Goal: Task Accomplishment & Management: Use online tool/utility

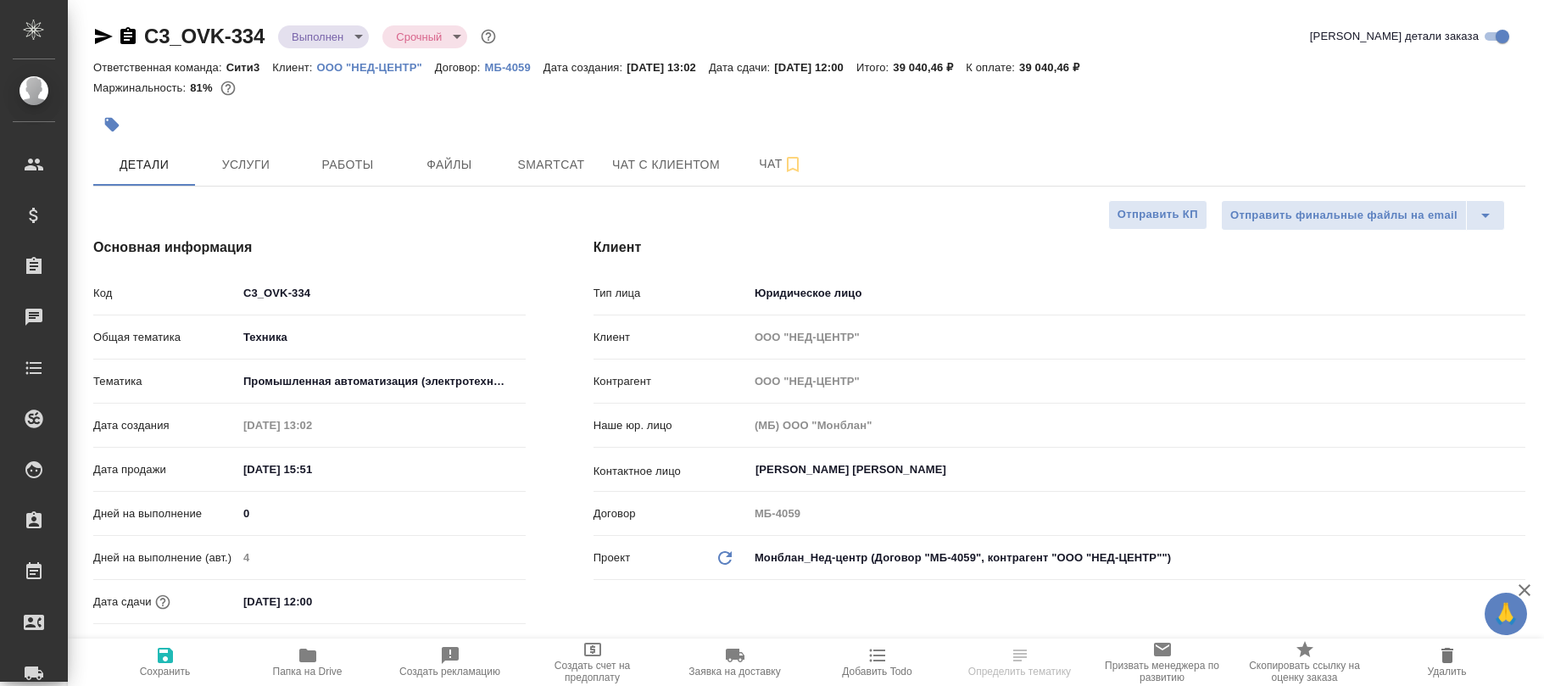
select select "RU"
type input "Сергеева Анастасия"
drag, startPoint x: 337, startPoint y: 293, endPoint x: 290, endPoint y: 299, distance: 48.0
click at [180, 299] on div "Код C3_OVK-334" at bounding box center [309, 293] width 432 height 30
drag, startPoint x: 305, startPoint y: 276, endPoint x: 337, endPoint y: 300, distance: 39.9
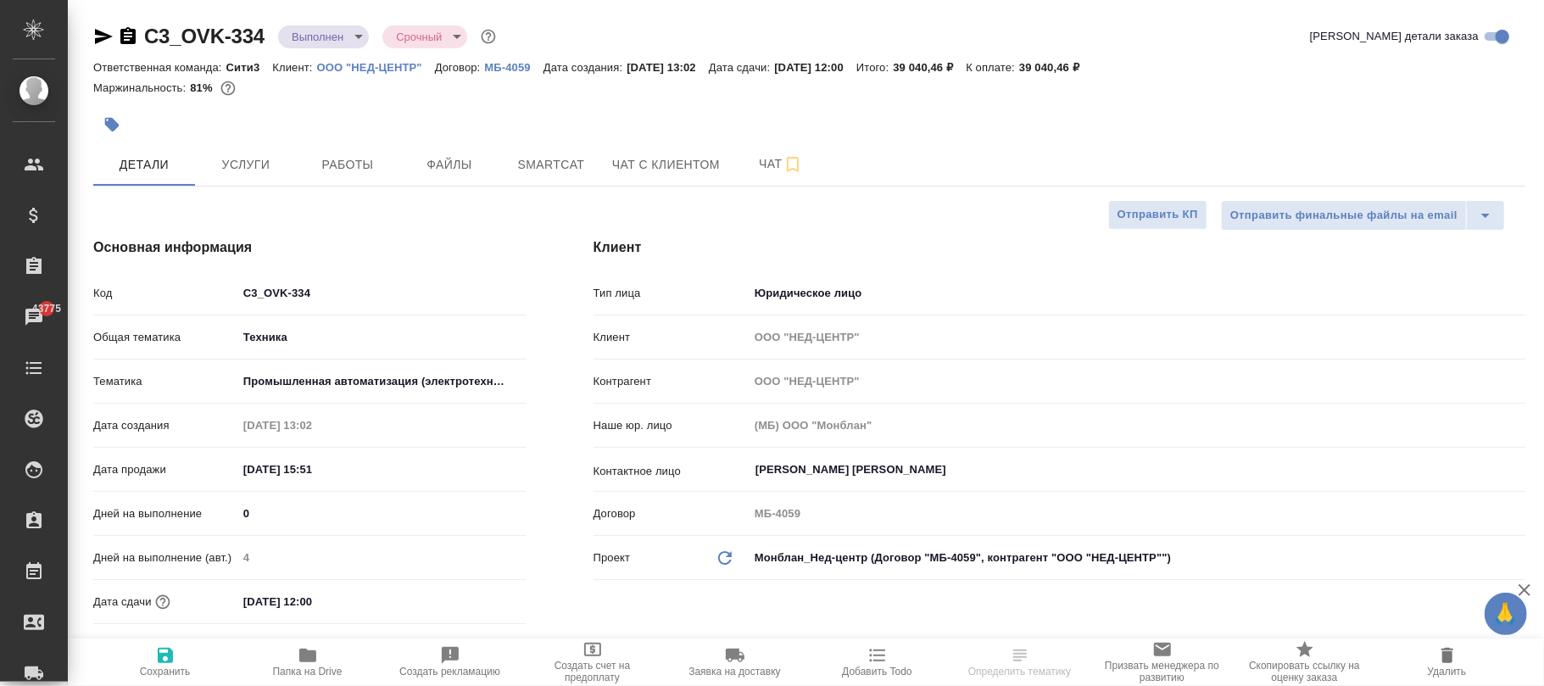
click at [279, 292] on input "C3_OVK-334" at bounding box center [381, 293] width 288 height 25
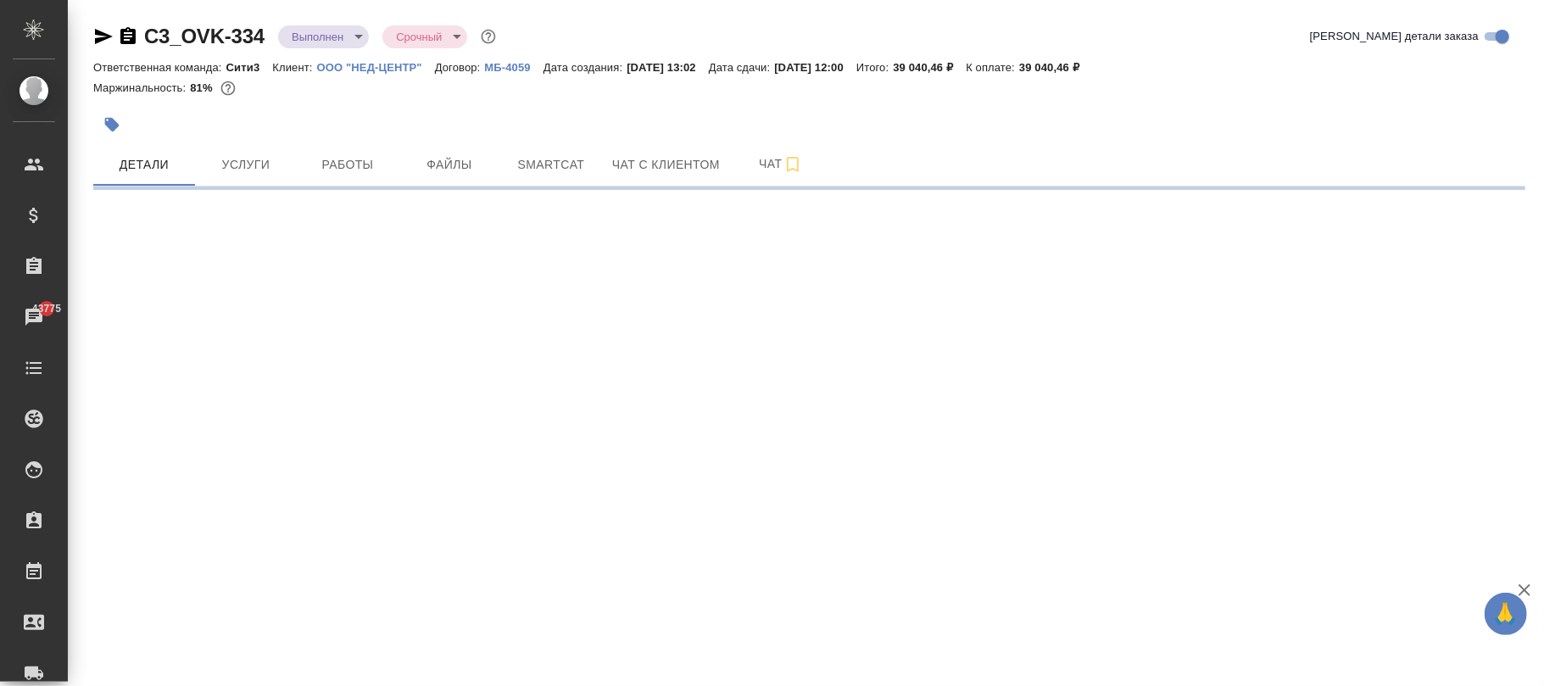
click at [241, 288] on div ".cls-1 fill:#fff; AWATERA Фокина Наталья n.fokina Клиенты Спецификации Заказы 4…" at bounding box center [772, 343] width 1544 height 686
select select "RU"
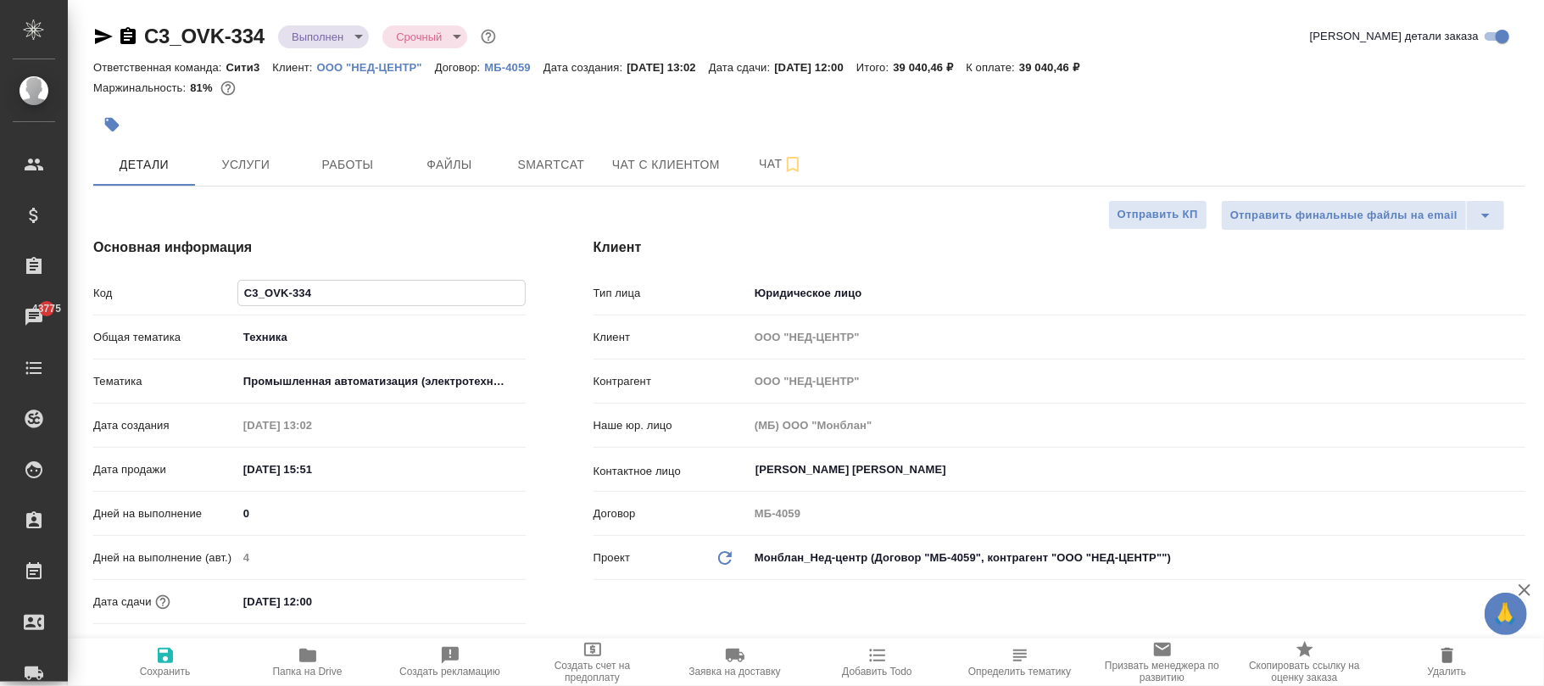
type textarea "x"
drag, startPoint x: 348, startPoint y: 299, endPoint x: 212, endPoint y: 292, distance: 135.9
click at [212, 292] on div "Код C3_OVK-334" at bounding box center [309, 293] width 432 height 30
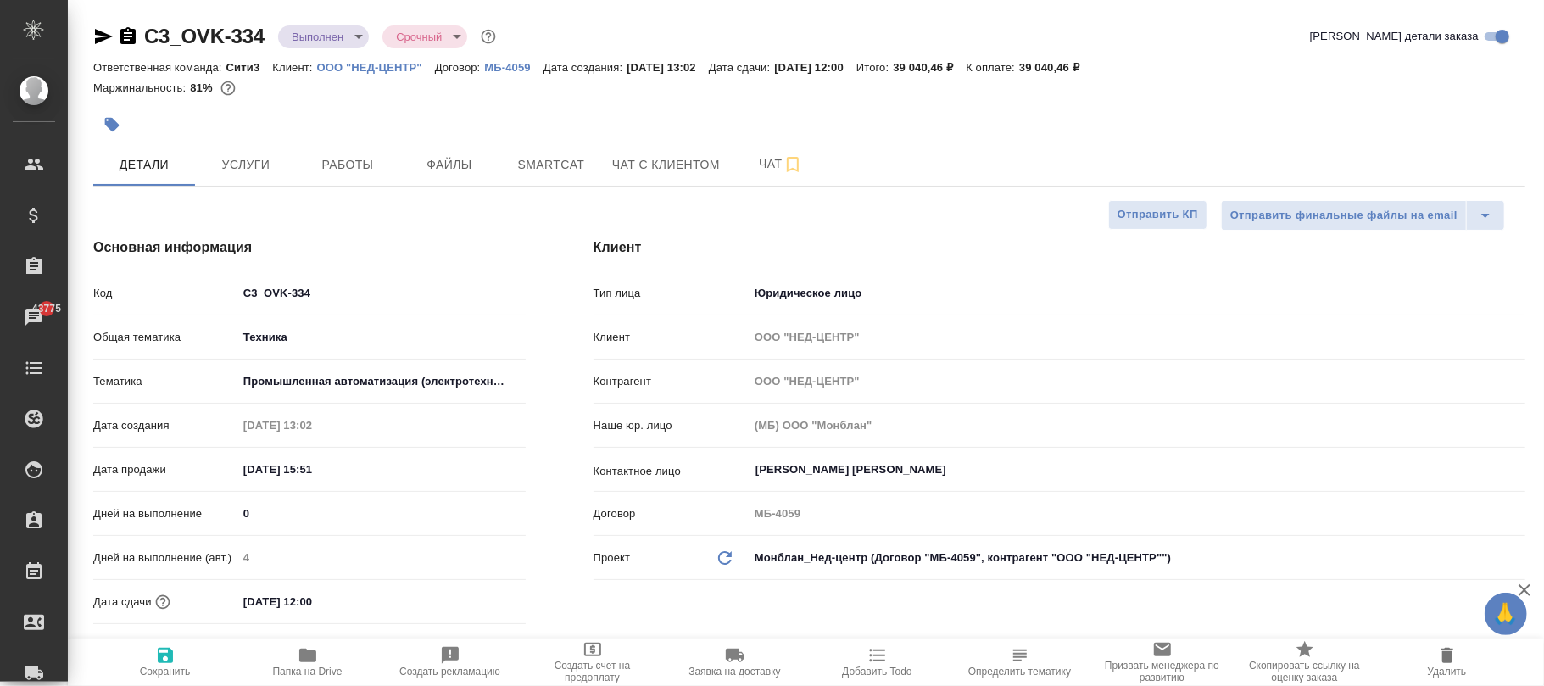
type textarea "x"
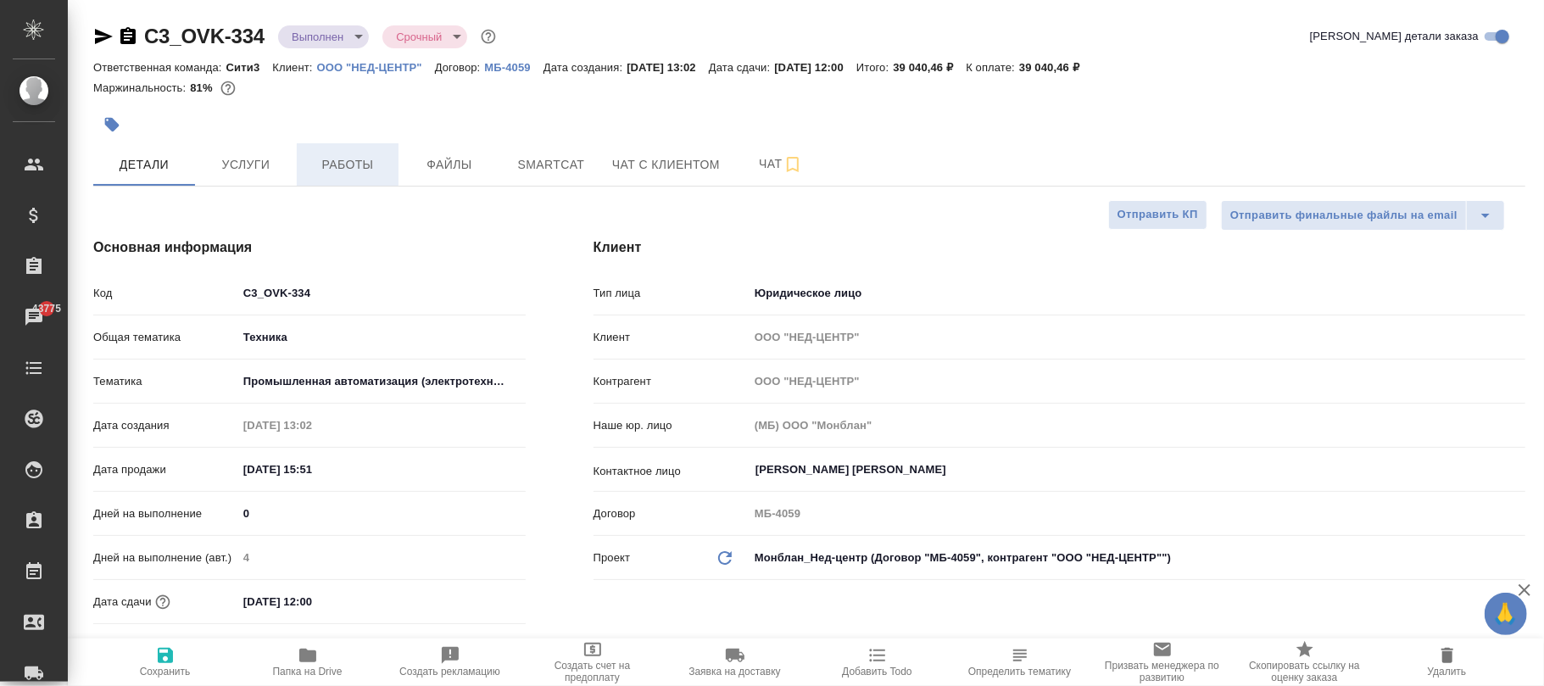
type textarea "x"
click at [351, 146] on button "Работы" at bounding box center [348, 164] width 102 height 42
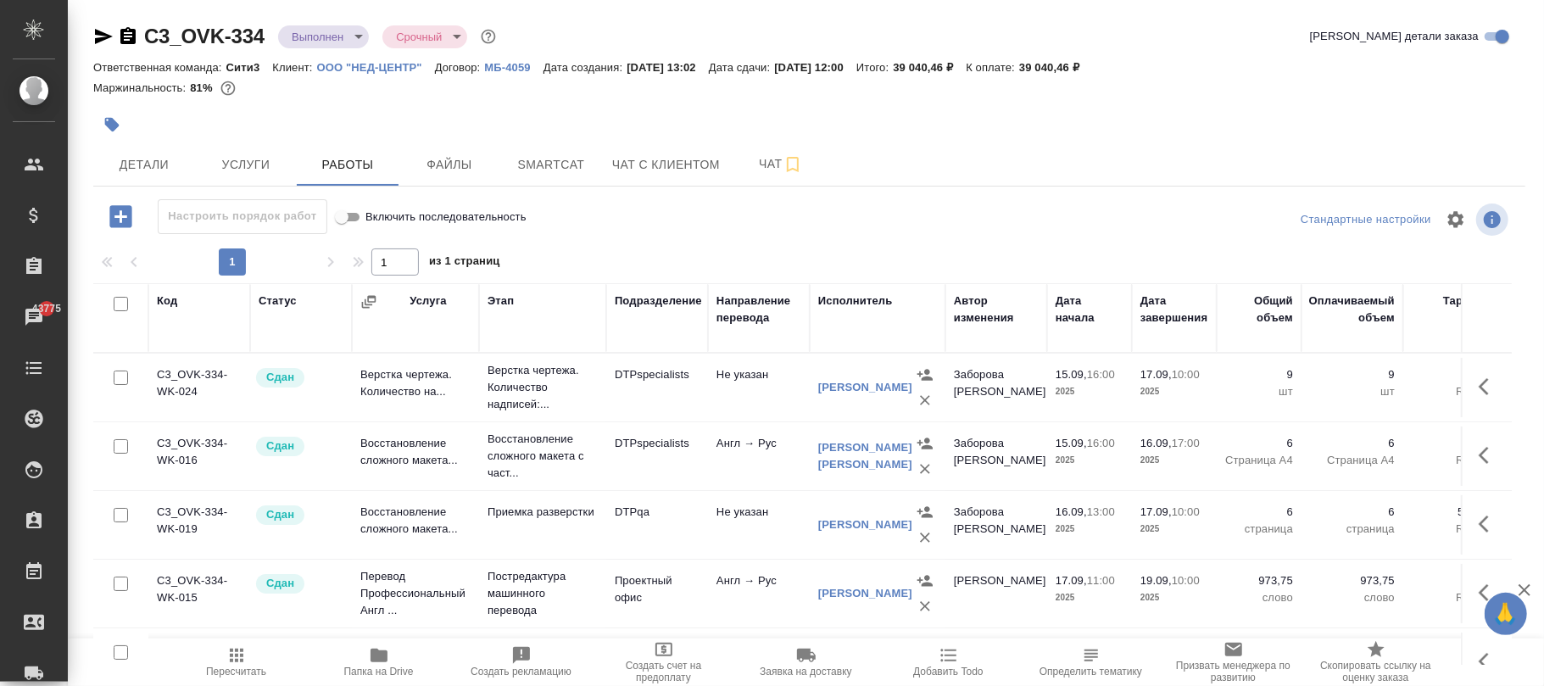
scroll to position [21, 0]
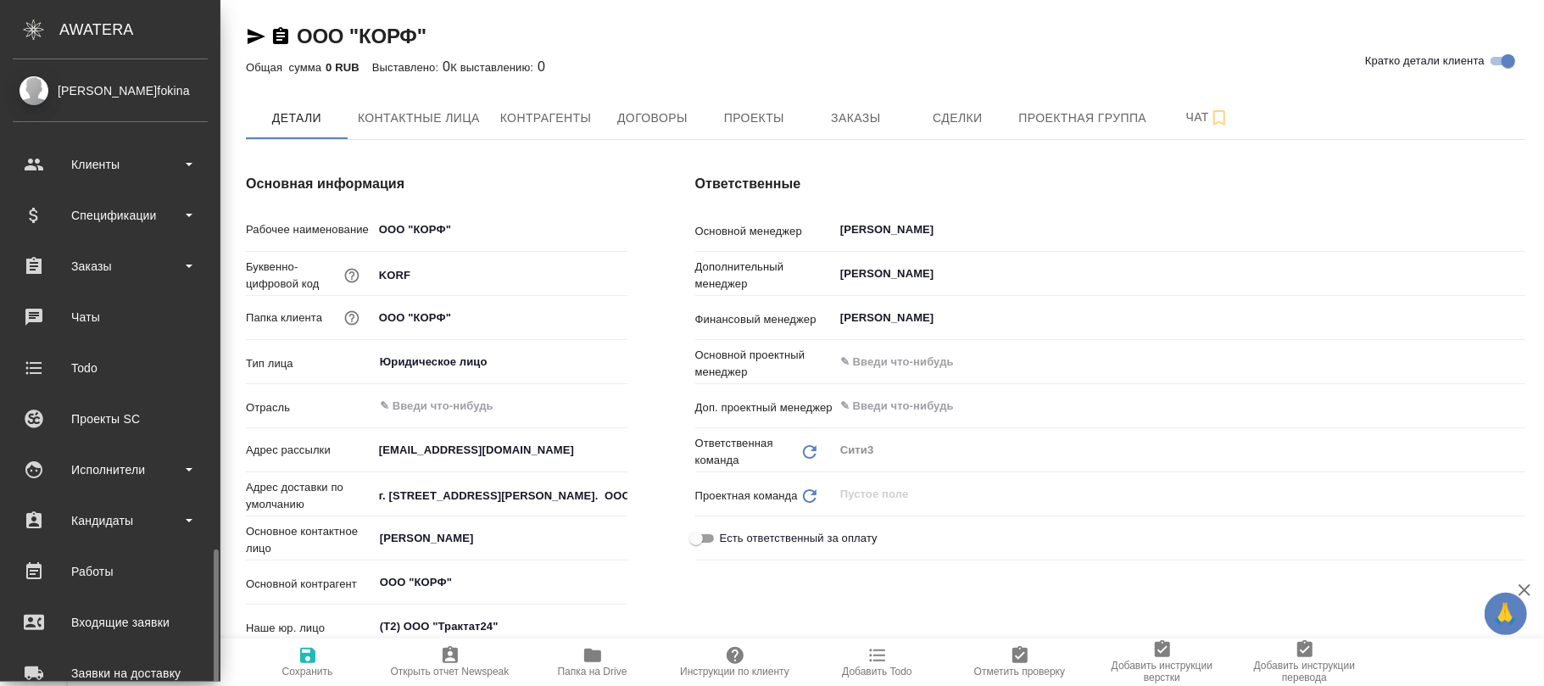
type textarea "x"
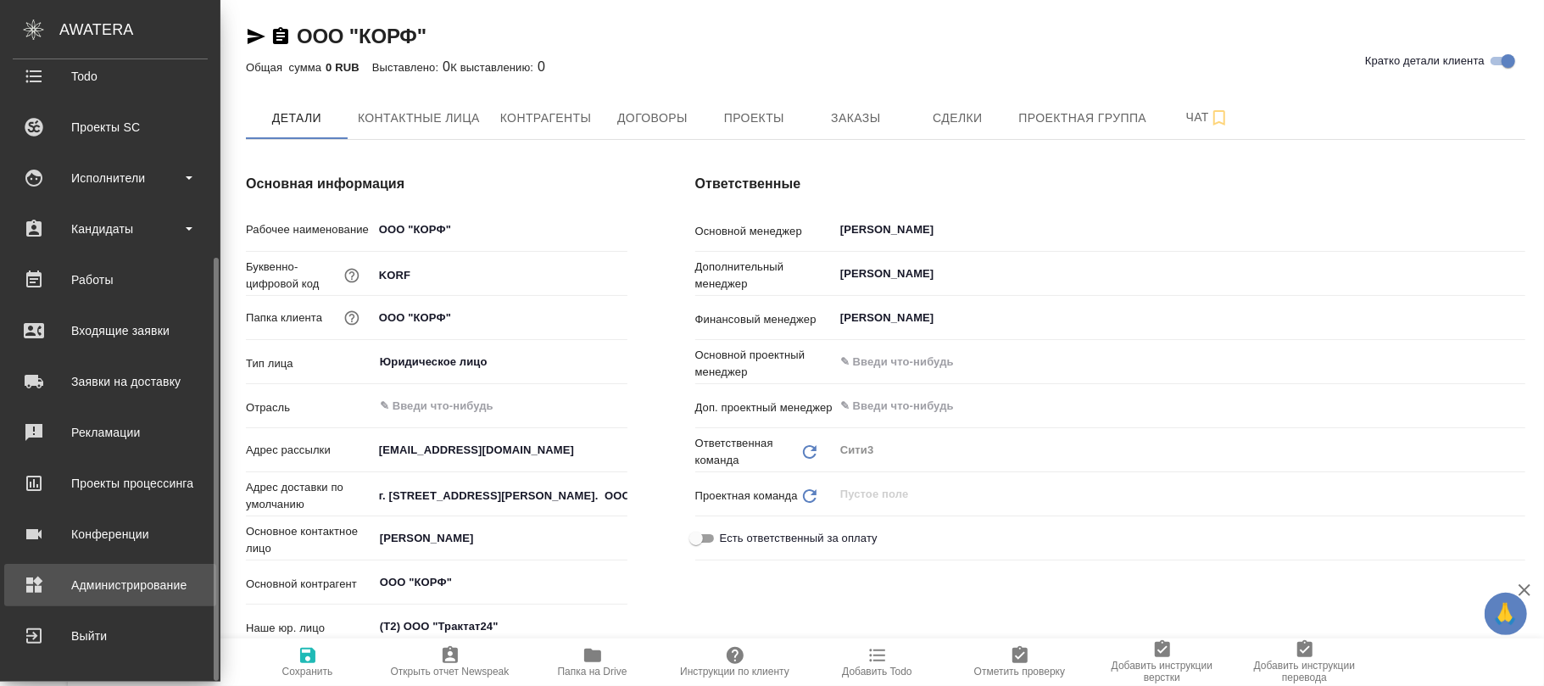
type textarea "x"
click at [131, 591] on div "Администрирование" at bounding box center [110, 584] width 195 height 25
type textarea "x"
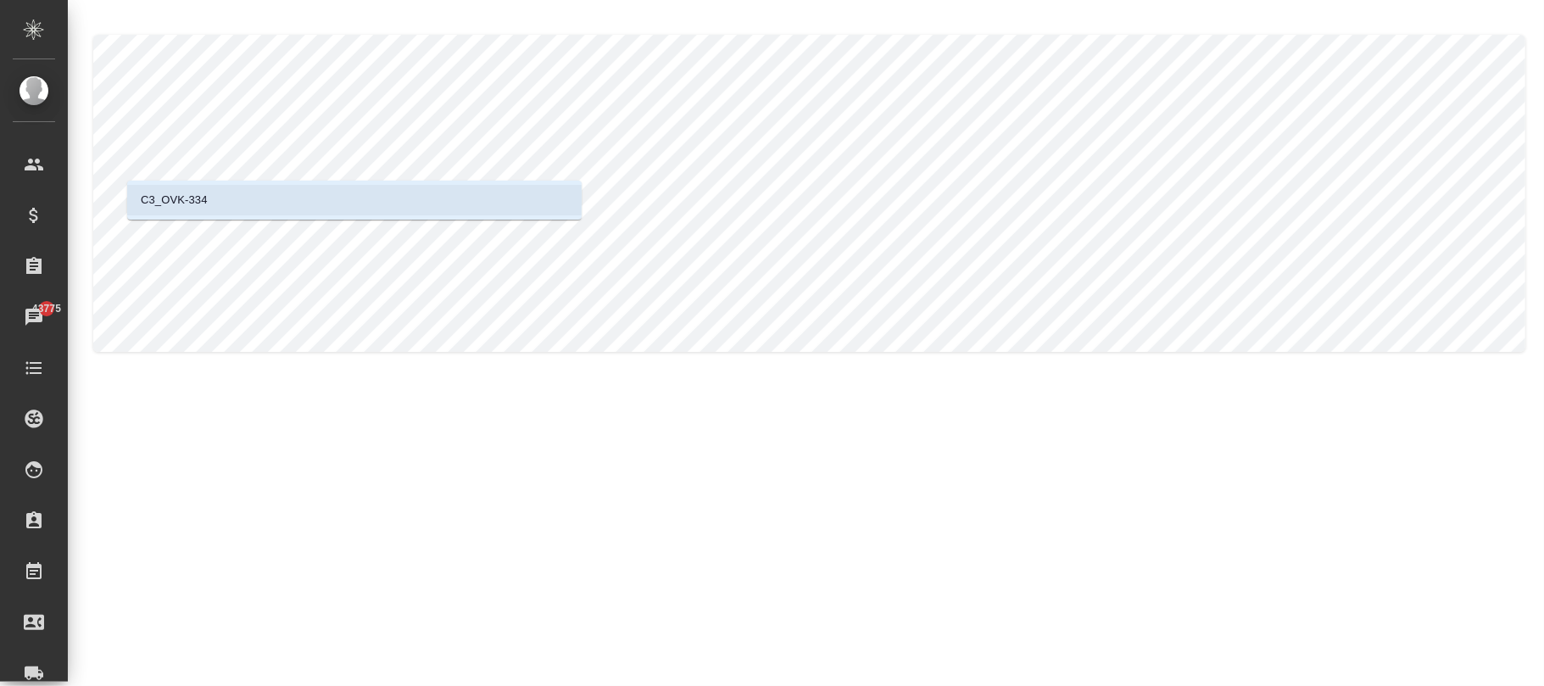
click at [255, 207] on li "C3_OVK-334" at bounding box center [354, 200] width 454 height 31
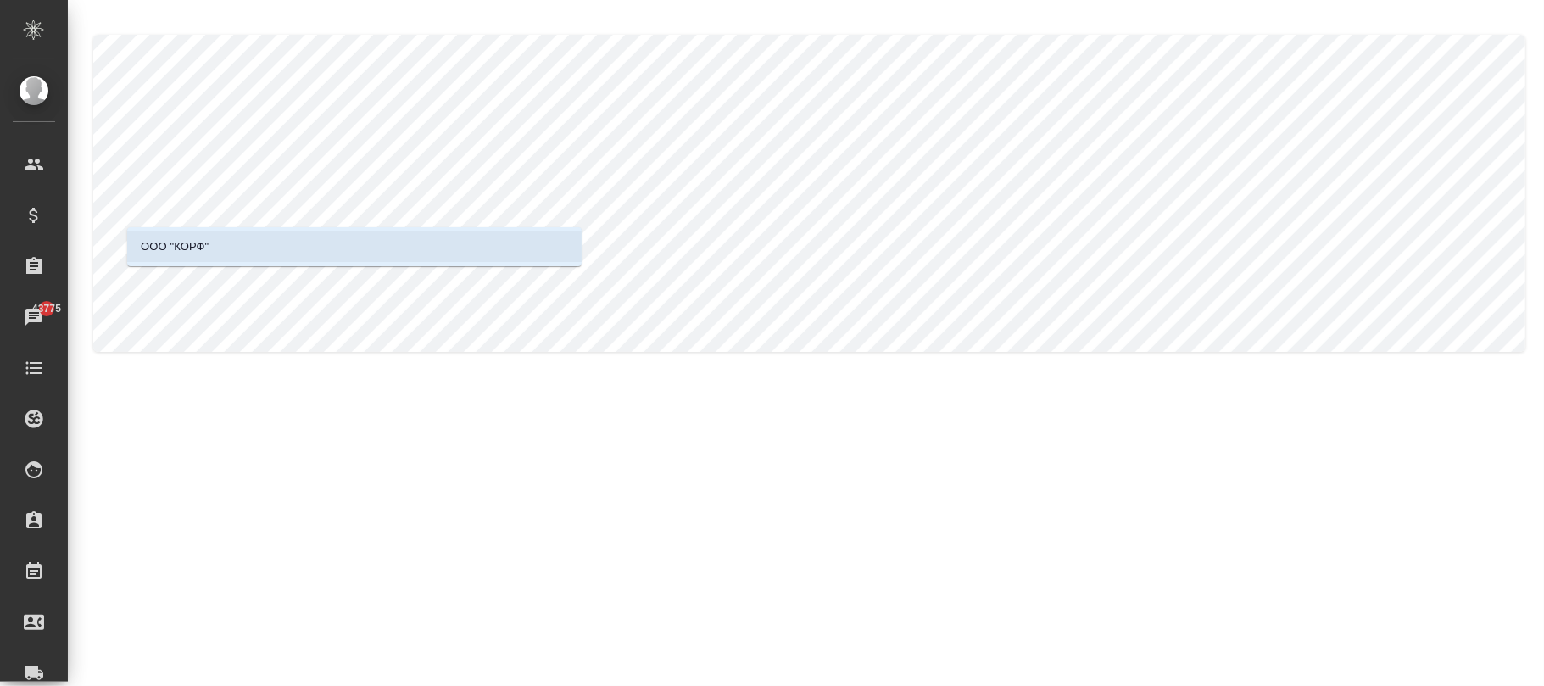
click at [300, 255] on li "ООО "КОРФ"" at bounding box center [354, 246] width 454 height 31
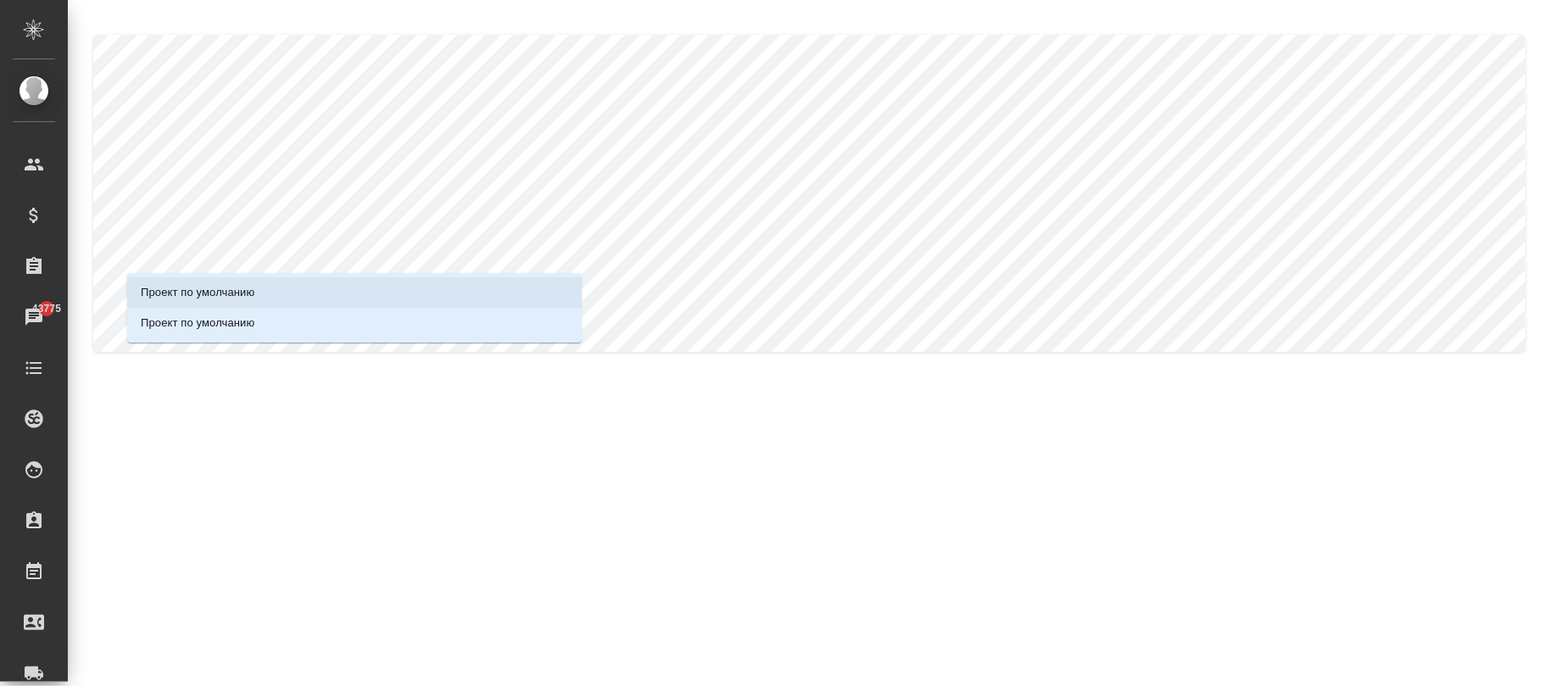
click at [295, 288] on li "Проект по умолчанию" at bounding box center [354, 292] width 454 height 31
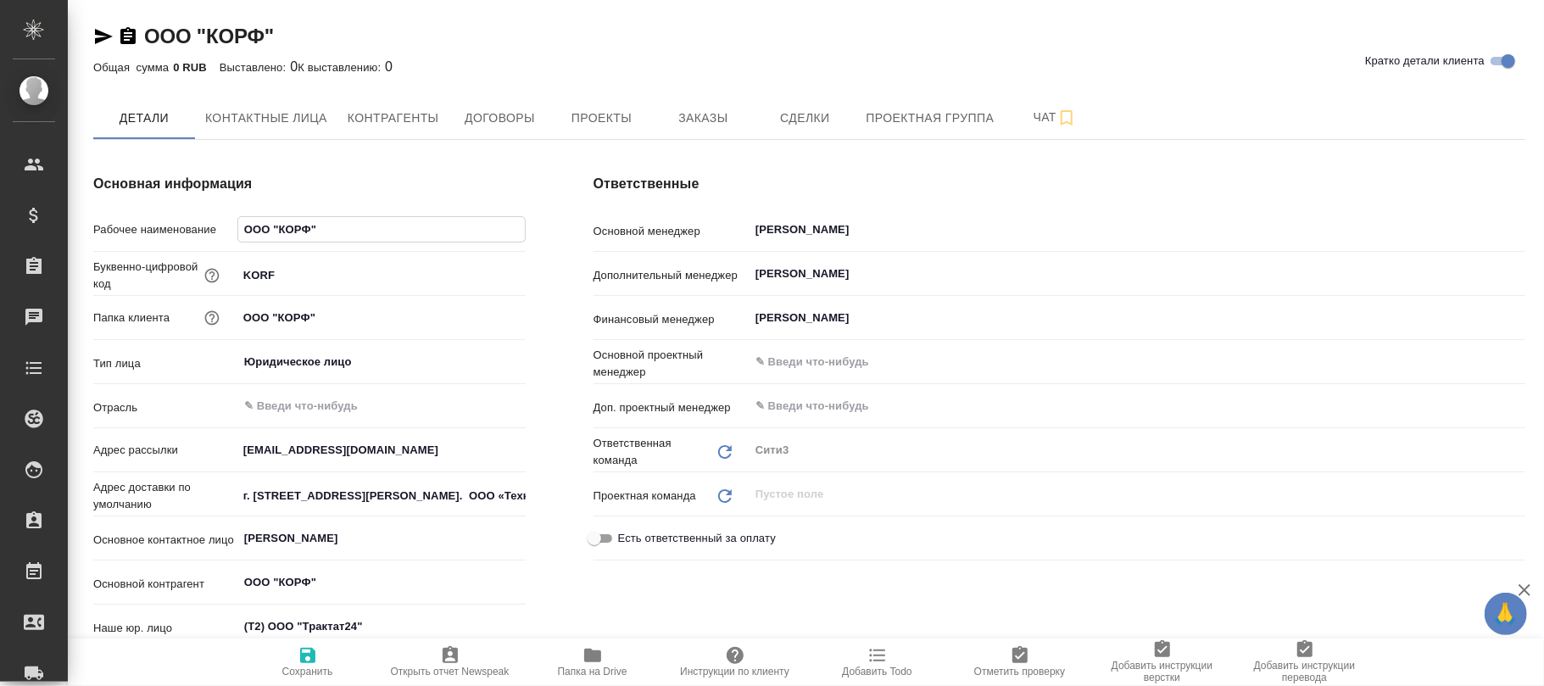
drag, startPoint x: 405, startPoint y: 221, endPoint x: 252, endPoint y: 229, distance: 153.7
click at [222, 224] on div "Рабочее наименование ООО "[PERSON_NAME]"" at bounding box center [309, 230] width 432 height 30
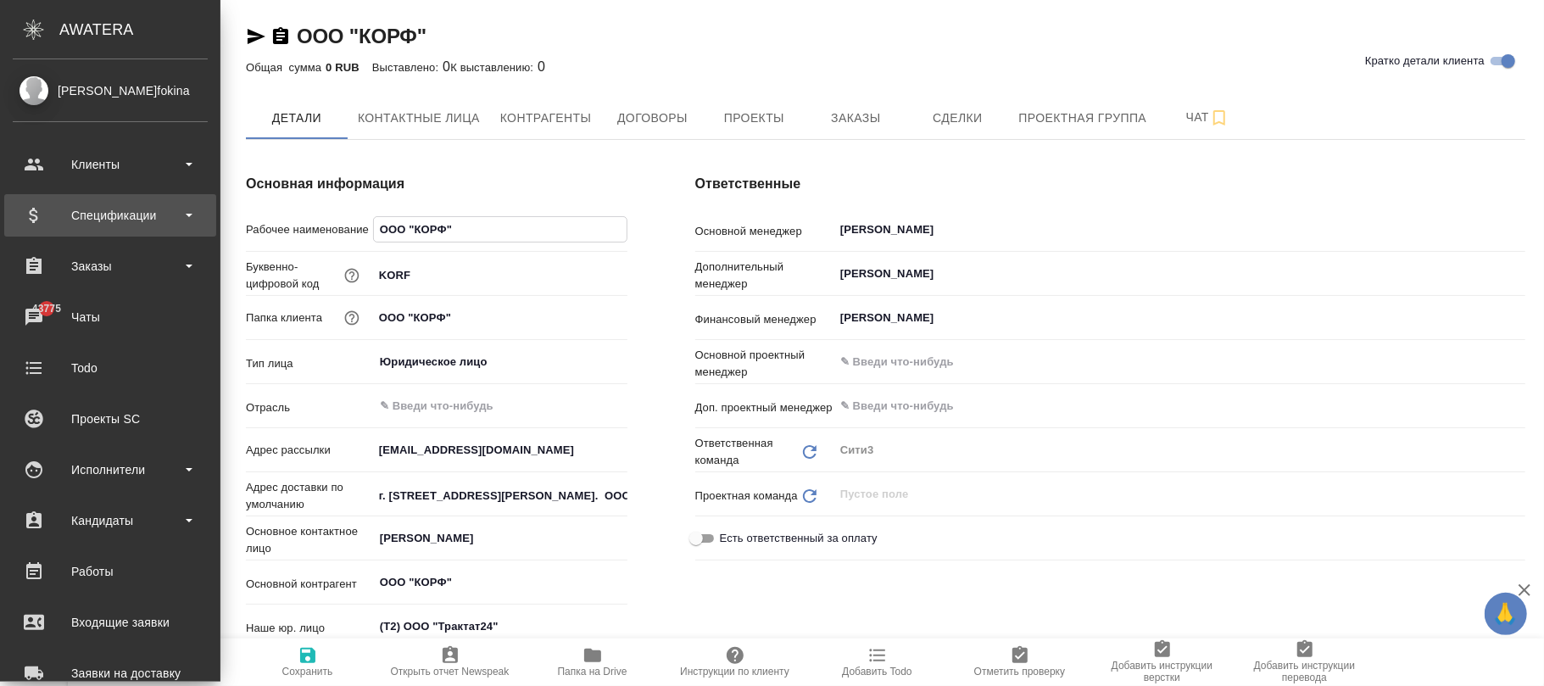
click at [124, 220] on div "Спецификации" at bounding box center [110, 215] width 195 height 25
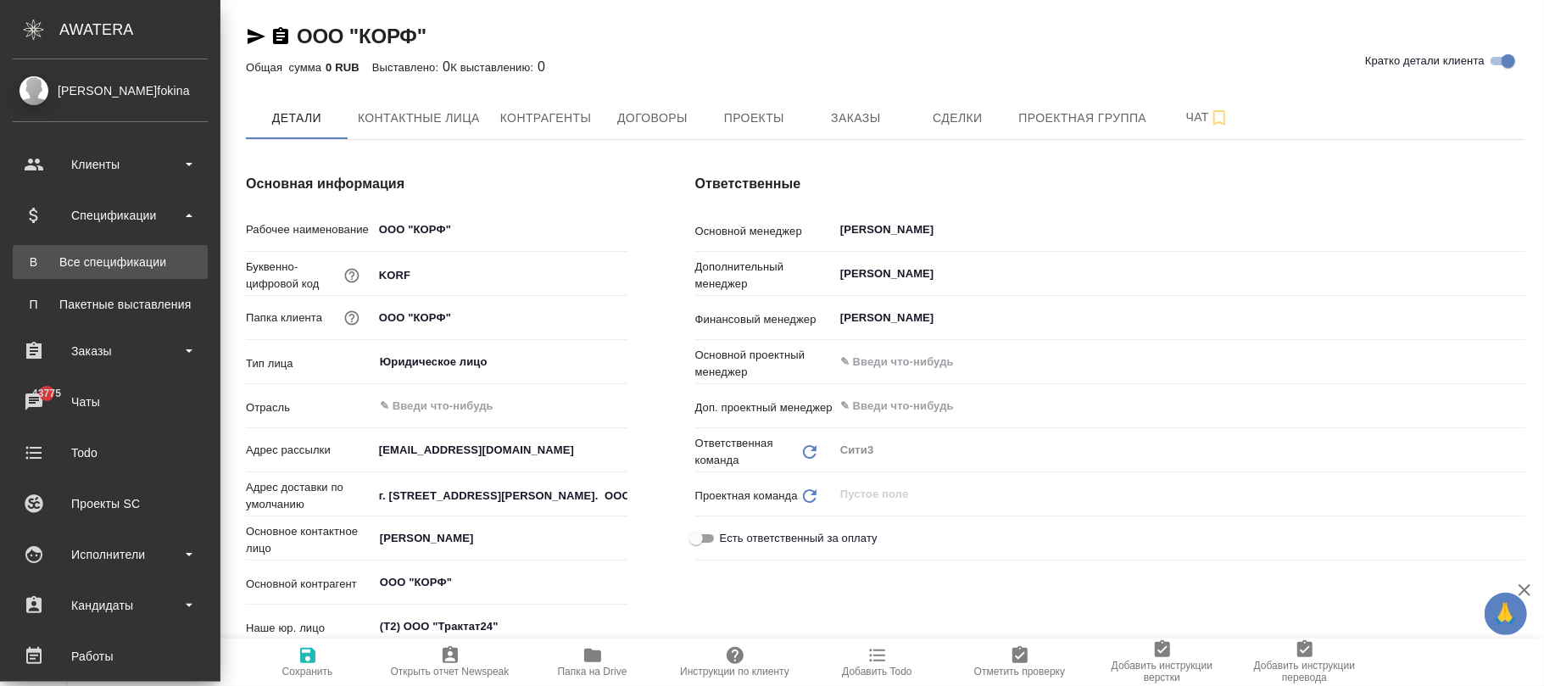
click at [123, 254] on div "Все спецификации" at bounding box center [110, 262] width 178 height 17
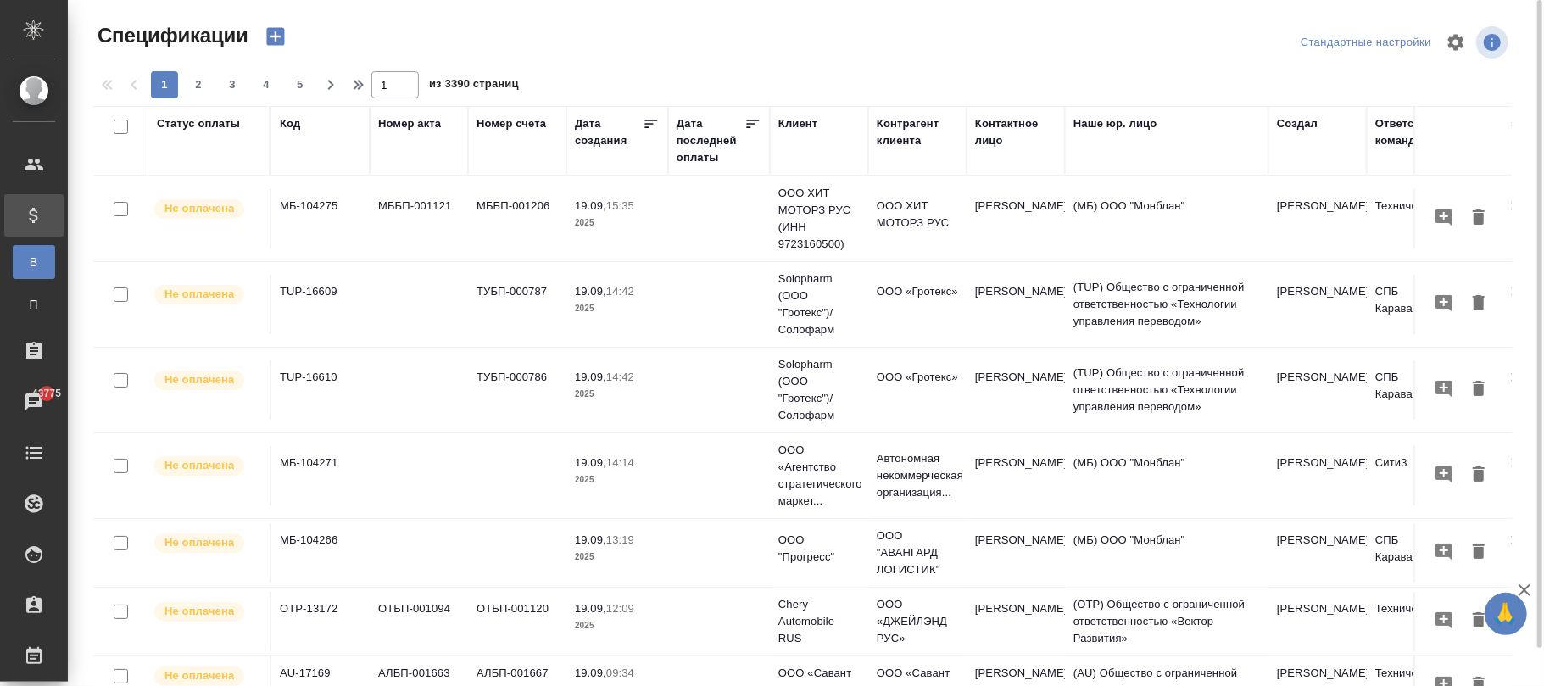
click at [302, 120] on div "Код" at bounding box center [320, 123] width 81 height 17
click at [293, 123] on div "Код" at bounding box center [290, 123] width 20 height 17
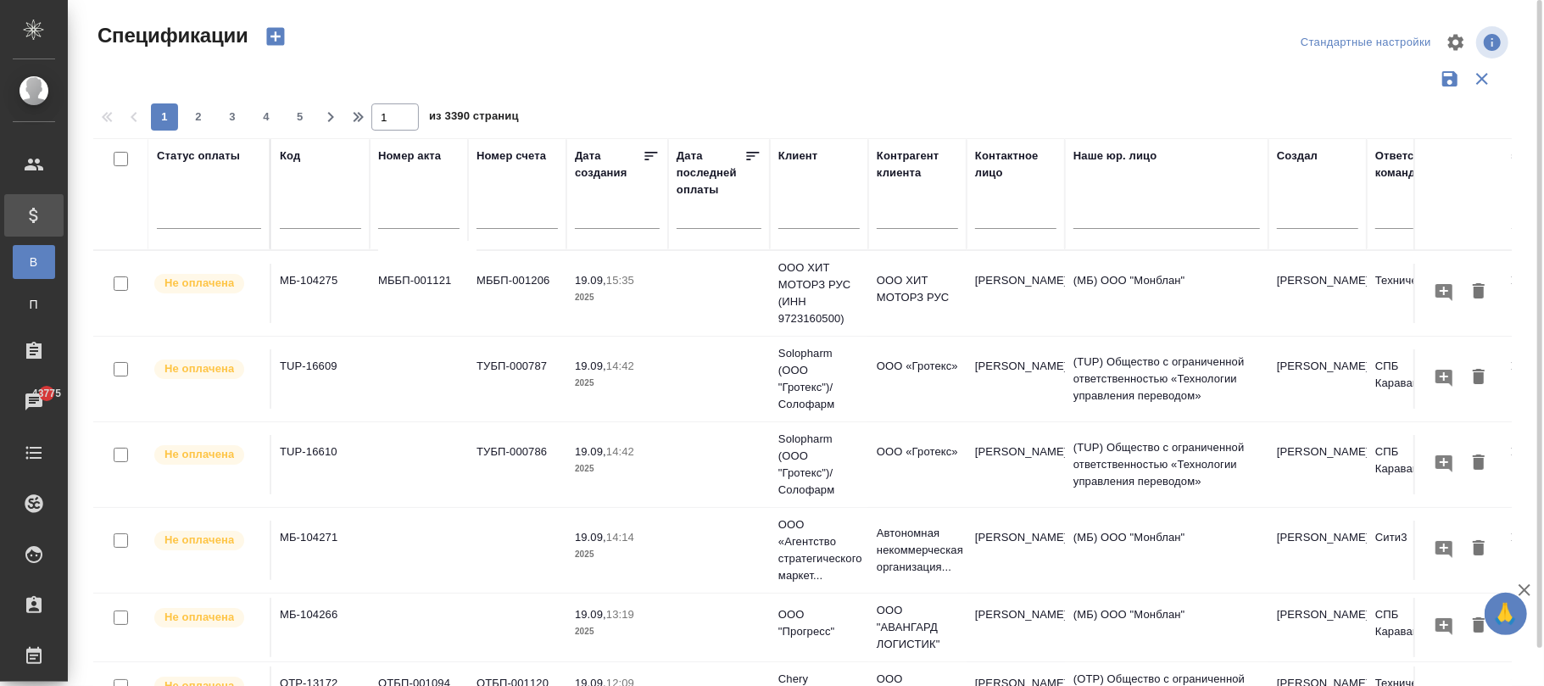
click at [309, 210] on input "text" at bounding box center [320, 217] width 81 height 21
paste input "KZ-942"
type input "KZ-942"
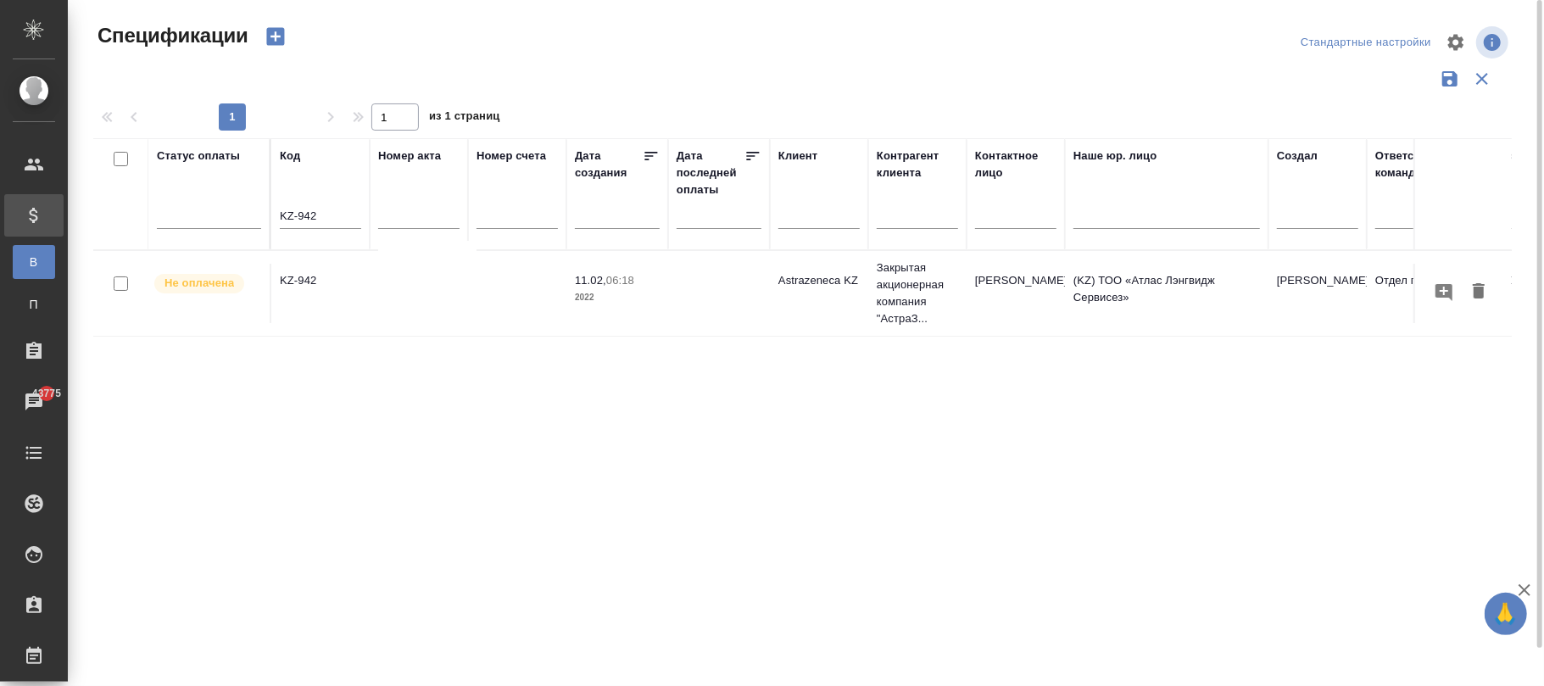
click at [727, 309] on td at bounding box center [719, 293] width 102 height 59
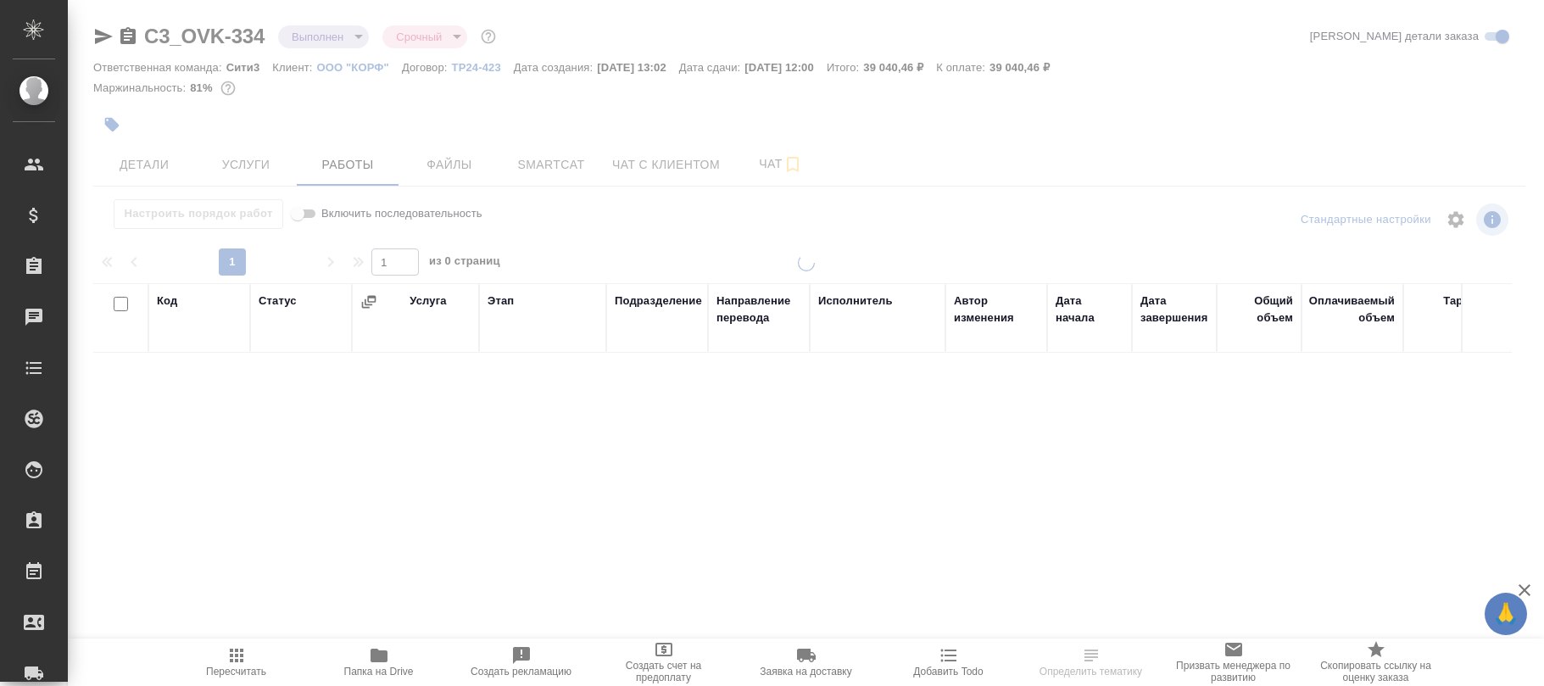
click at [154, 163] on div at bounding box center [806, 343] width 1476 height 686
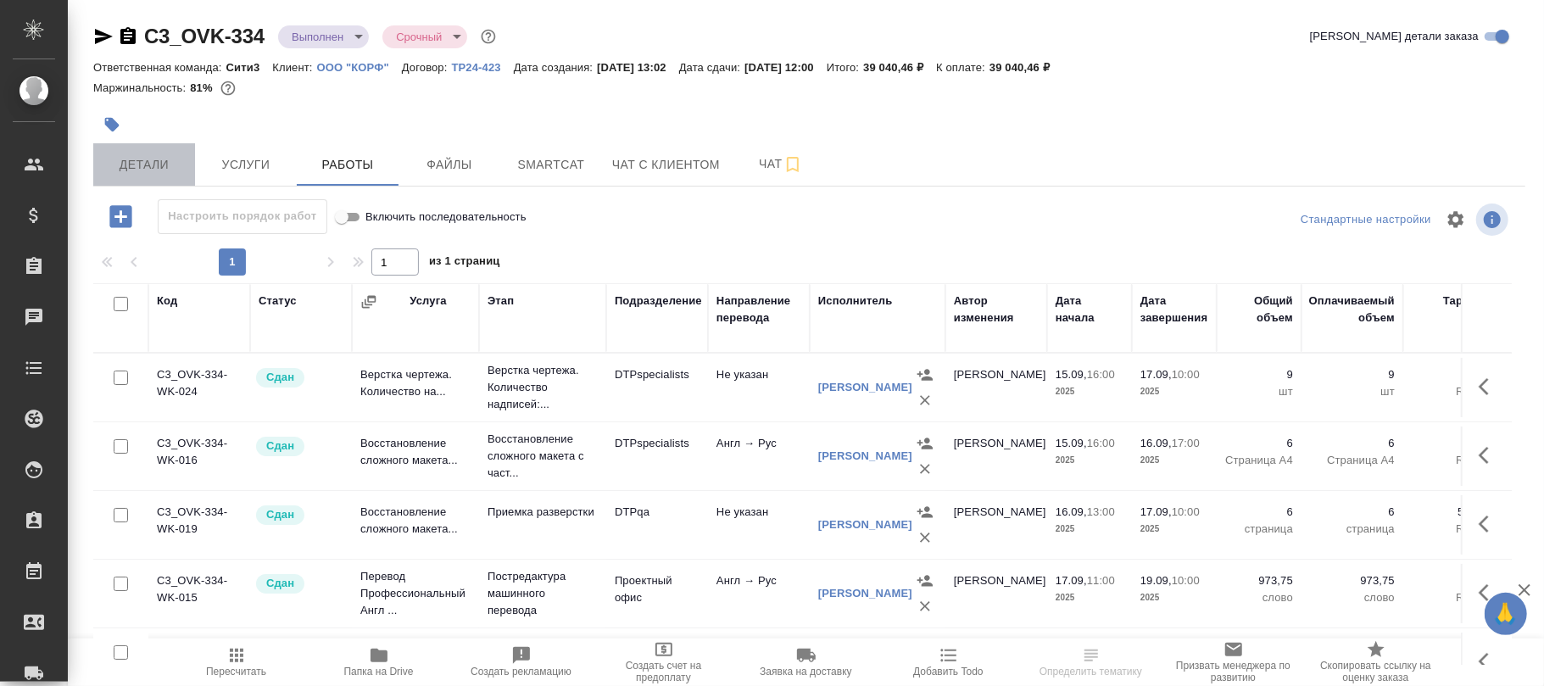
click at [151, 154] on span "Детали" at bounding box center [143, 164] width 81 height 21
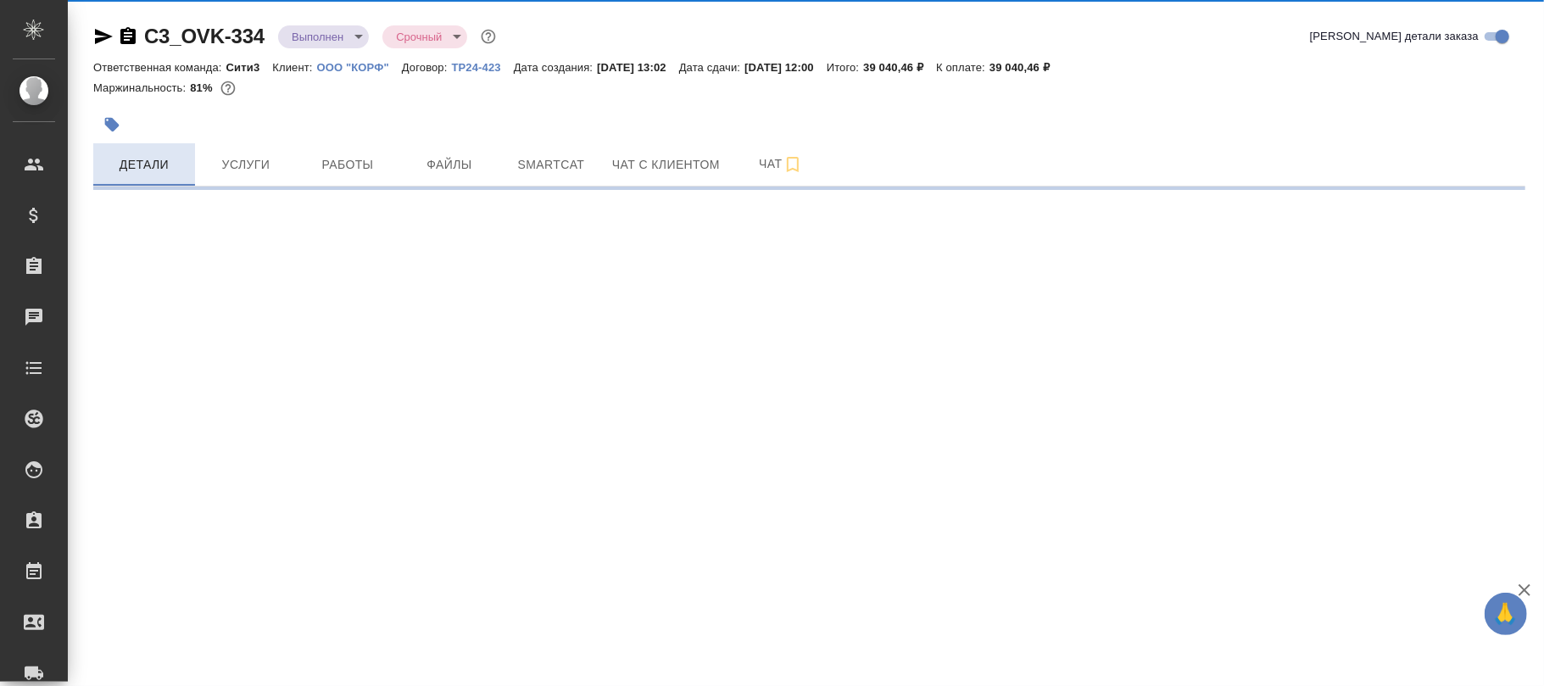
select select "RU"
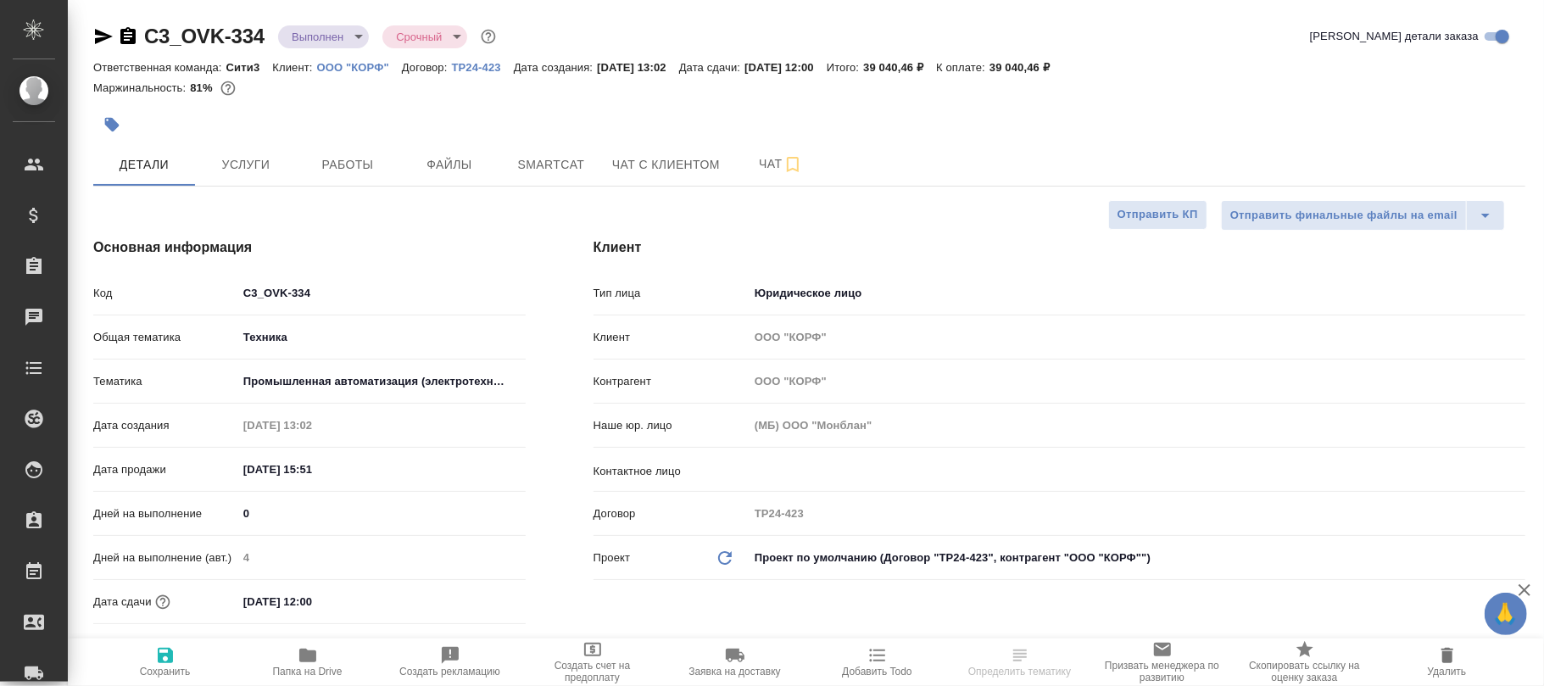
type textarea "x"
click at [721, 560] on icon "Обновить данные" at bounding box center [725, 558] width 20 height 20
type textarea "x"
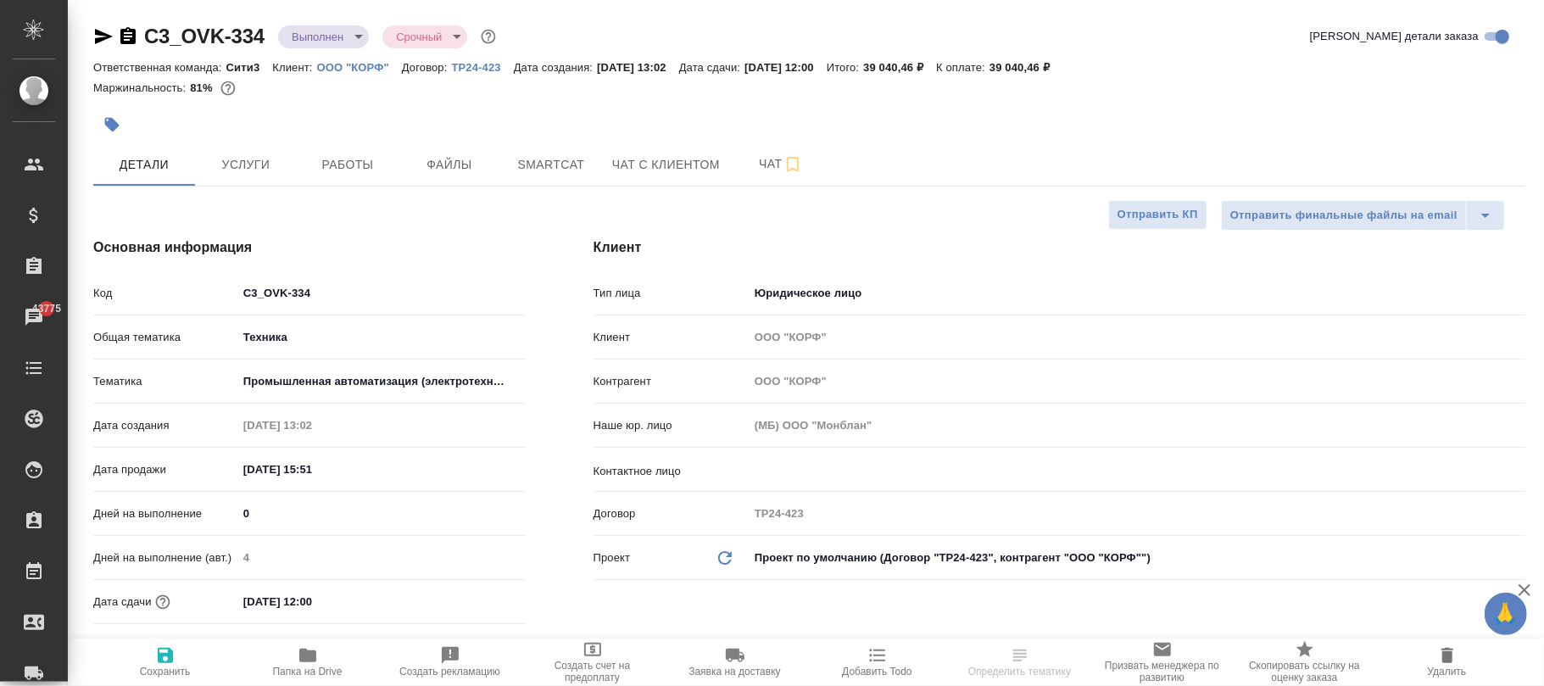
type textarea "x"
click at [721, 560] on icon "Обновить данные" at bounding box center [725, 558] width 20 height 20
type textarea "x"
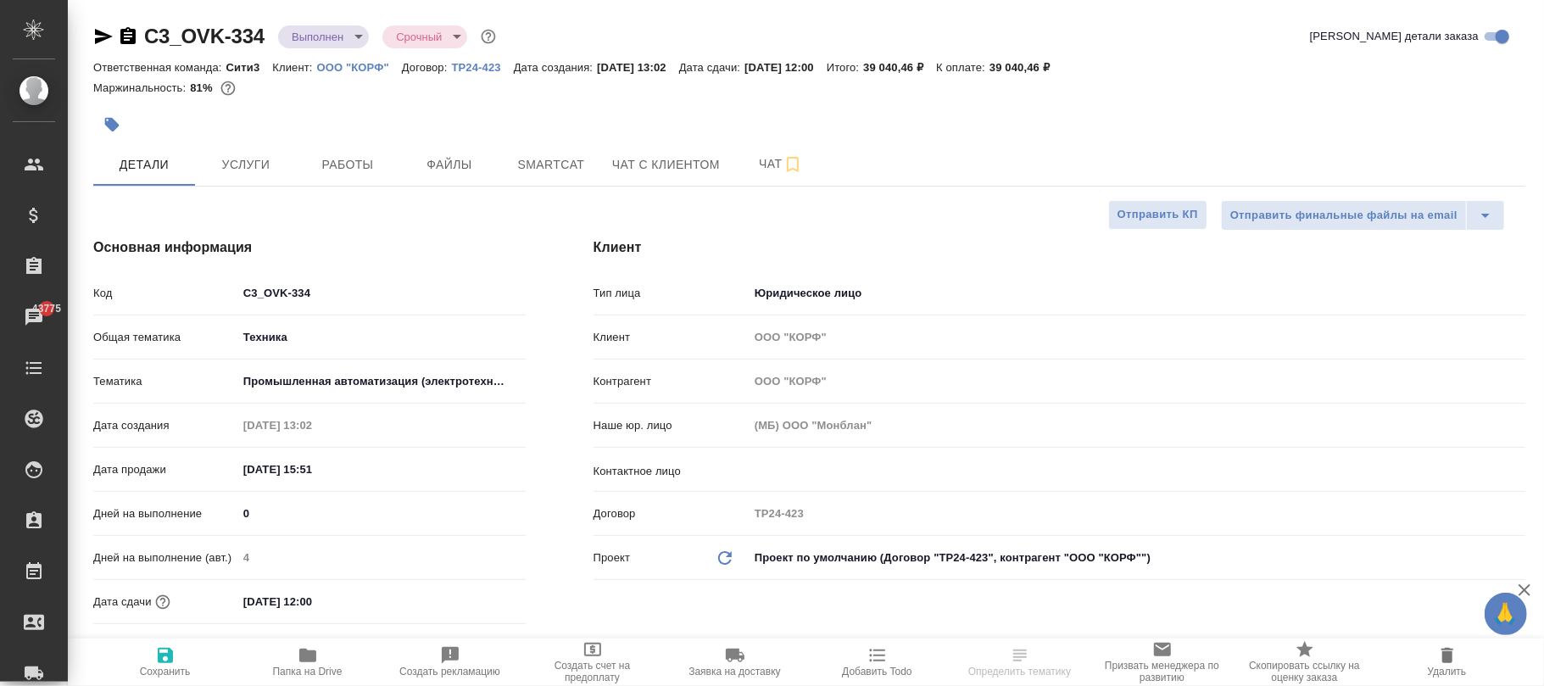
type textarea "x"
type input "(Т2) ООО "Трактат24""
type textarea "x"
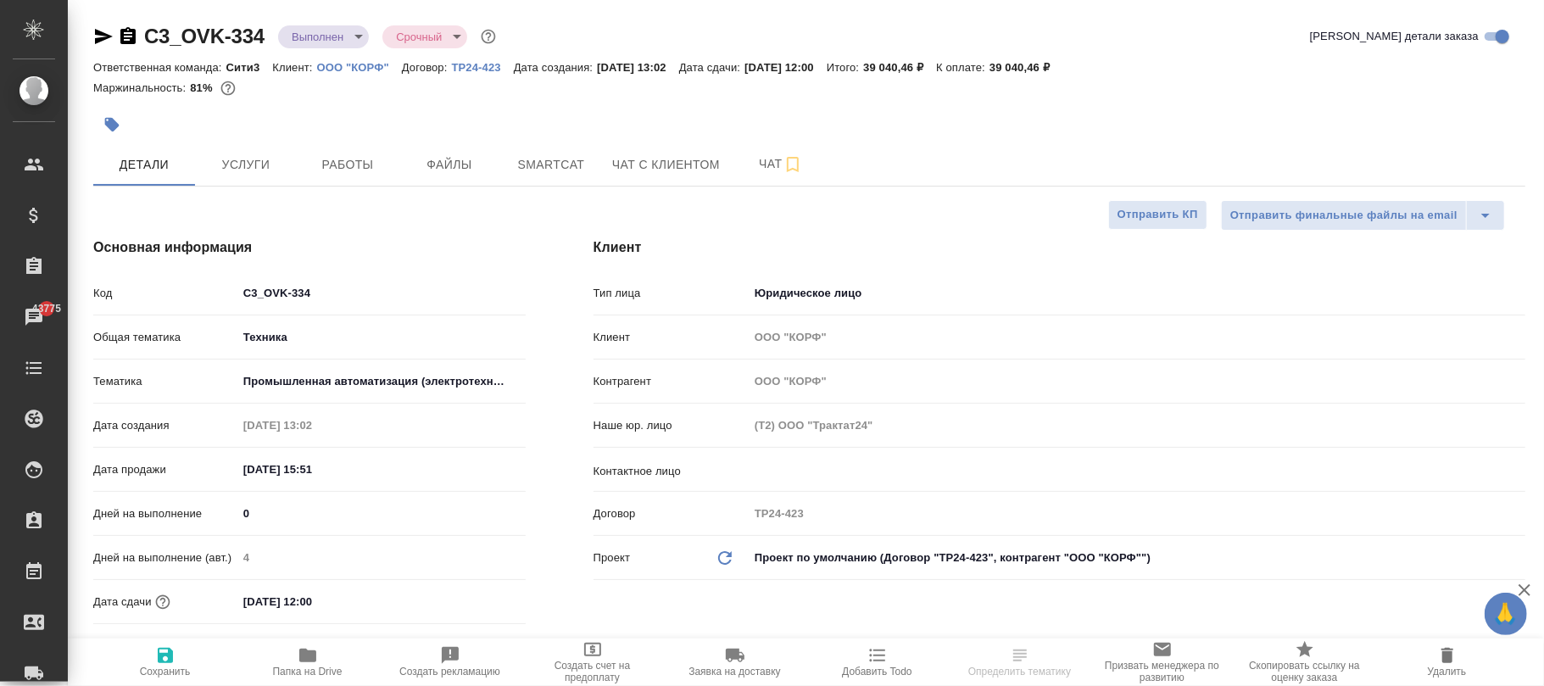
drag, startPoint x: 158, startPoint y: 655, endPoint x: 384, endPoint y: 378, distance: 357.3
click at [163, 646] on icon "button" at bounding box center [165, 655] width 20 height 20
type textarea "x"
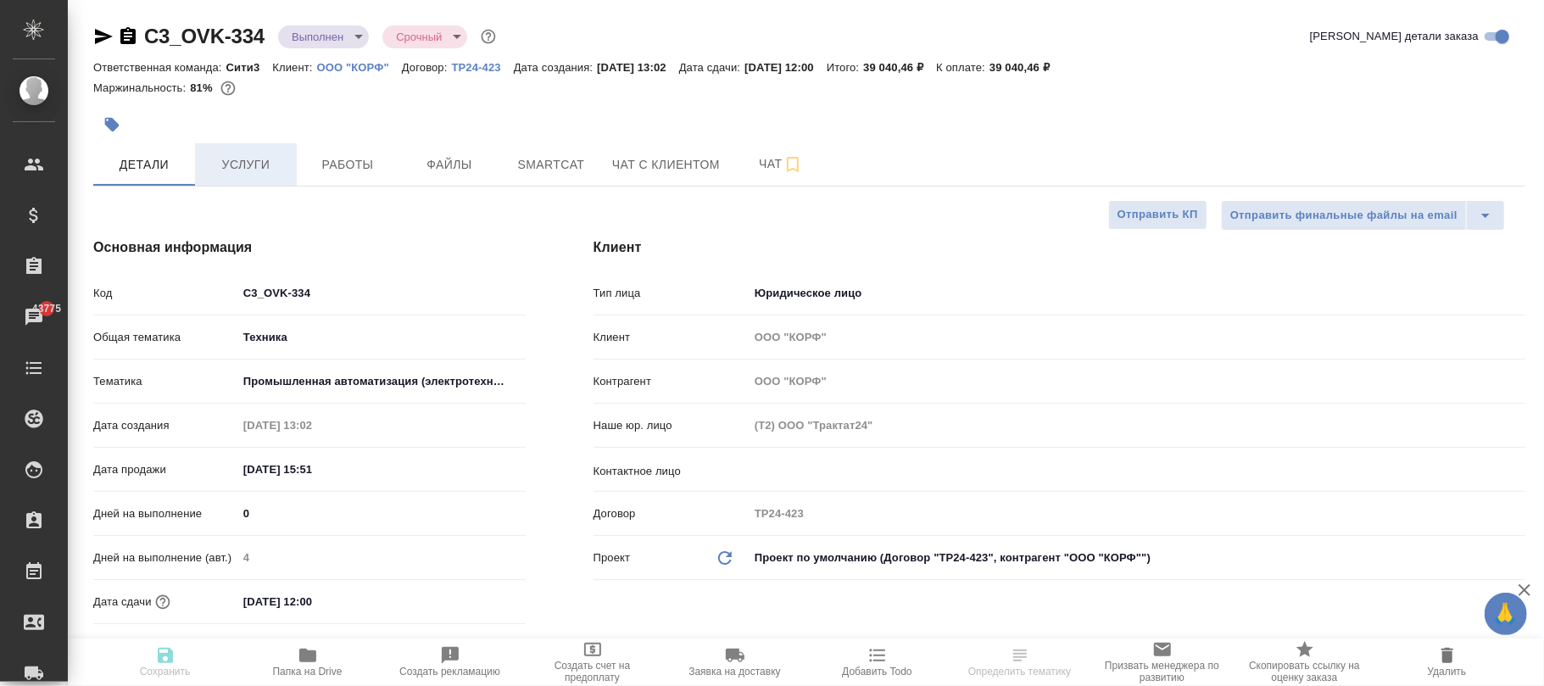
type textarea "x"
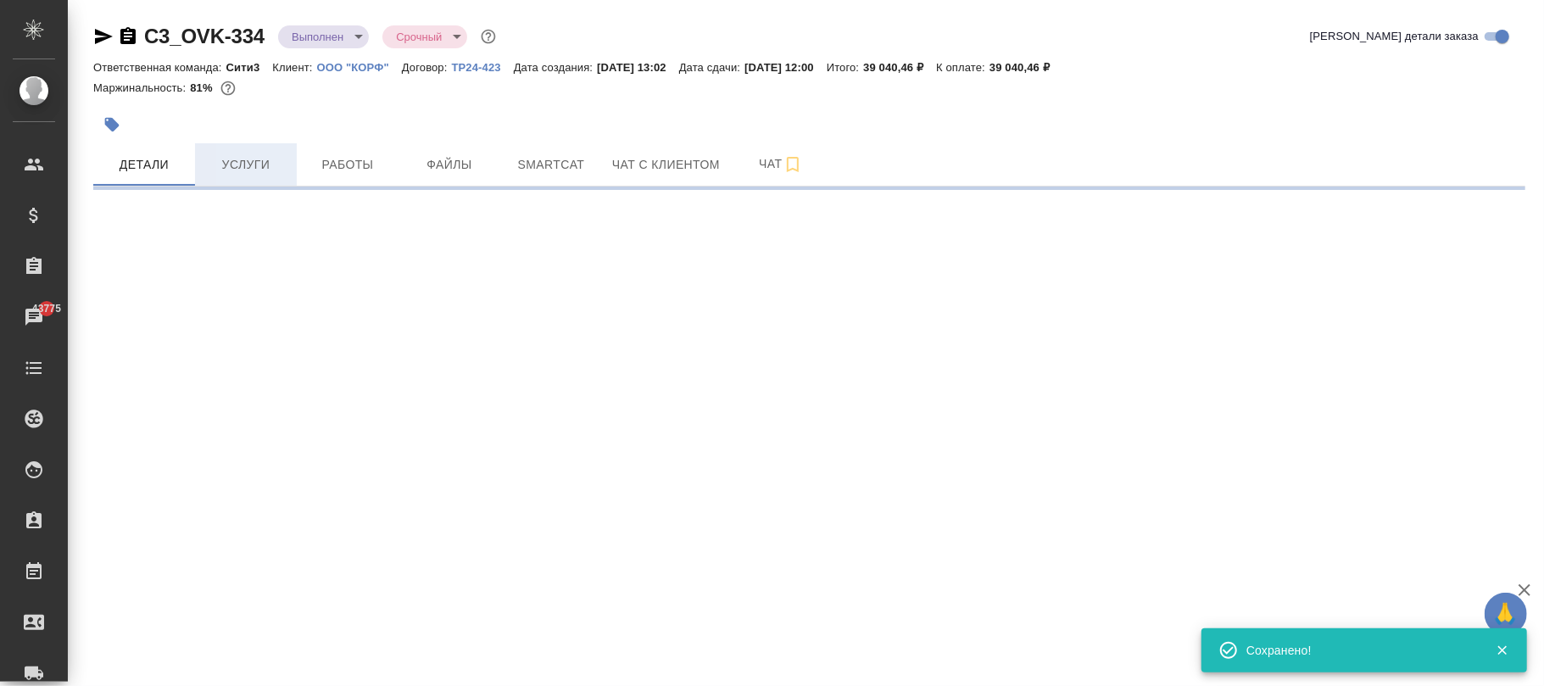
click at [248, 164] on span "Услуги" at bounding box center [245, 164] width 81 height 21
select select "RU"
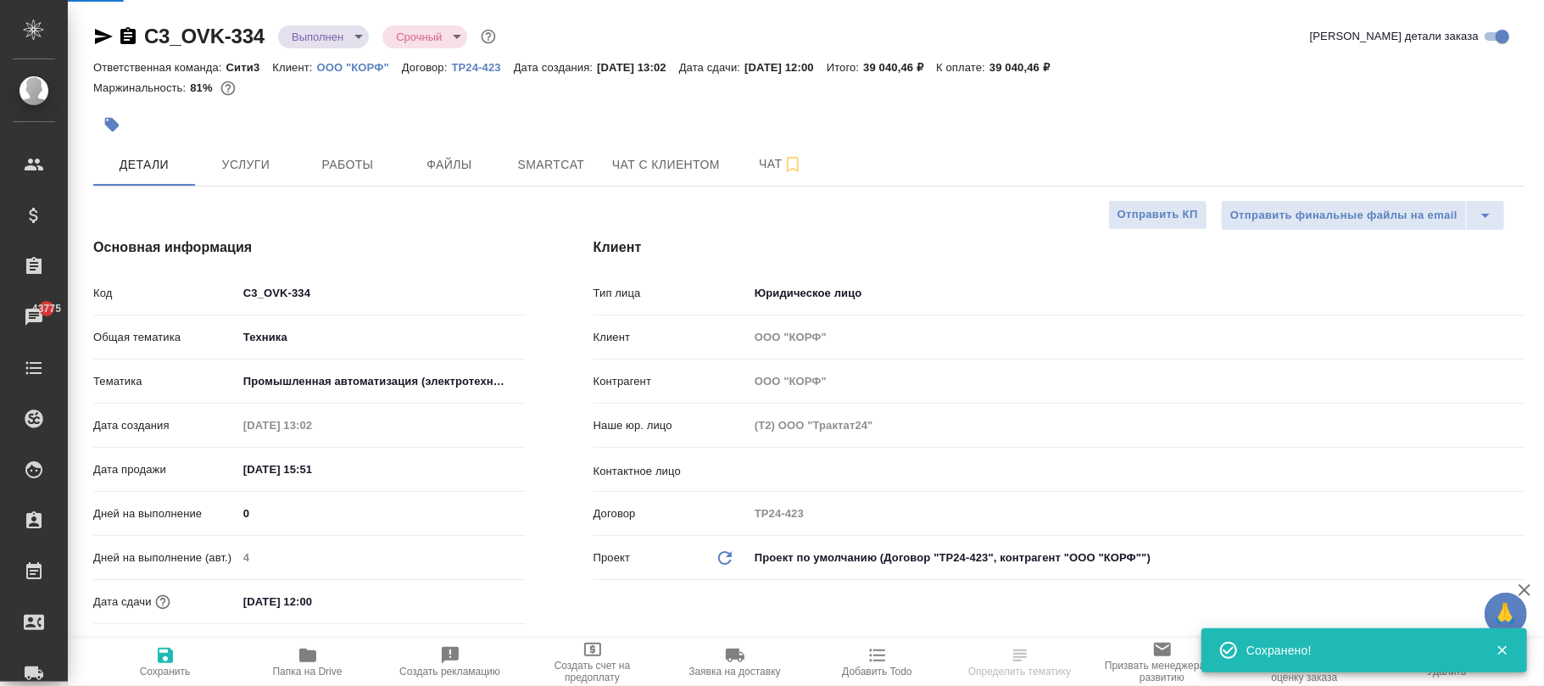
type textarea "x"
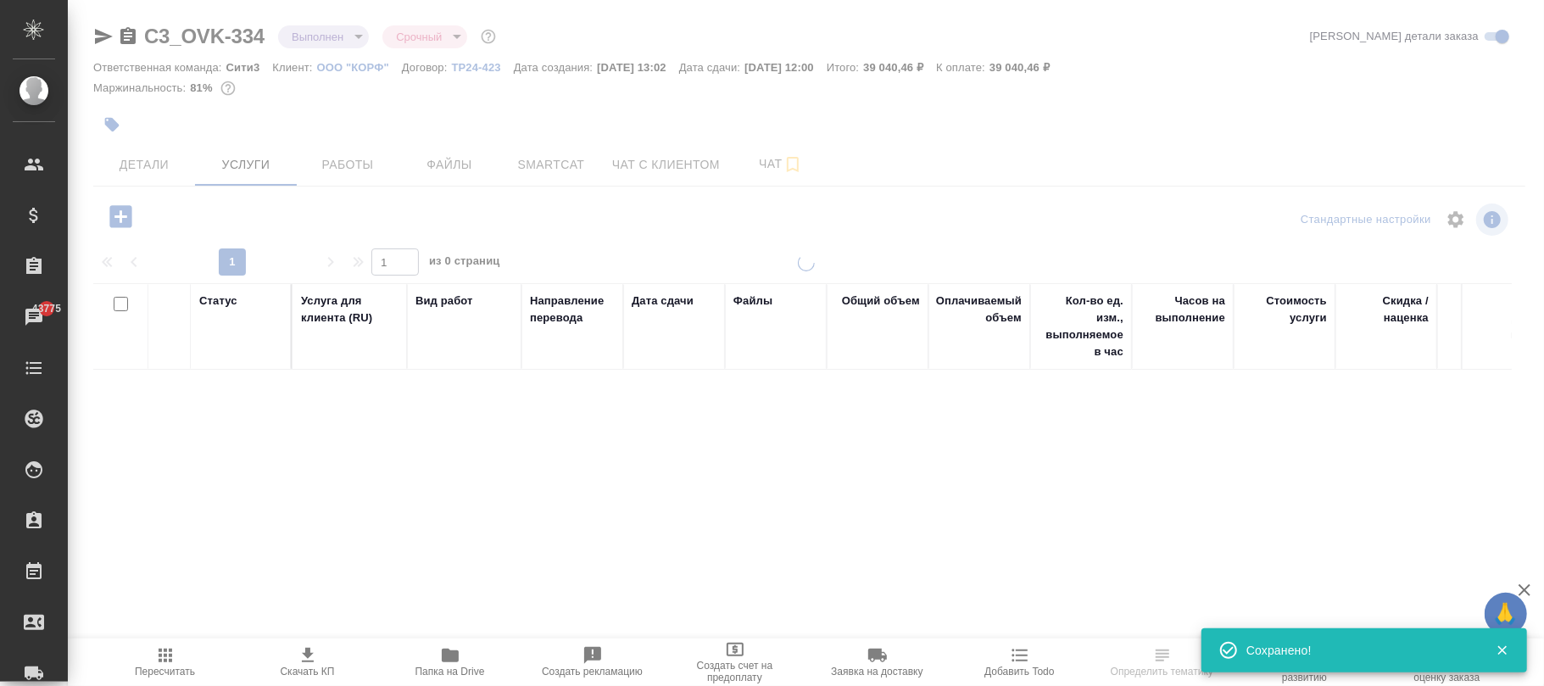
click at [174, 661] on icon "button" at bounding box center [165, 655] width 20 height 20
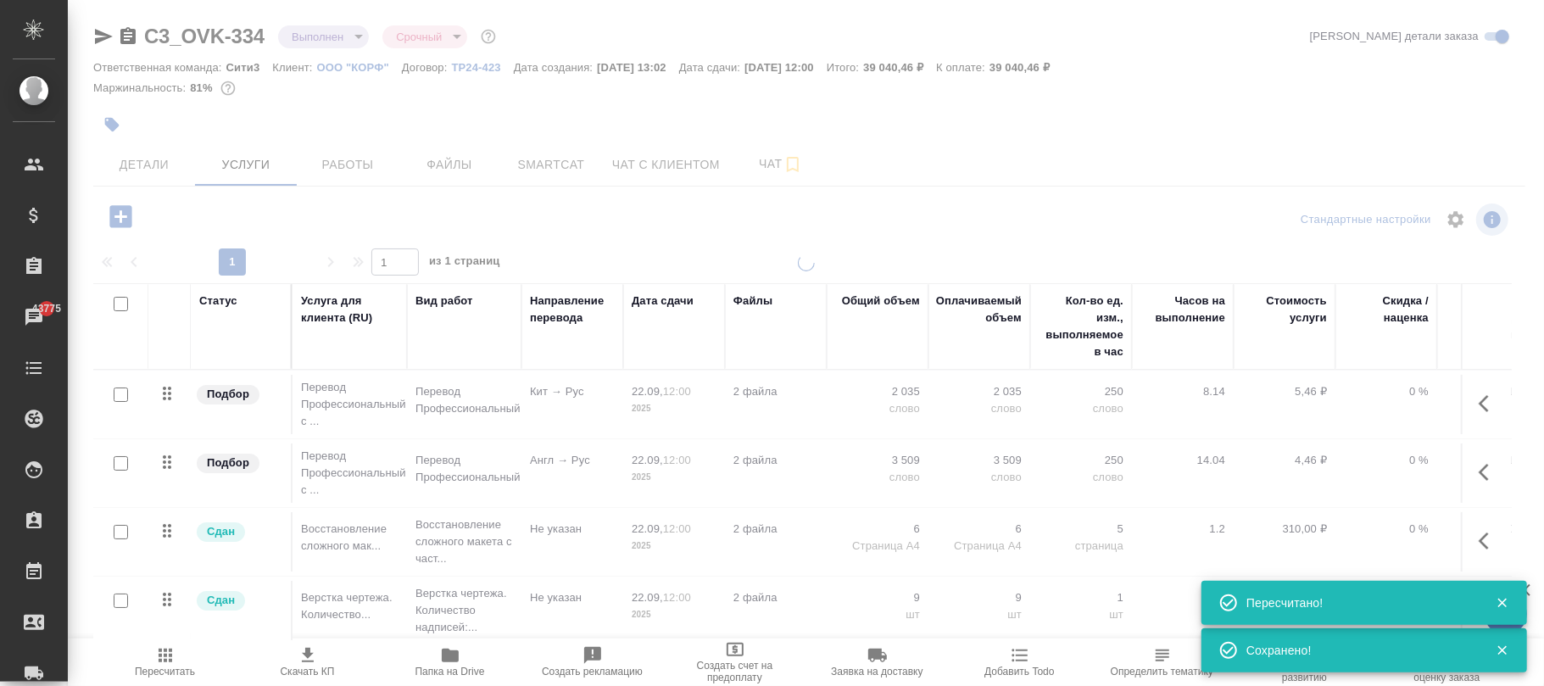
type input "normal"
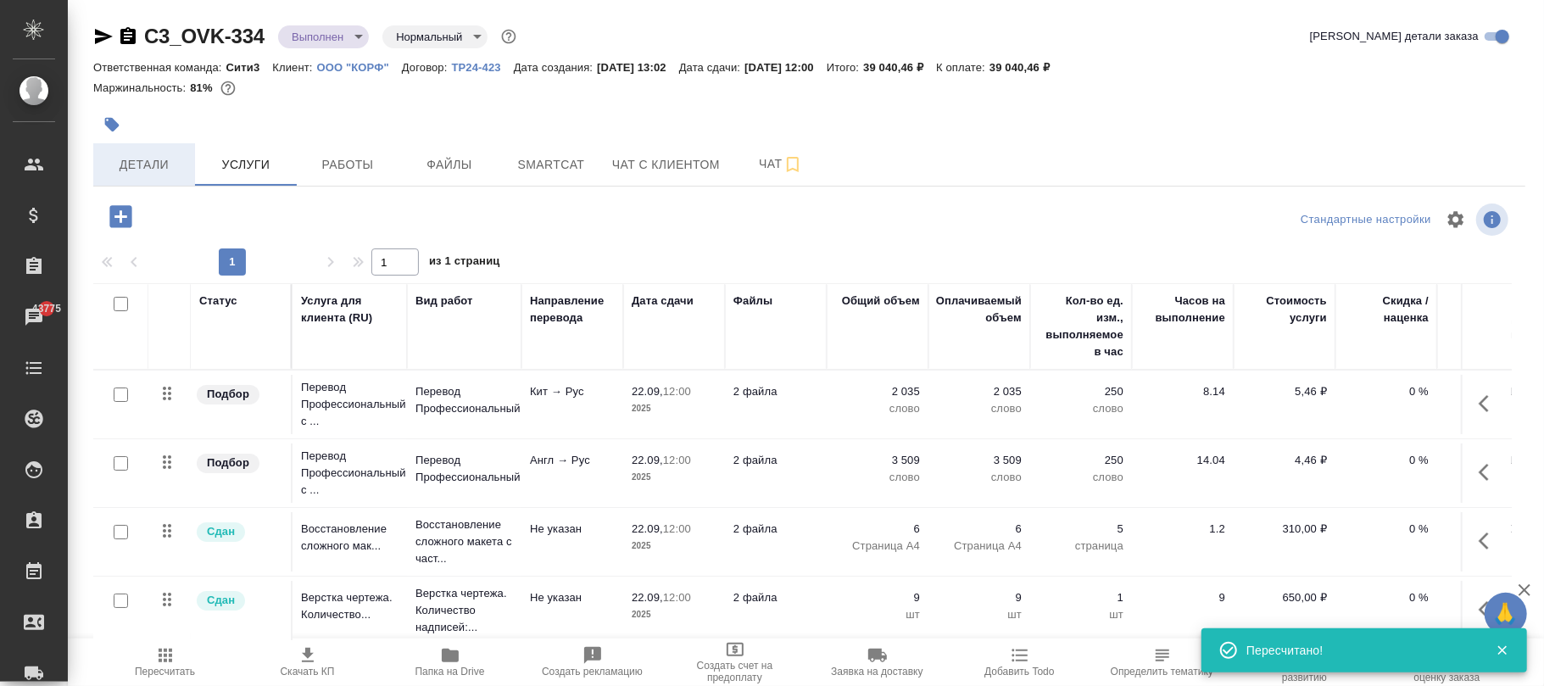
click at [159, 178] on button "Детали" at bounding box center [144, 164] width 102 height 42
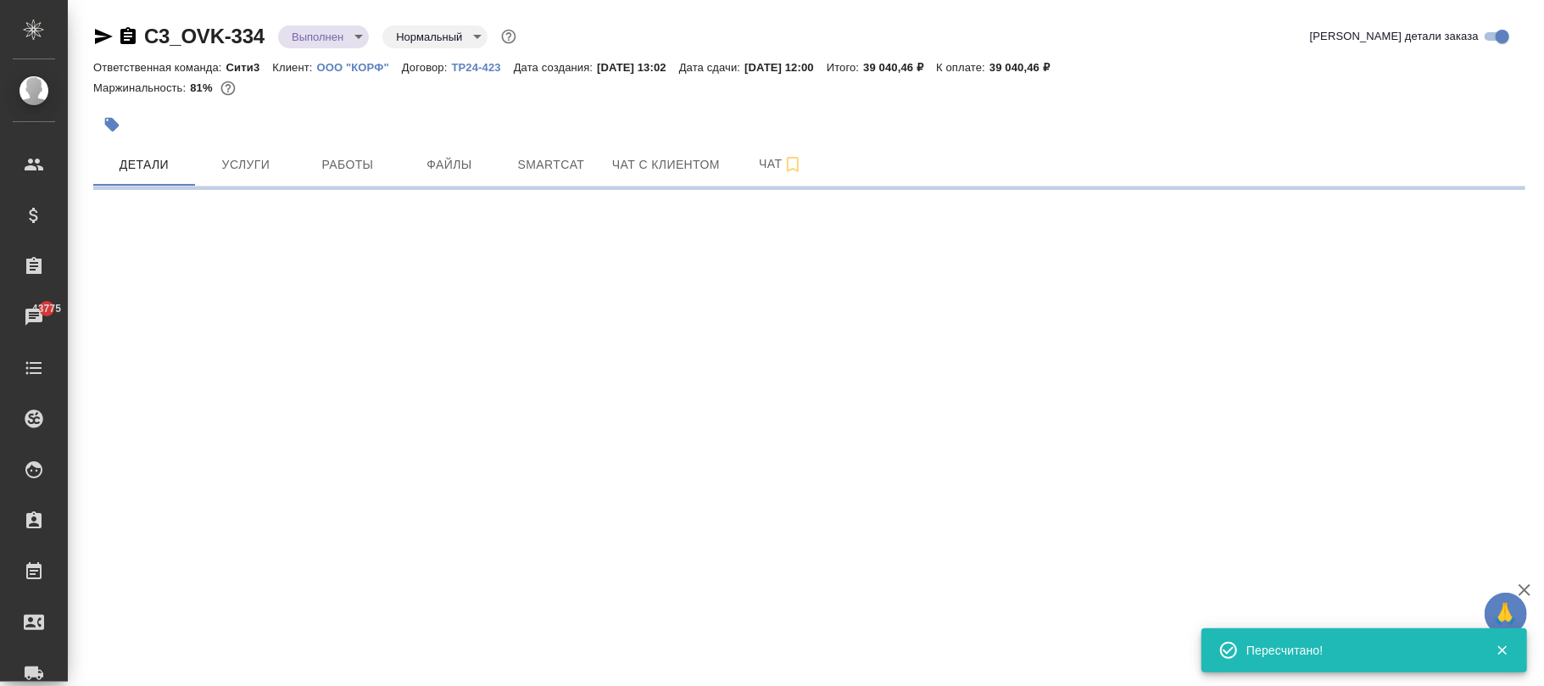
select select "RU"
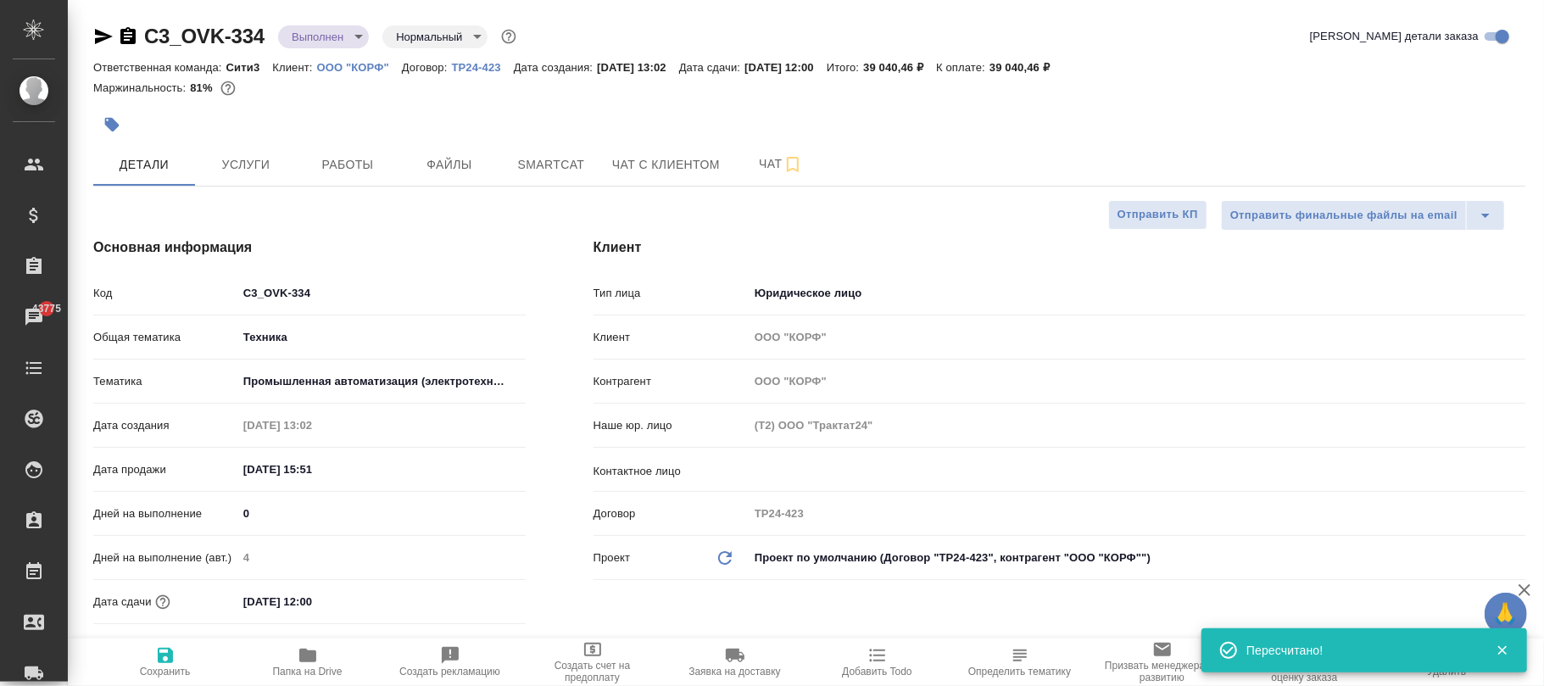
type textarea "x"
click at [180, 655] on span "Сохранить" at bounding box center [165, 661] width 122 height 32
type textarea "x"
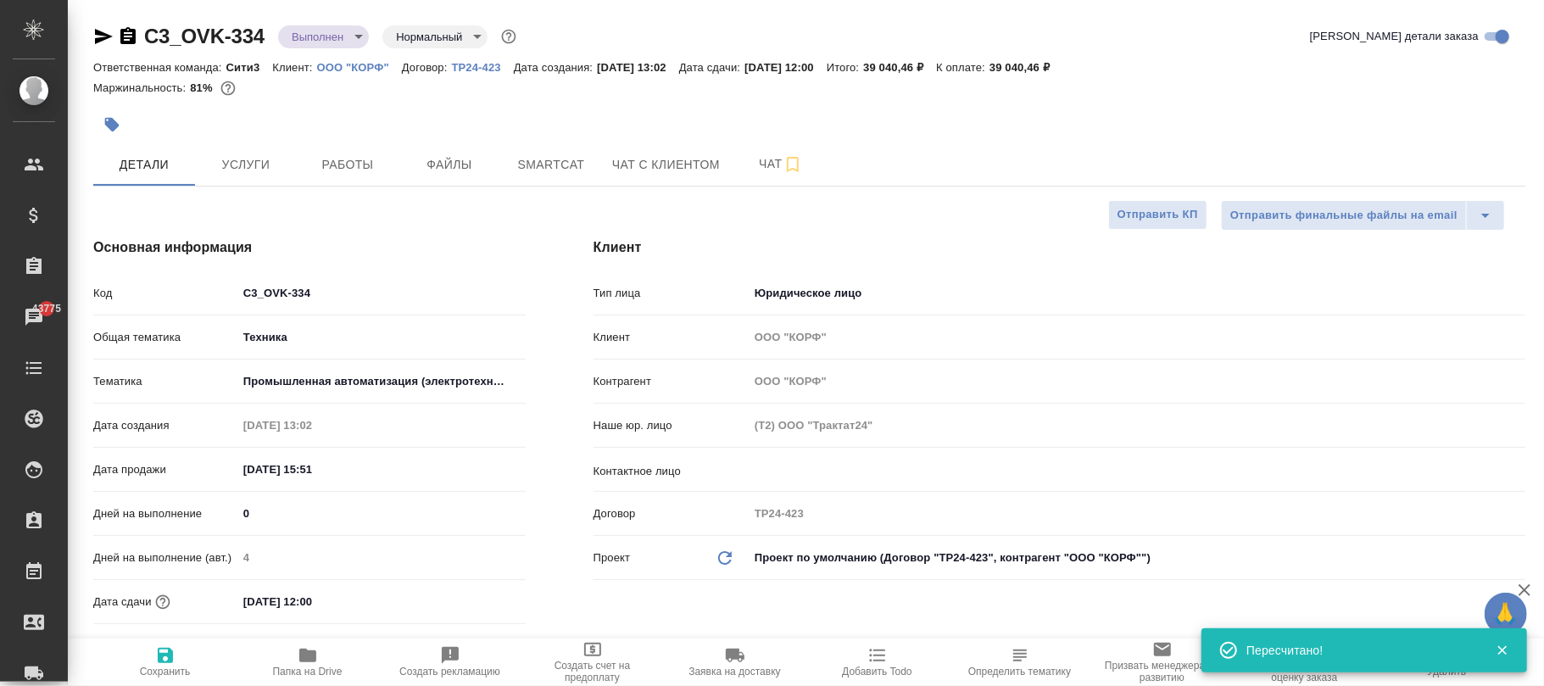
type textarea "x"
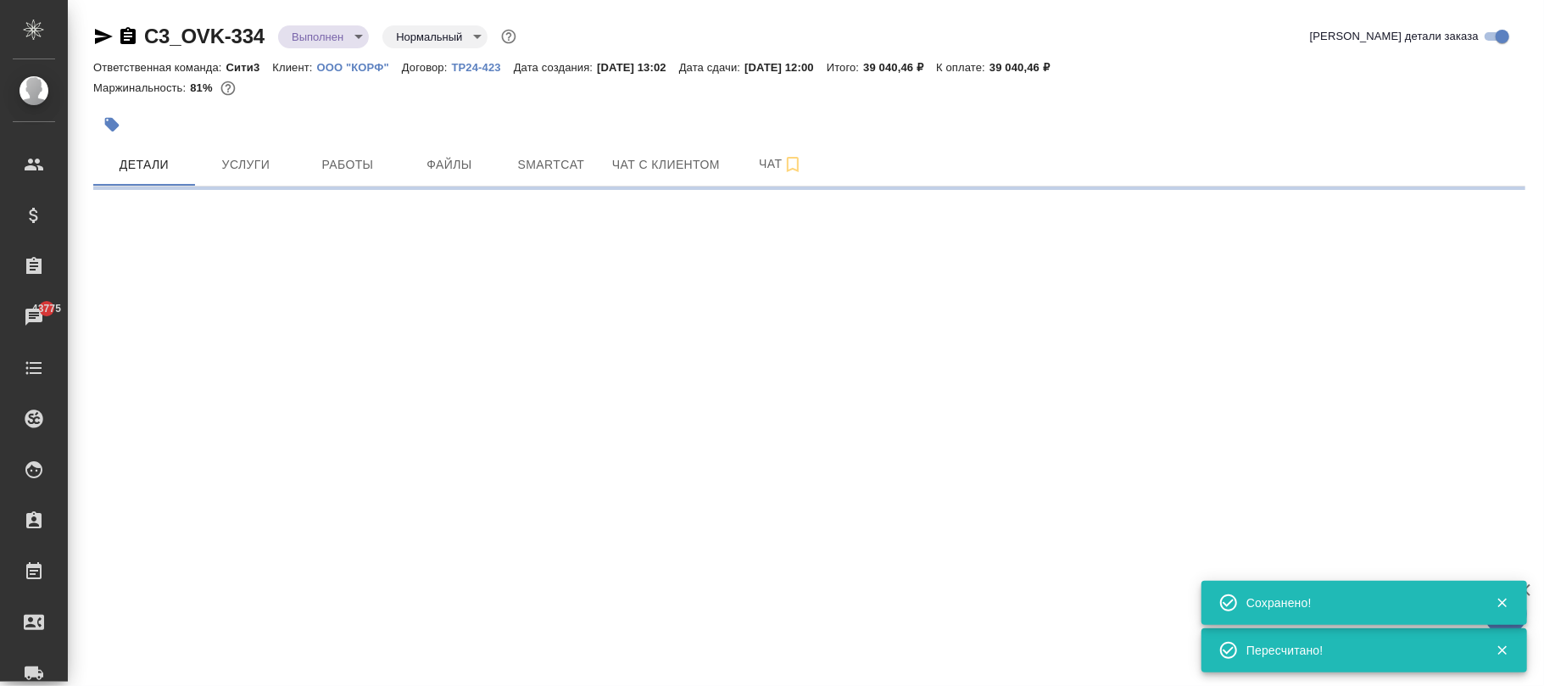
select select "RU"
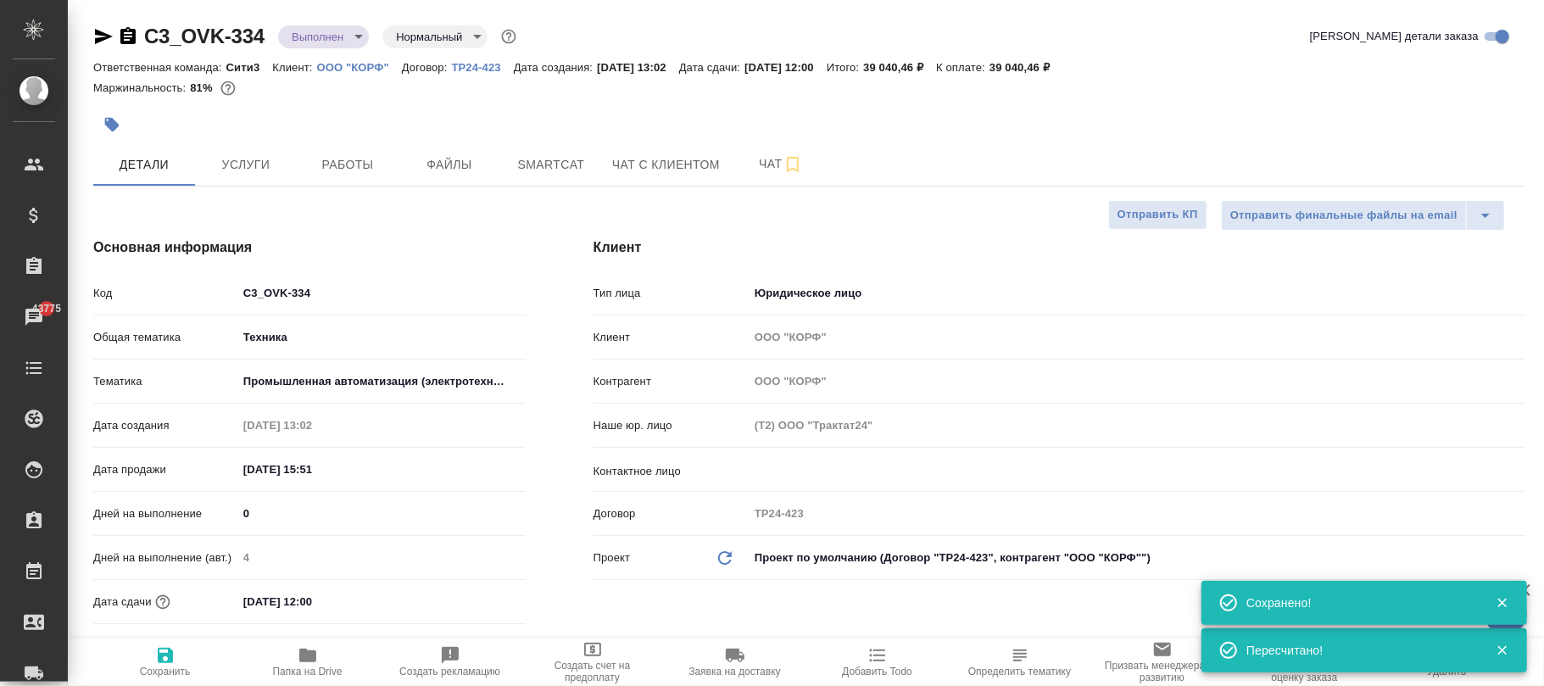
type textarea "x"
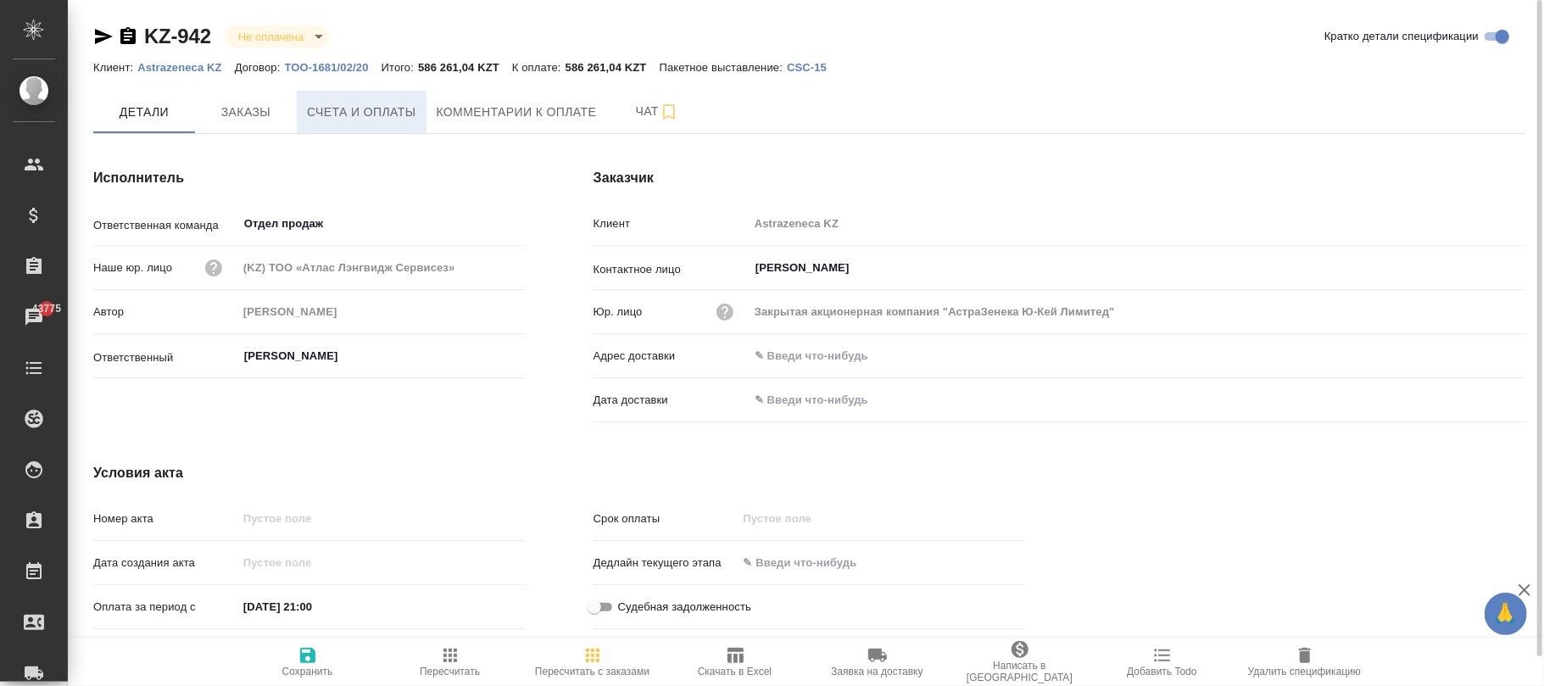
click at [373, 109] on span "Счета и оплаты" at bounding box center [361, 112] width 109 height 21
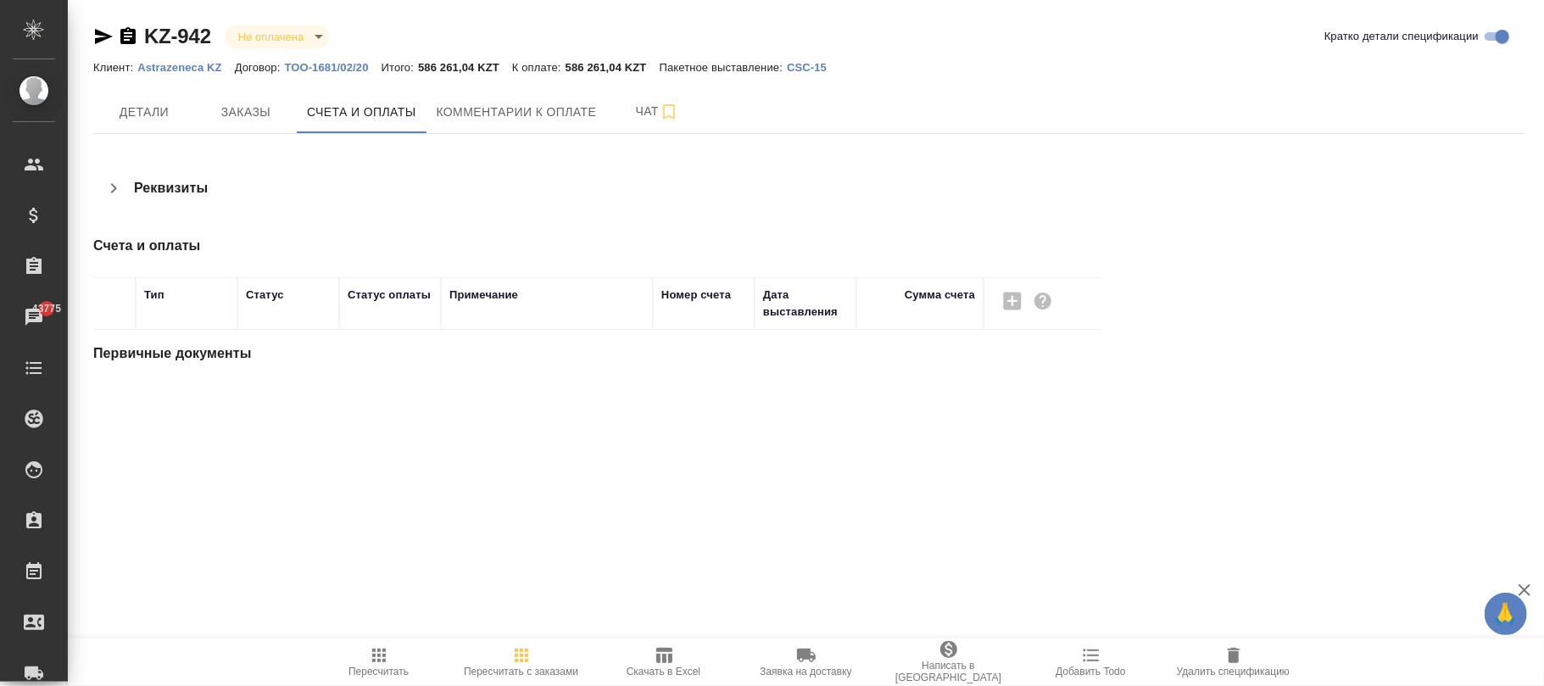
click at [522, 661] on icon "button" at bounding box center [522, 656] width 14 height 14
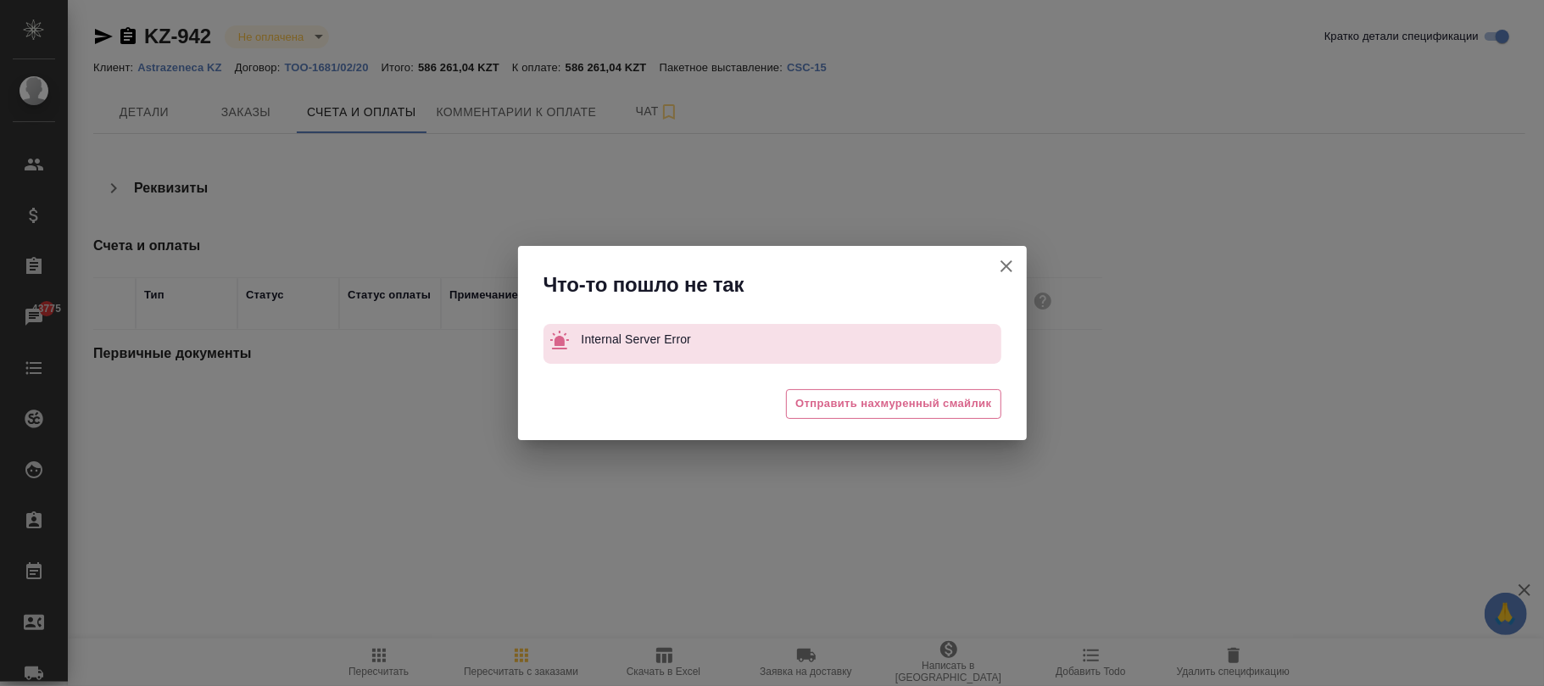
drag, startPoint x: 1004, startPoint y: 270, endPoint x: 750, endPoint y: 459, distance: 317.0
click at [1004, 269] on icon "button" at bounding box center [1006, 266] width 20 height 20
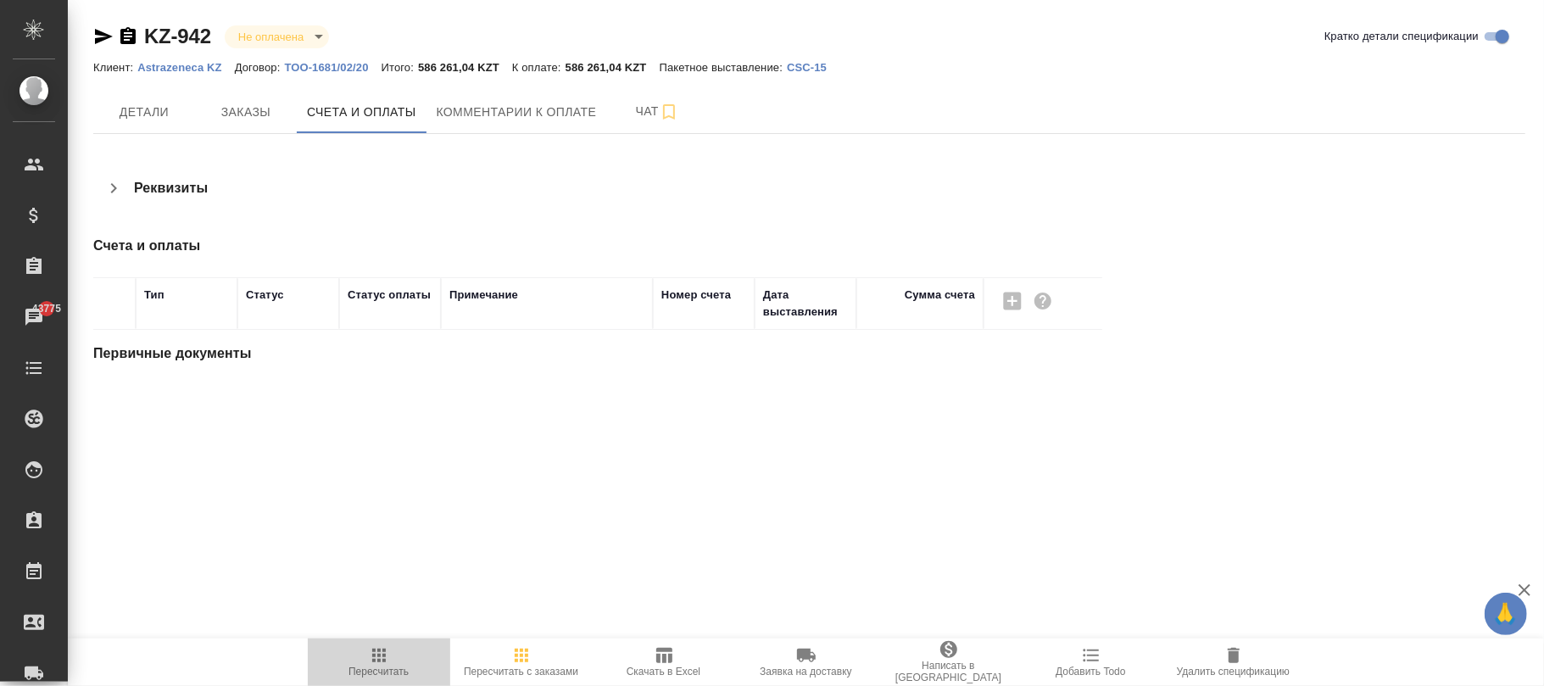
drag, startPoint x: 383, startPoint y: 666, endPoint x: 410, endPoint y: 626, distance: 48.9
click at [382, 663] on span "Пересчитать" at bounding box center [379, 661] width 122 height 32
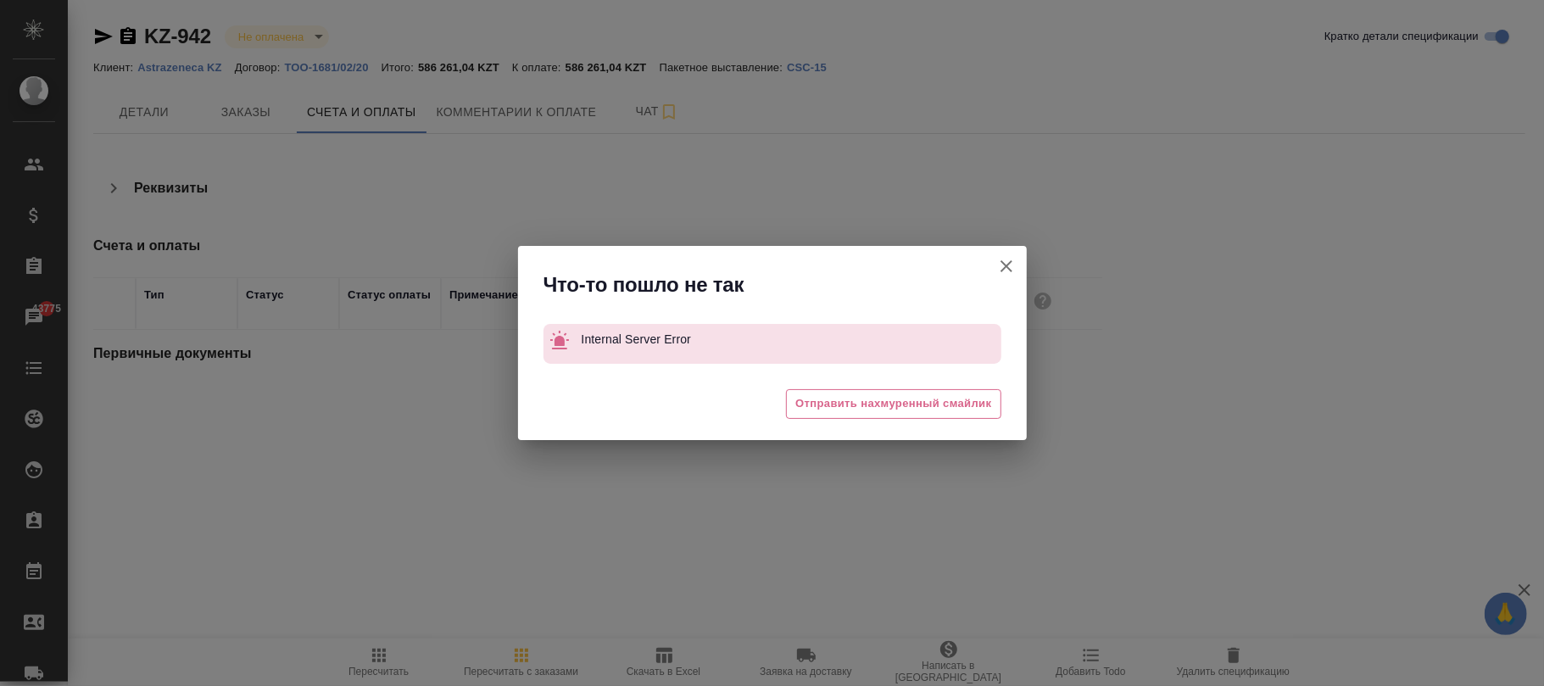
click at [1001, 261] on icon "button" at bounding box center [1006, 266] width 20 height 20
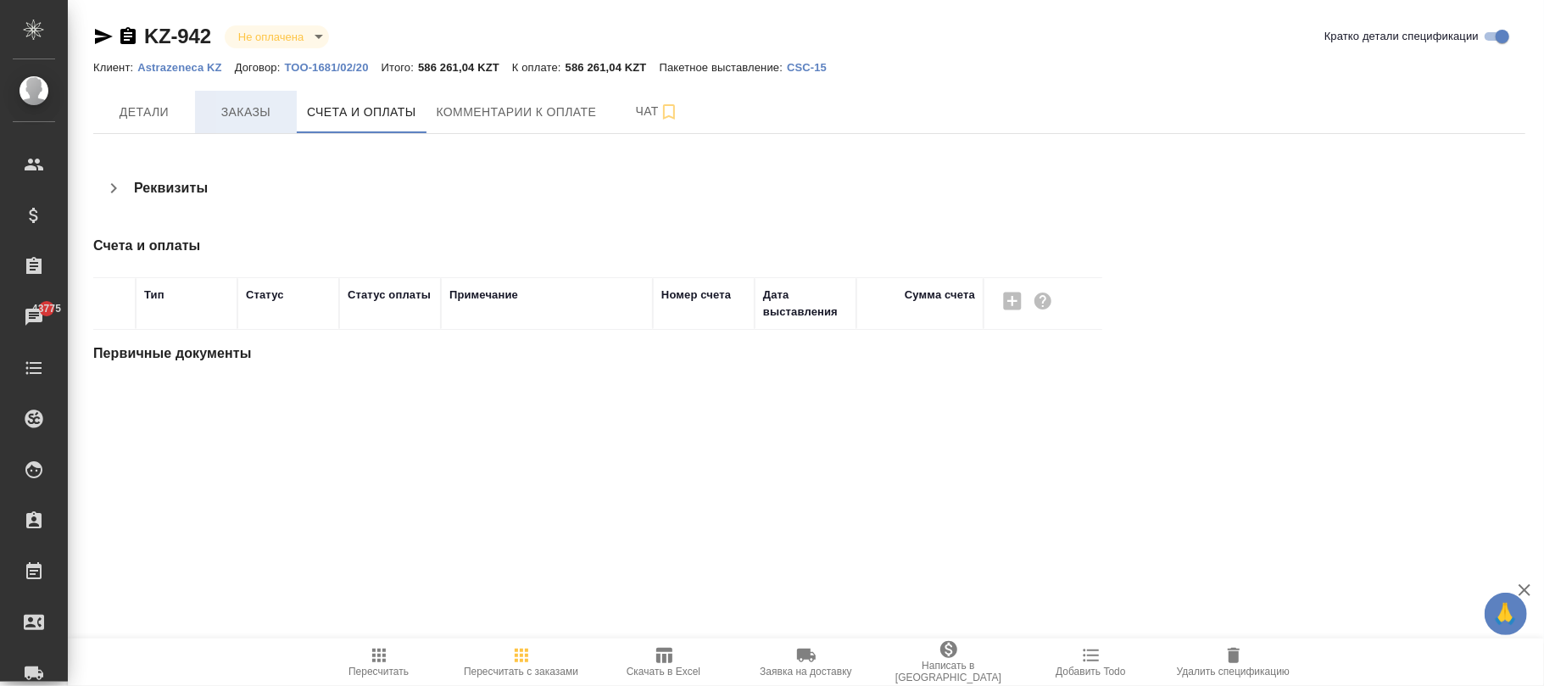
click at [249, 122] on span "Заказы" at bounding box center [245, 112] width 81 height 21
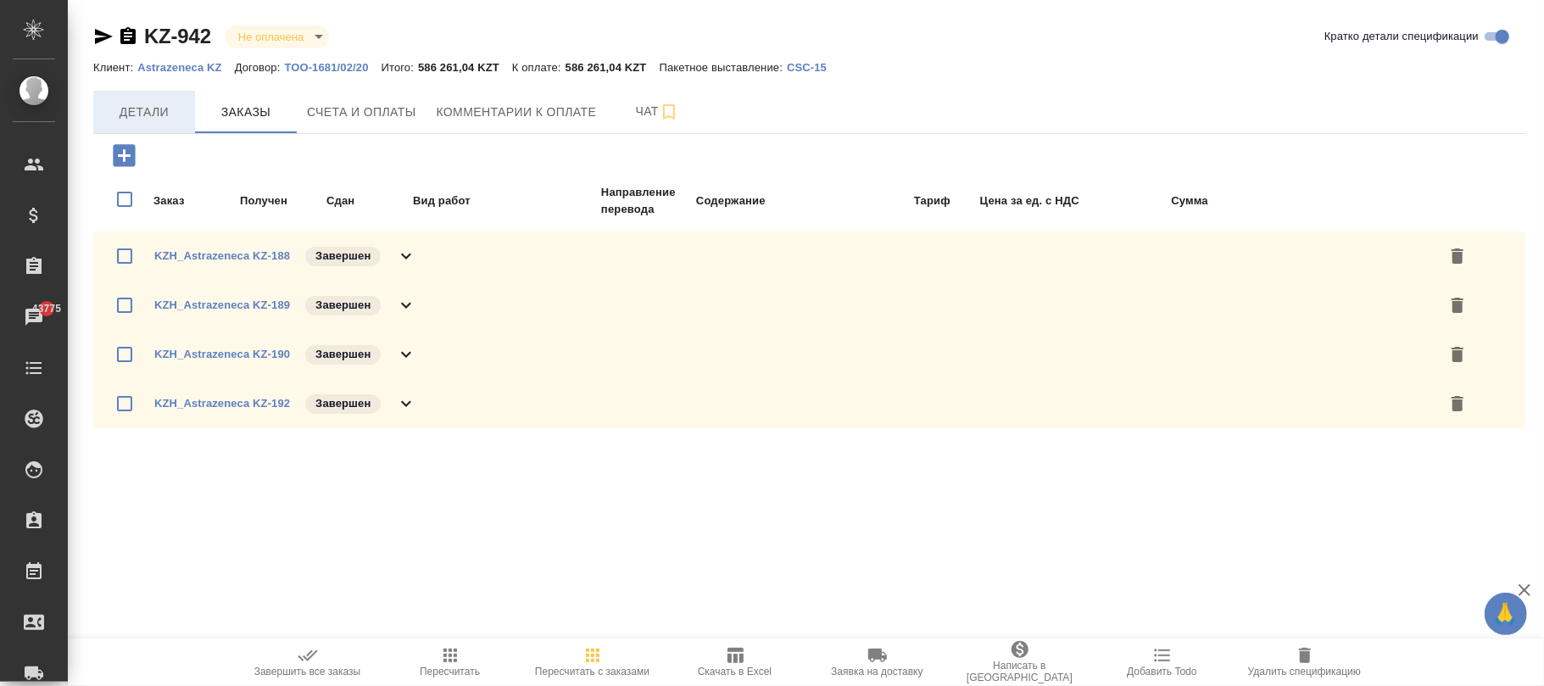
click at [137, 120] on span "Детали" at bounding box center [143, 112] width 81 height 21
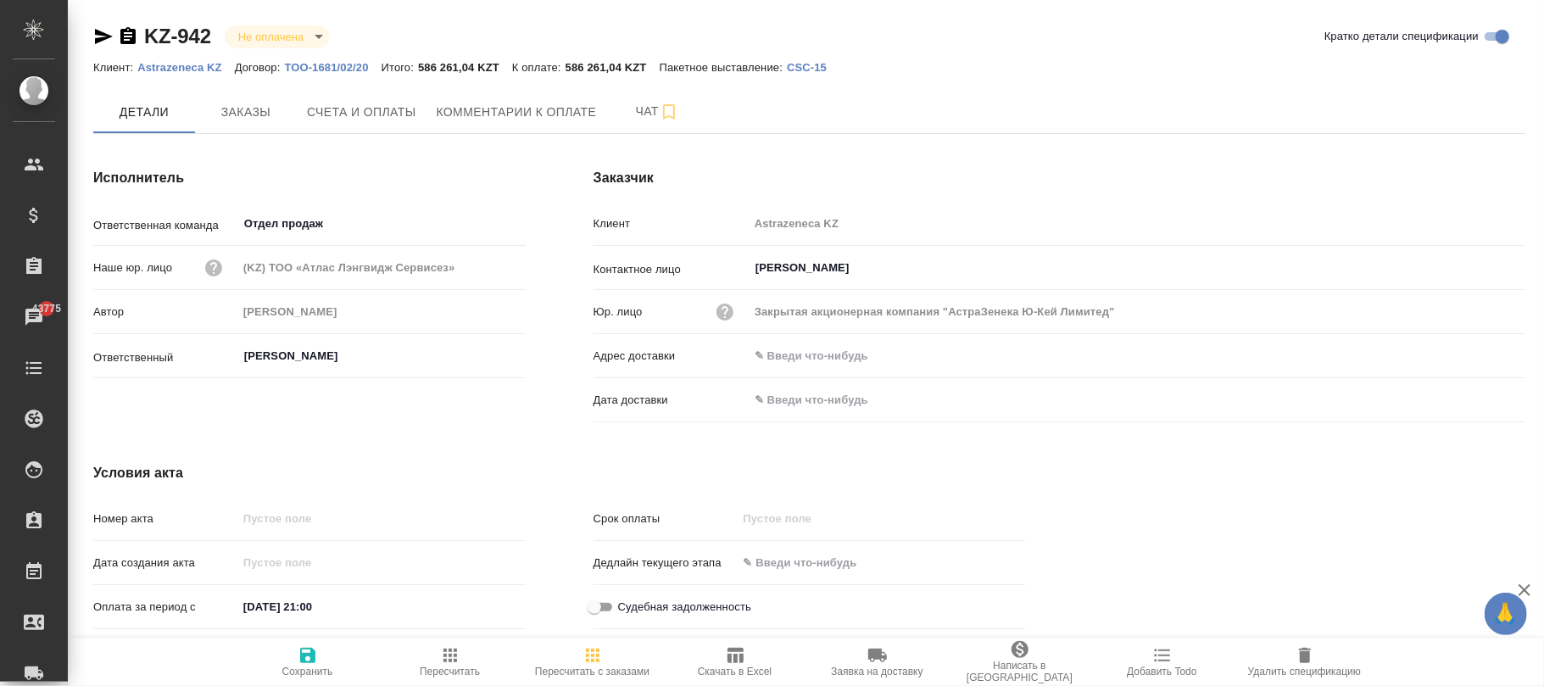
click at [306, 27] on body "🙏 .cls-1 fill:#fff; AWATERA Фокина Наталья n.fokina Клиенты Спецификации Заказы…" at bounding box center [772, 343] width 1544 height 686
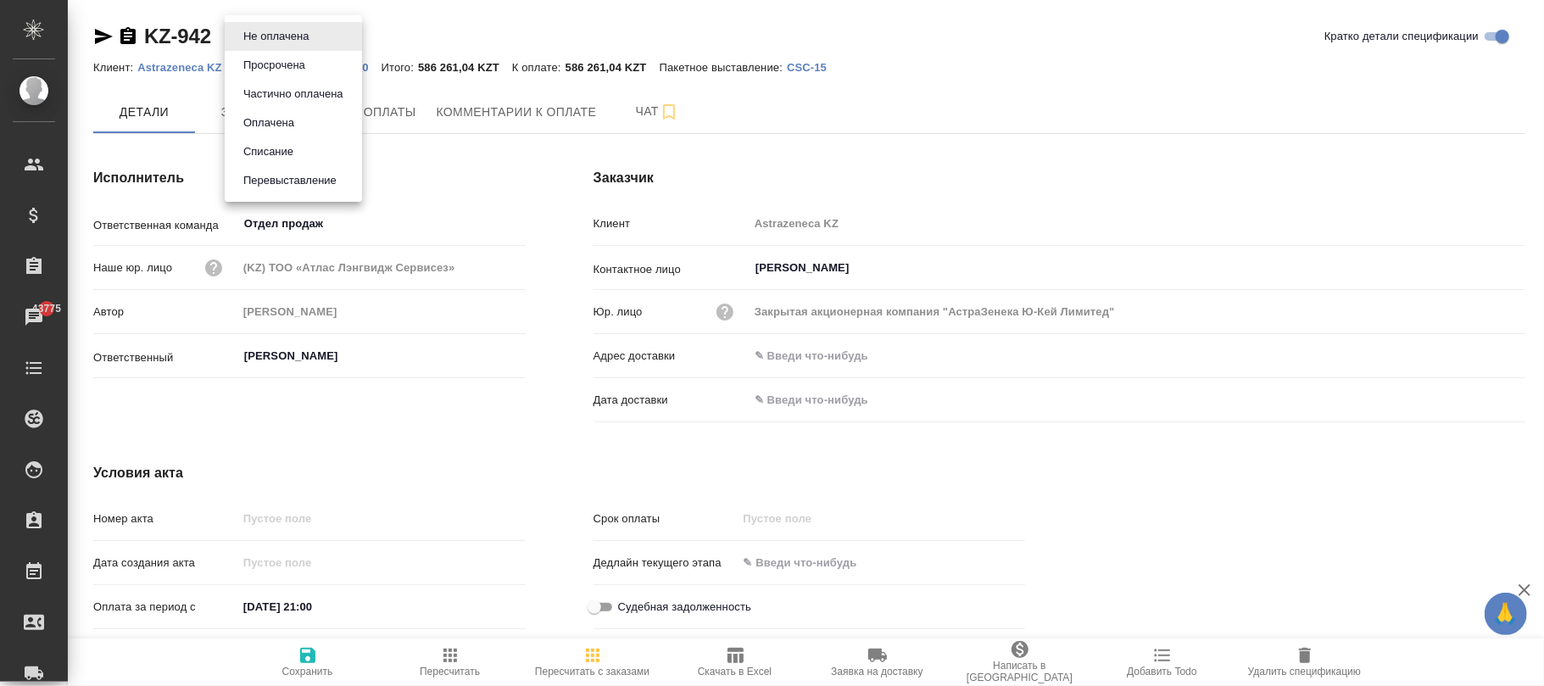
click at [1096, 86] on div at bounding box center [772, 343] width 1544 height 686
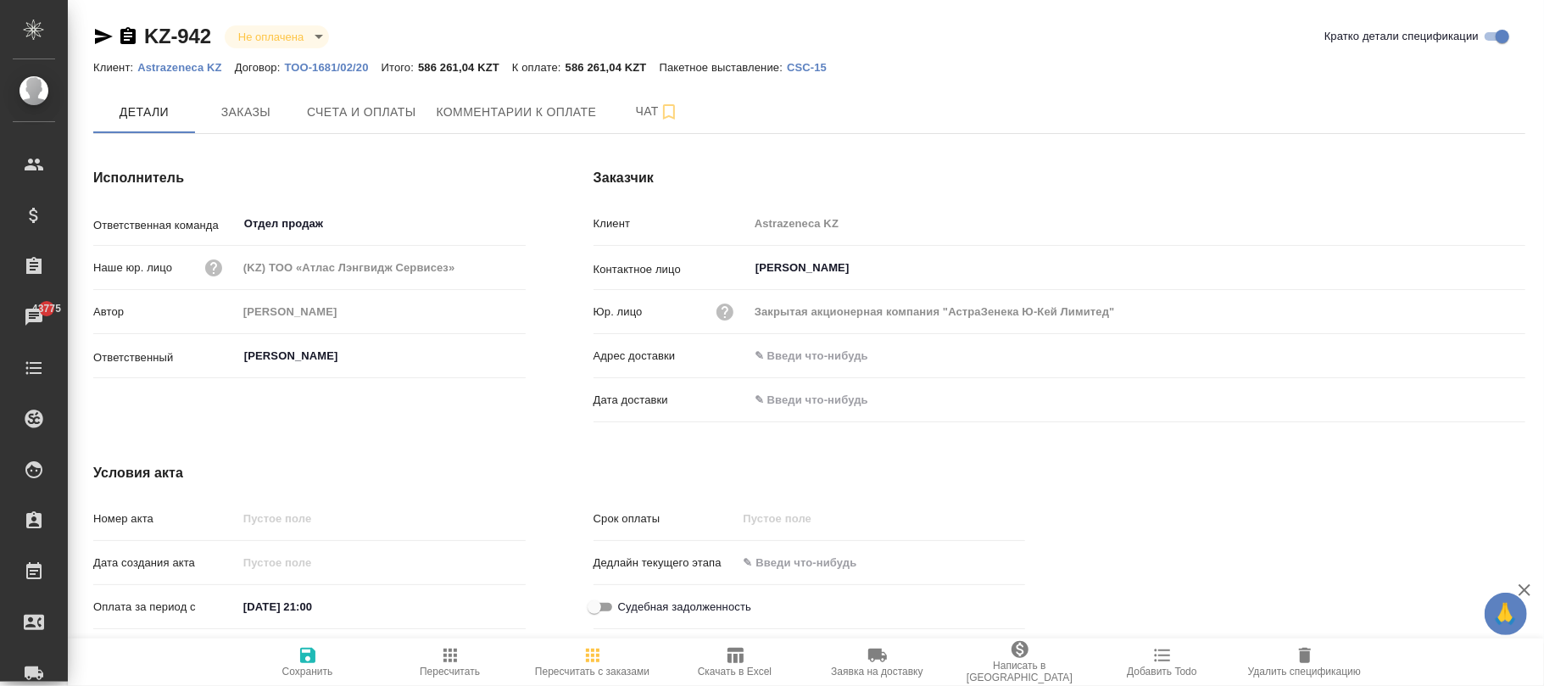
click at [292, 34] on body "🙏 .cls-1 fill:#fff; AWATERA Фокина Наталья n.fokina Клиенты Спецификации Заказы…" at bounding box center [772, 343] width 1544 height 686
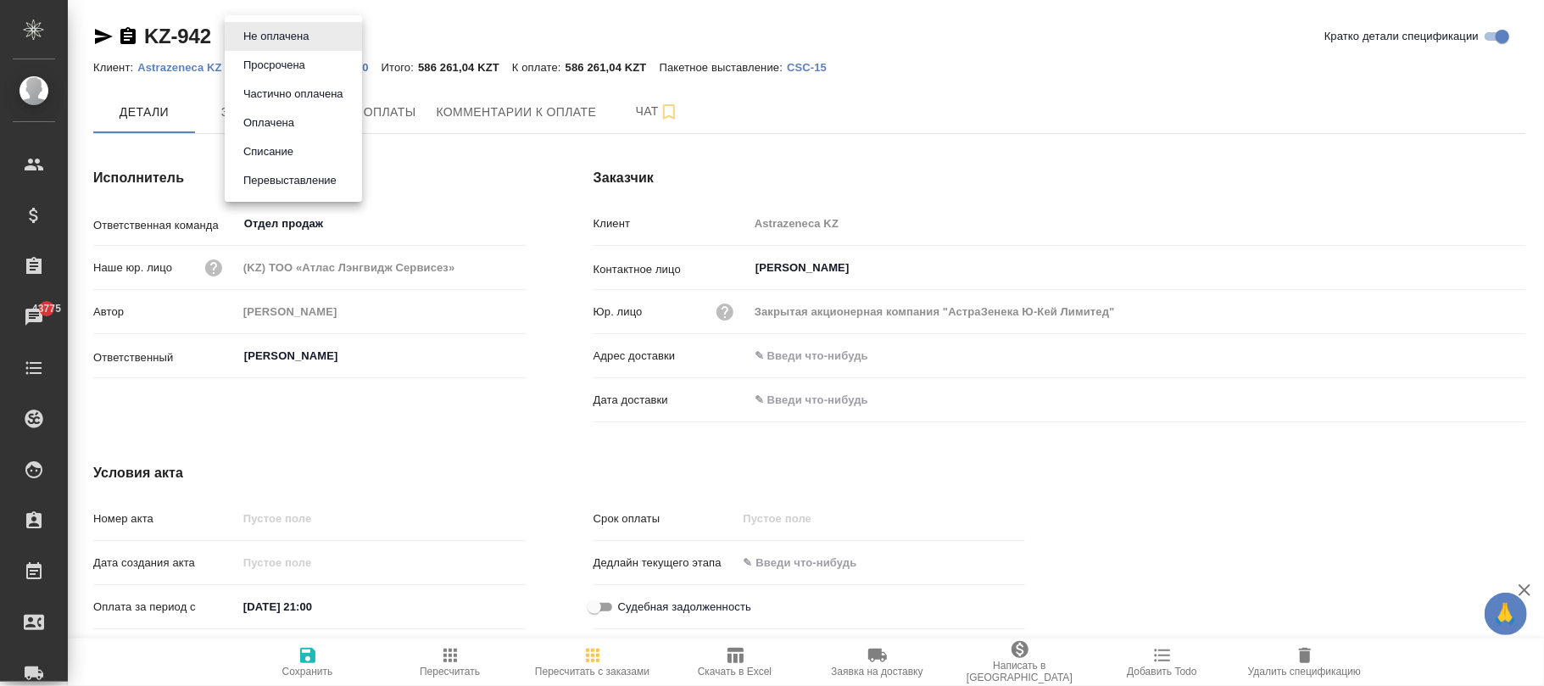
click at [282, 175] on button "Перевыставление" at bounding box center [289, 180] width 103 height 19
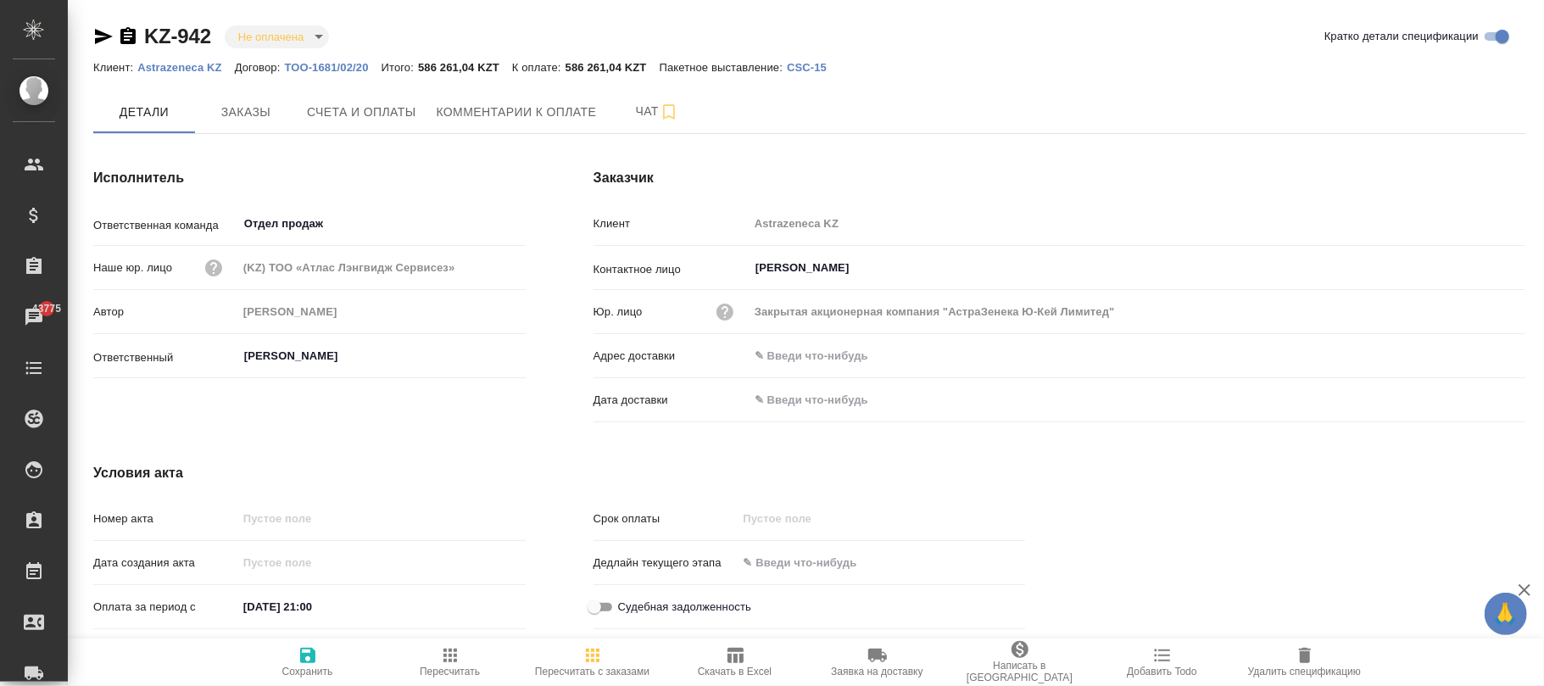
type input "reinvoiced"
drag, startPoint x: 315, startPoint y: 652, endPoint x: 364, endPoint y: 547, distance: 115.7
click at [313, 651] on icon "button" at bounding box center [308, 655] width 20 height 20
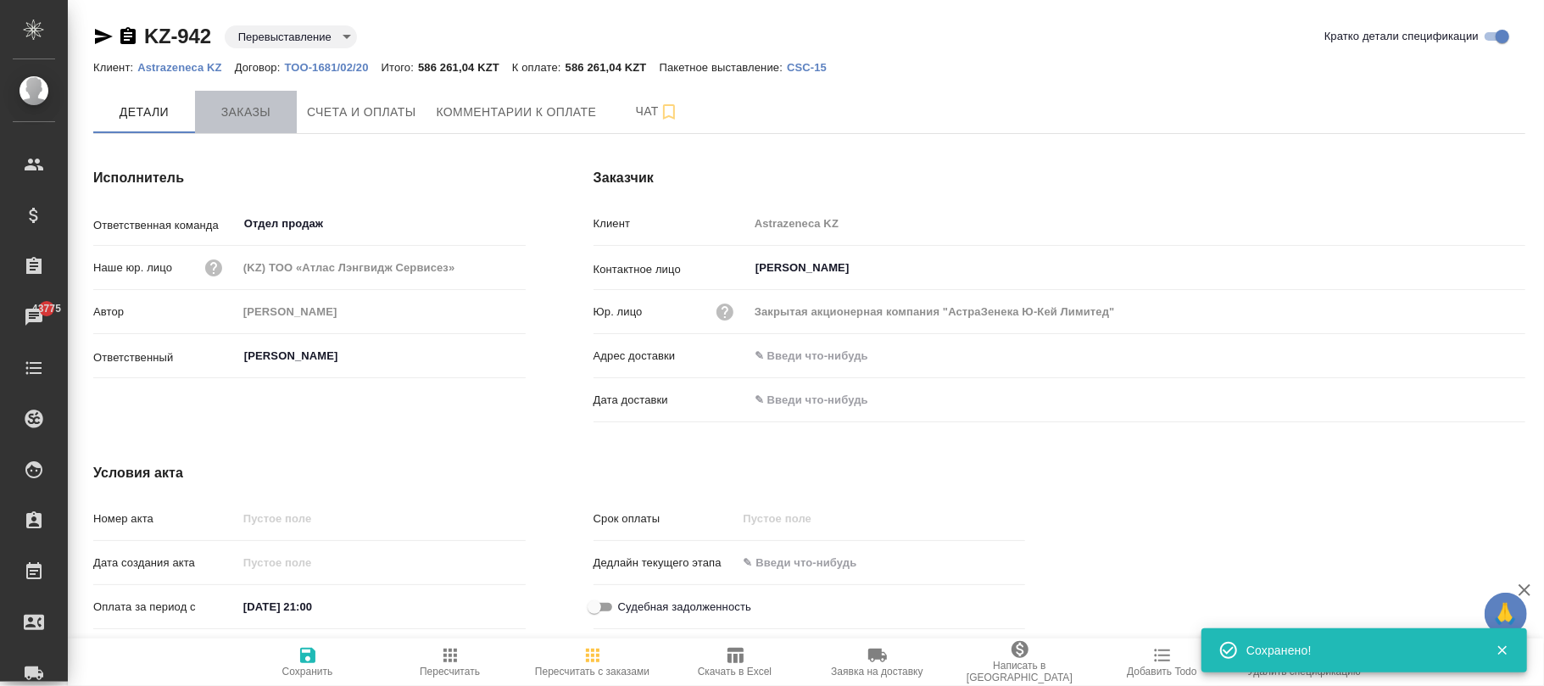
click at [265, 114] on span "Заказы" at bounding box center [245, 112] width 81 height 21
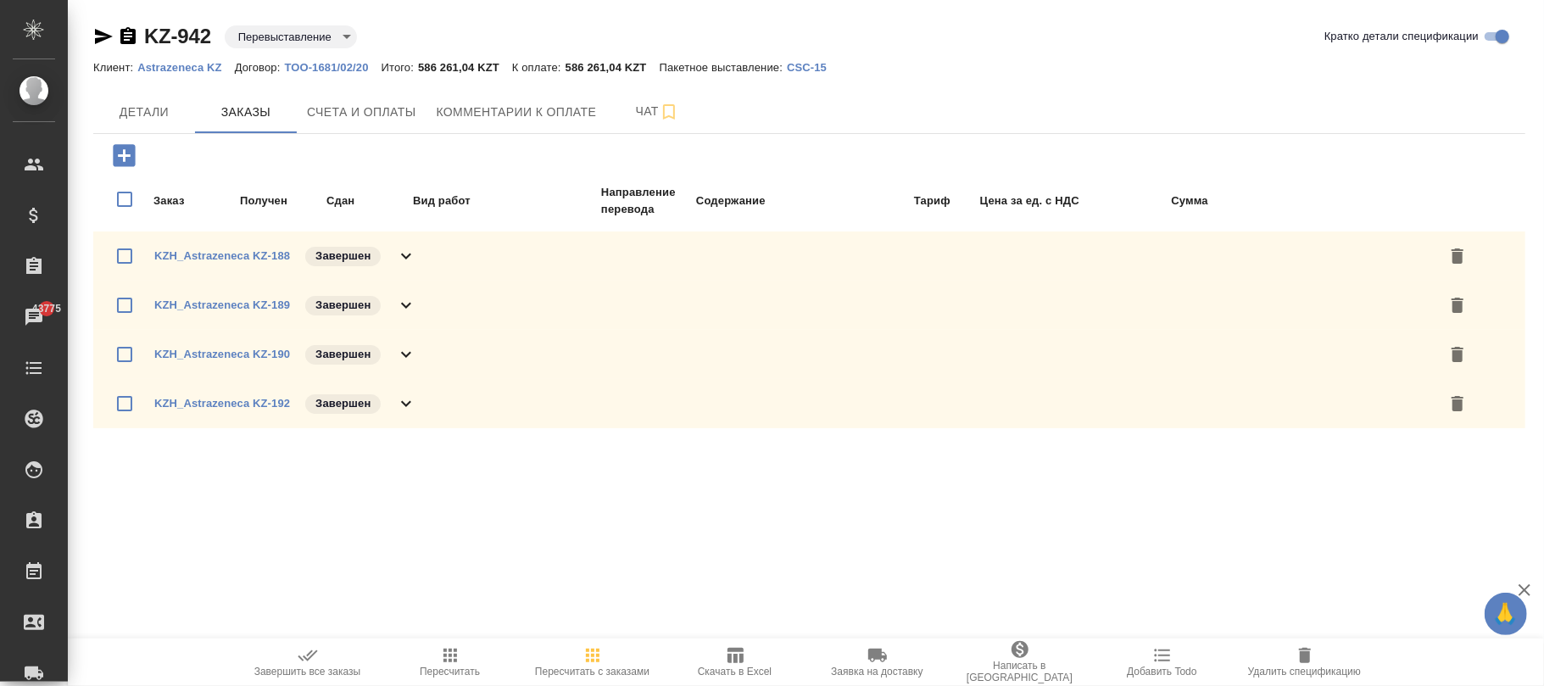
click at [809, 69] on p "CSC-15" at bounding box center [813, 67] width 53 height 13
click at [296, 31] on body "🙏 .cls-1 fill:#fff; AWATERA Фокина Наталья n.fokina Клиенты Спецификации Заказы…" at bounding box center [772, 343] width 1544 height 686
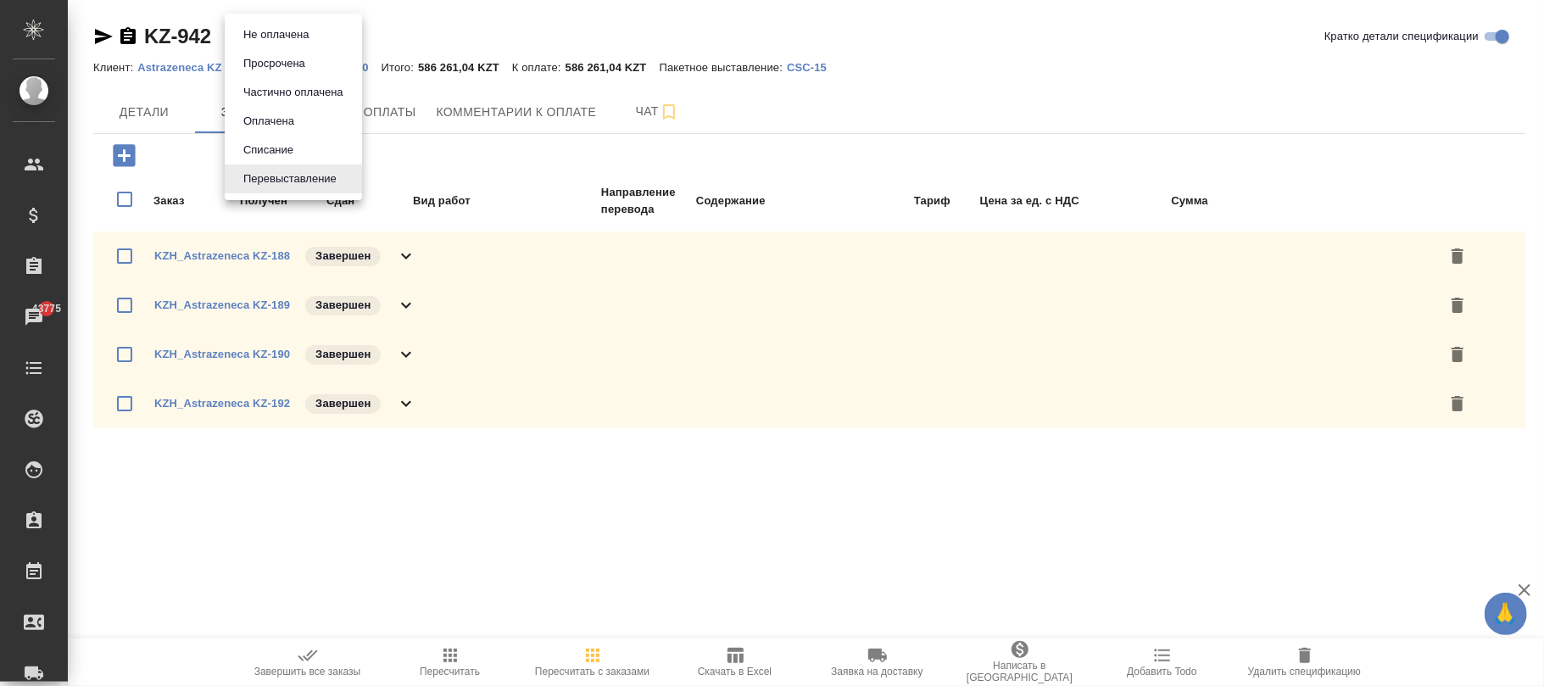
click at [309, 32] on button "Не оплачена" at bounding box center [275, 34] width 75 height 19
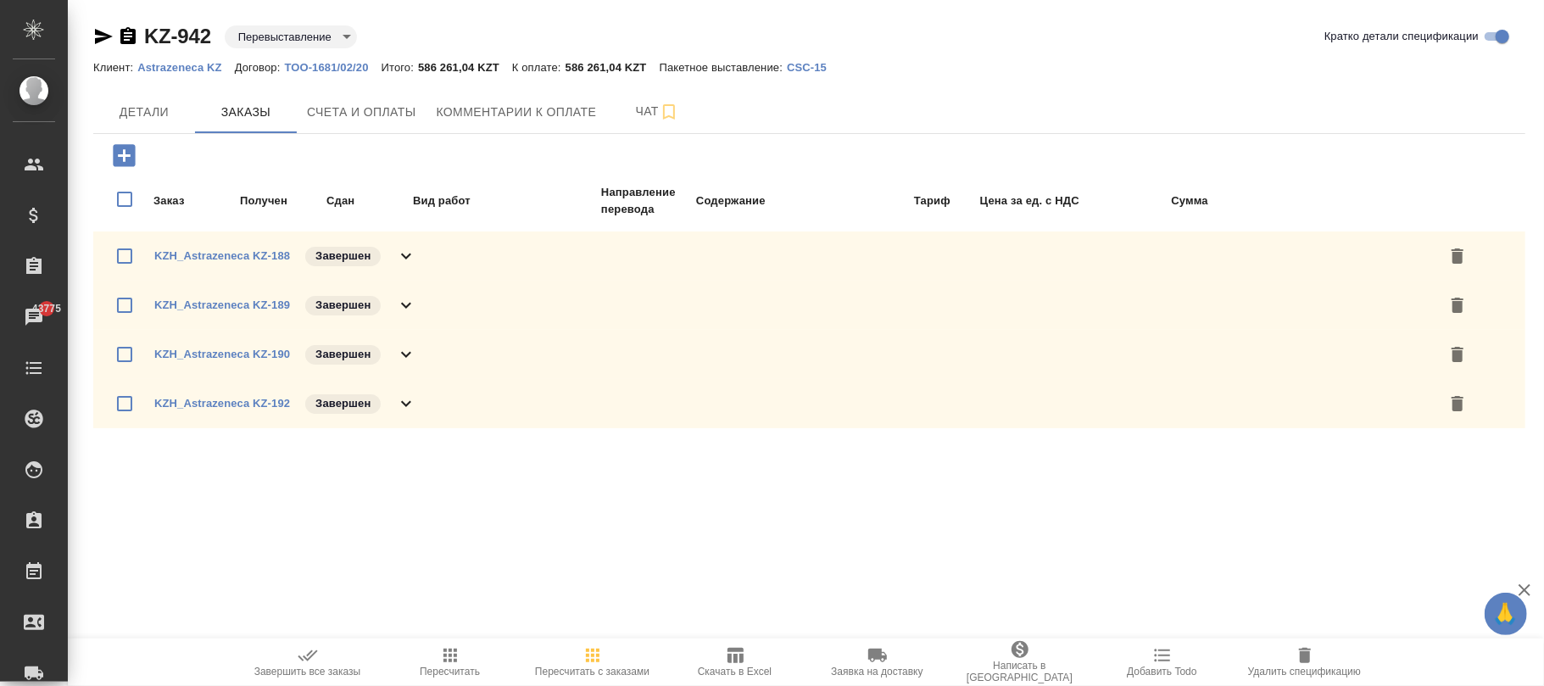
type input "notPayed"
click at [158, 119] on span "Детали" at bounding box center [143, 112] width 81 height 21
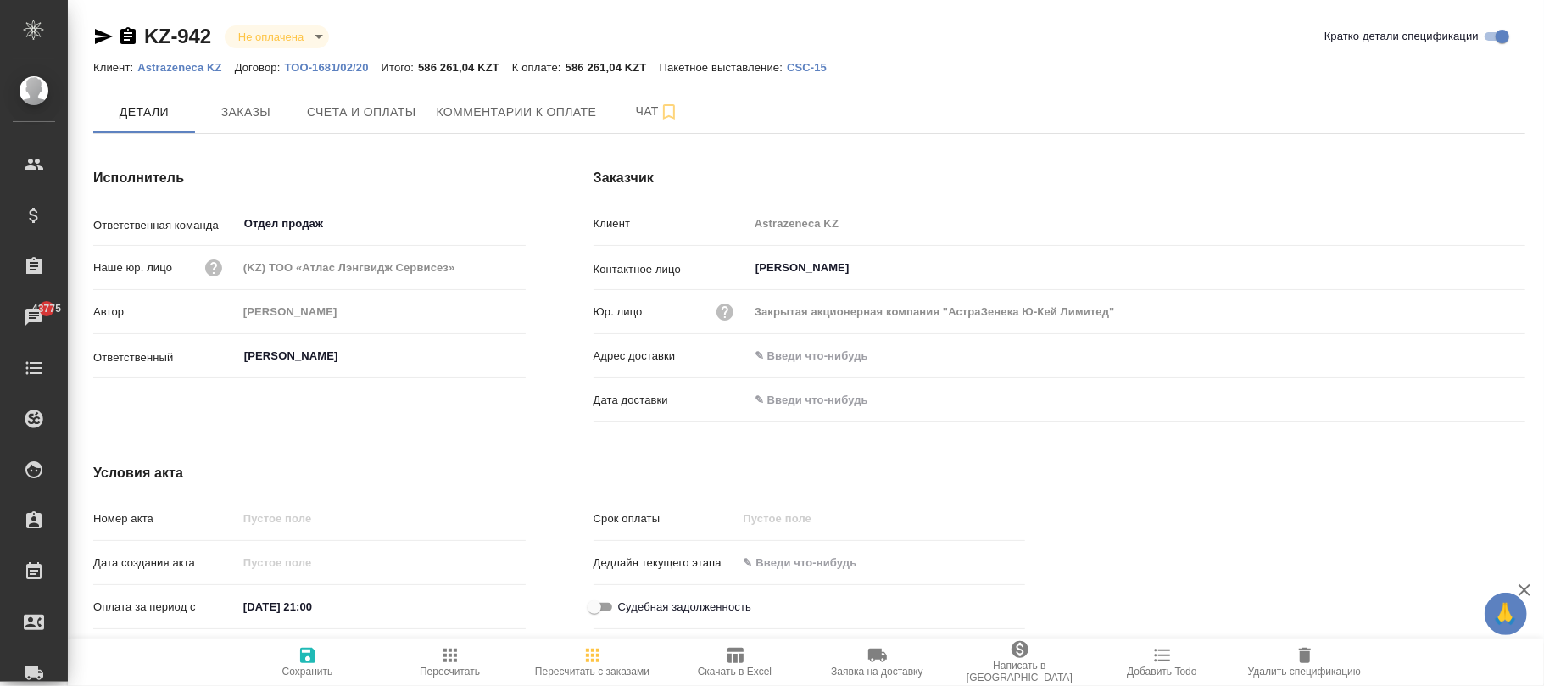
click at [309, 656] on icon "button" at bounding box center [307, 655] width 15 height 15
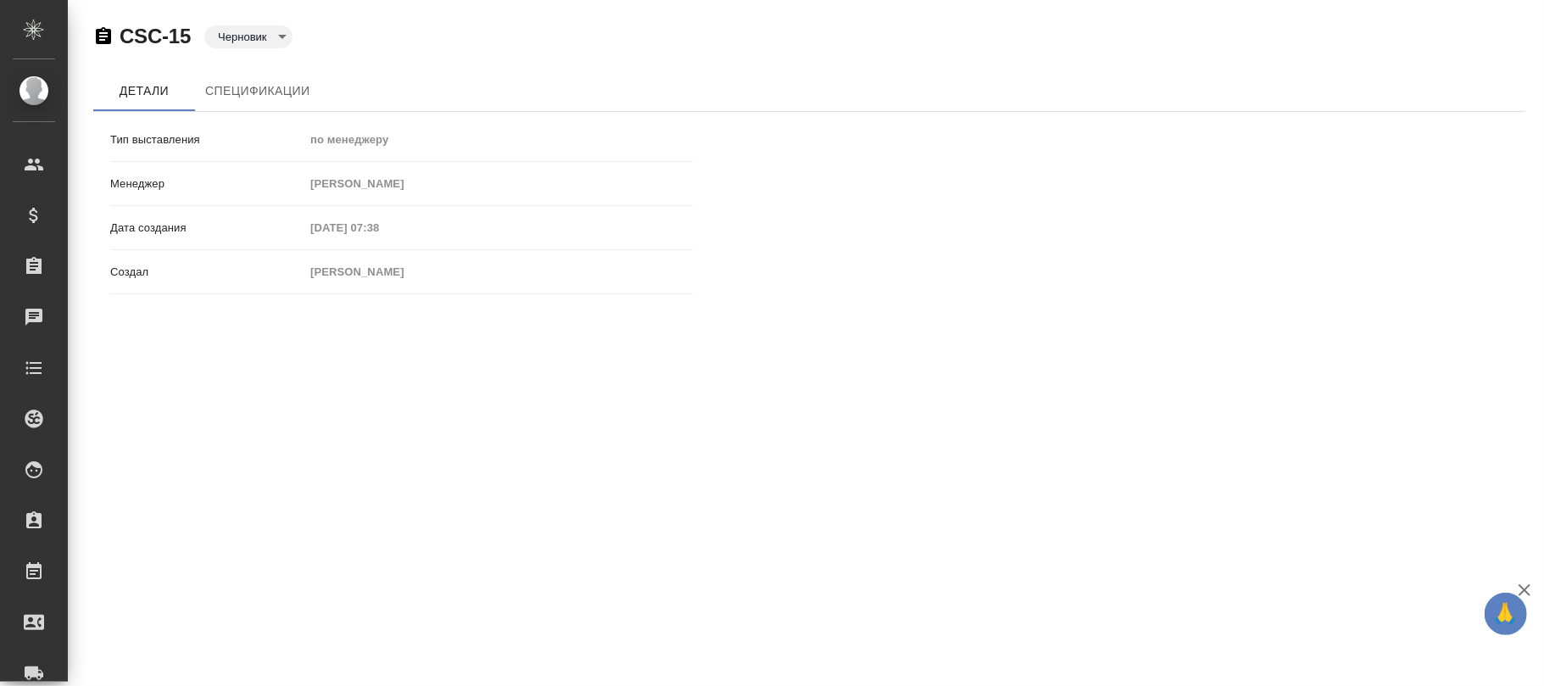
click at [265, 38] on body "🙏 .cls-1 fill:#fff; AWATERA [PERSON_NAME][PERSON_NAME] Спецификации Заказы Чаты…" at bounding box center [772, 343] width 1544 height 686
click at [269, 65] on button "К выставлению" at bounding box center [262, 65] width 89 height 19
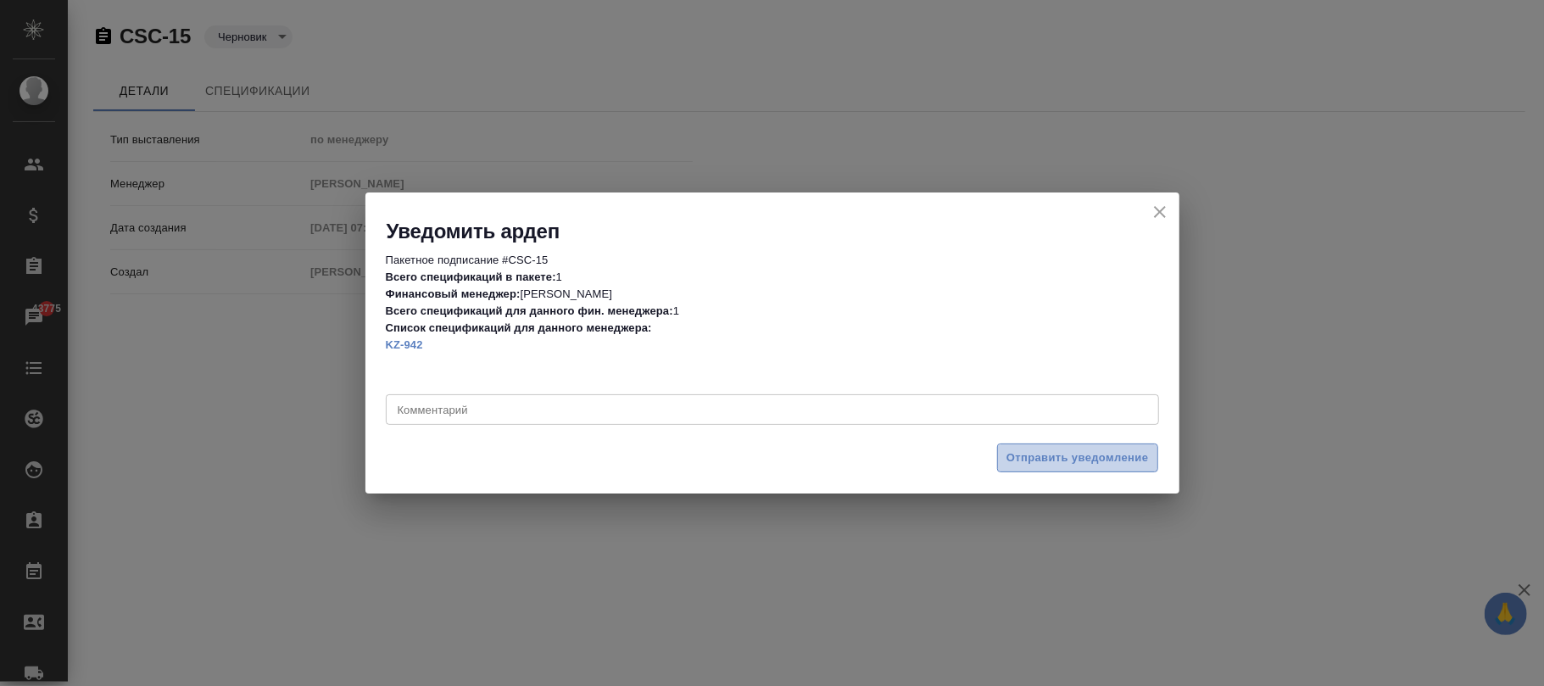
click at [1096, 458] on span "Отправить уведомление" at bounding box center [1078, 459] width 142 height 20
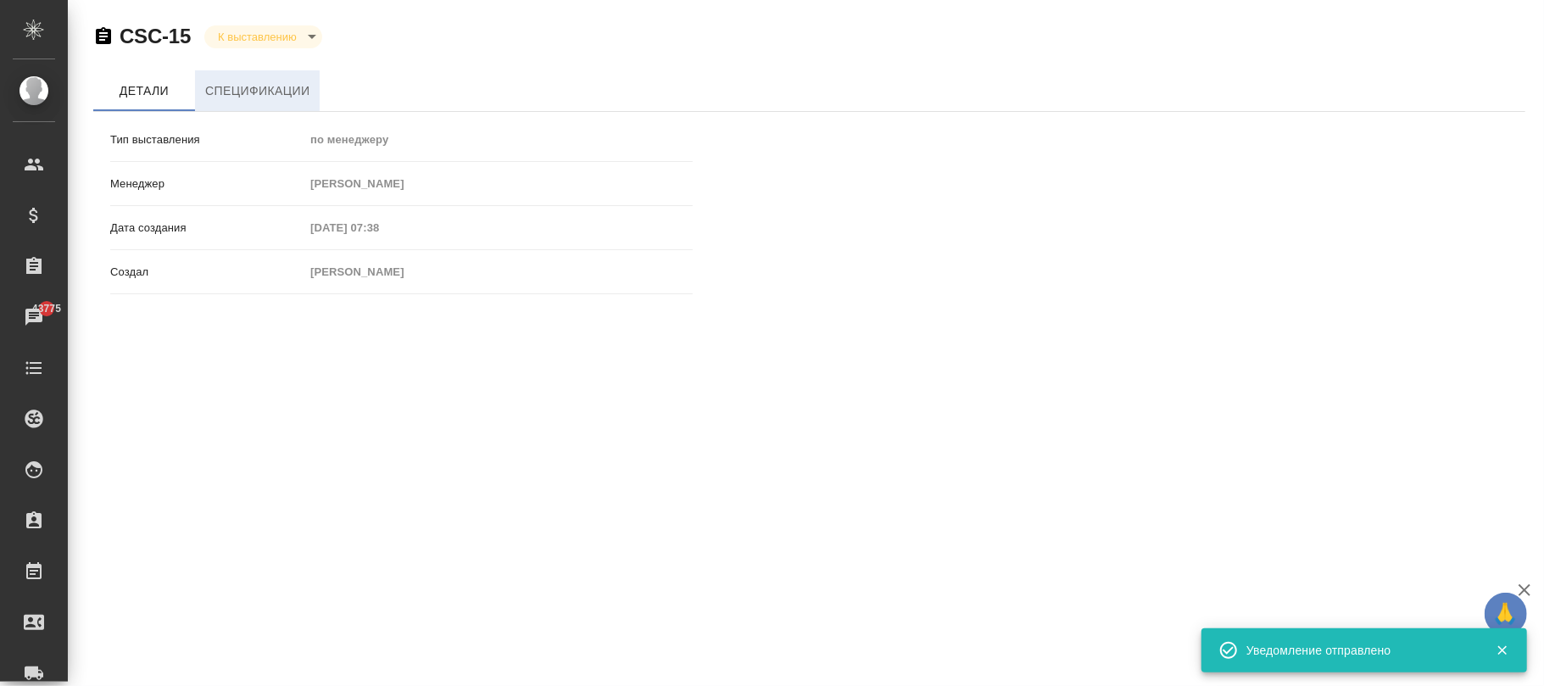
click at [300, 86] on span "Спецификации" at bounding box center [257, 91] width 104 height 21
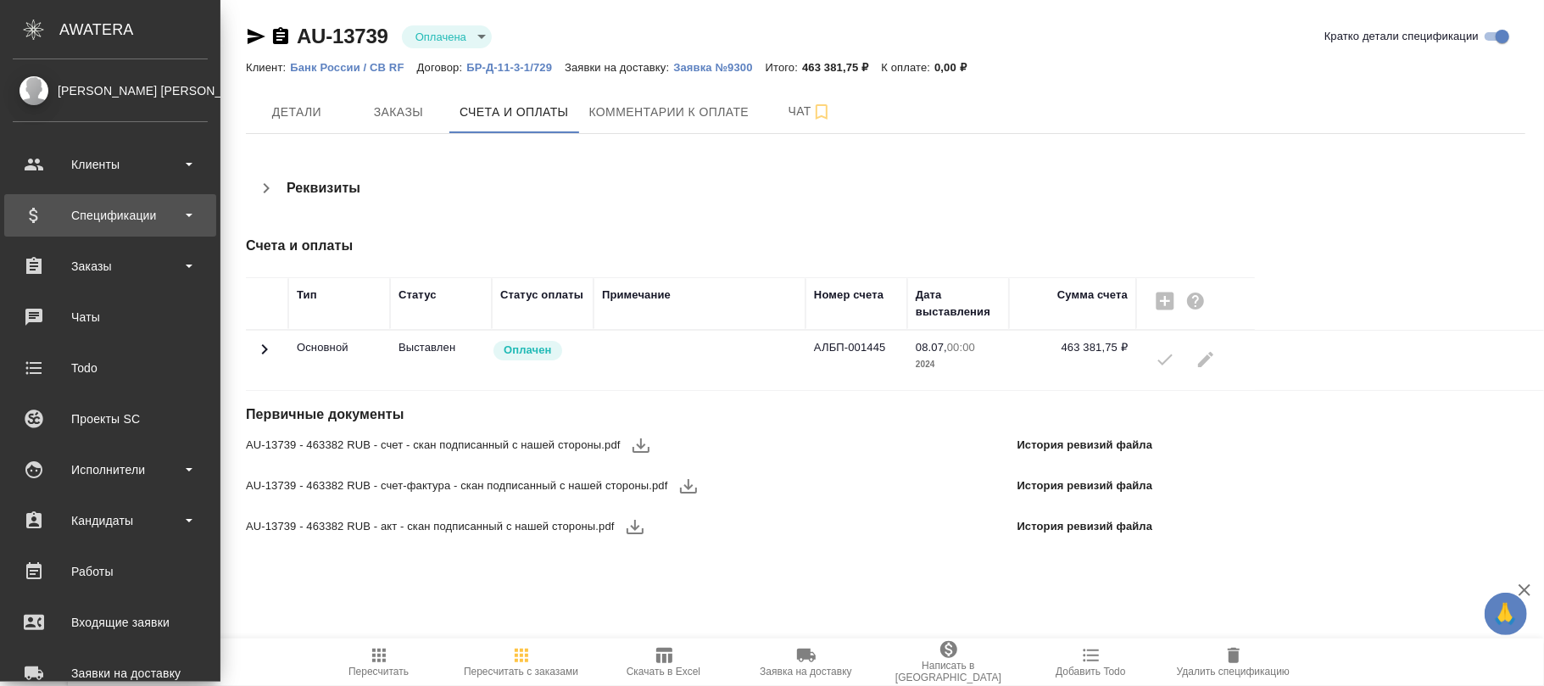
click at [98, 207] on div "Спецификации" at bounding box center [110, 215] width 195 height 25
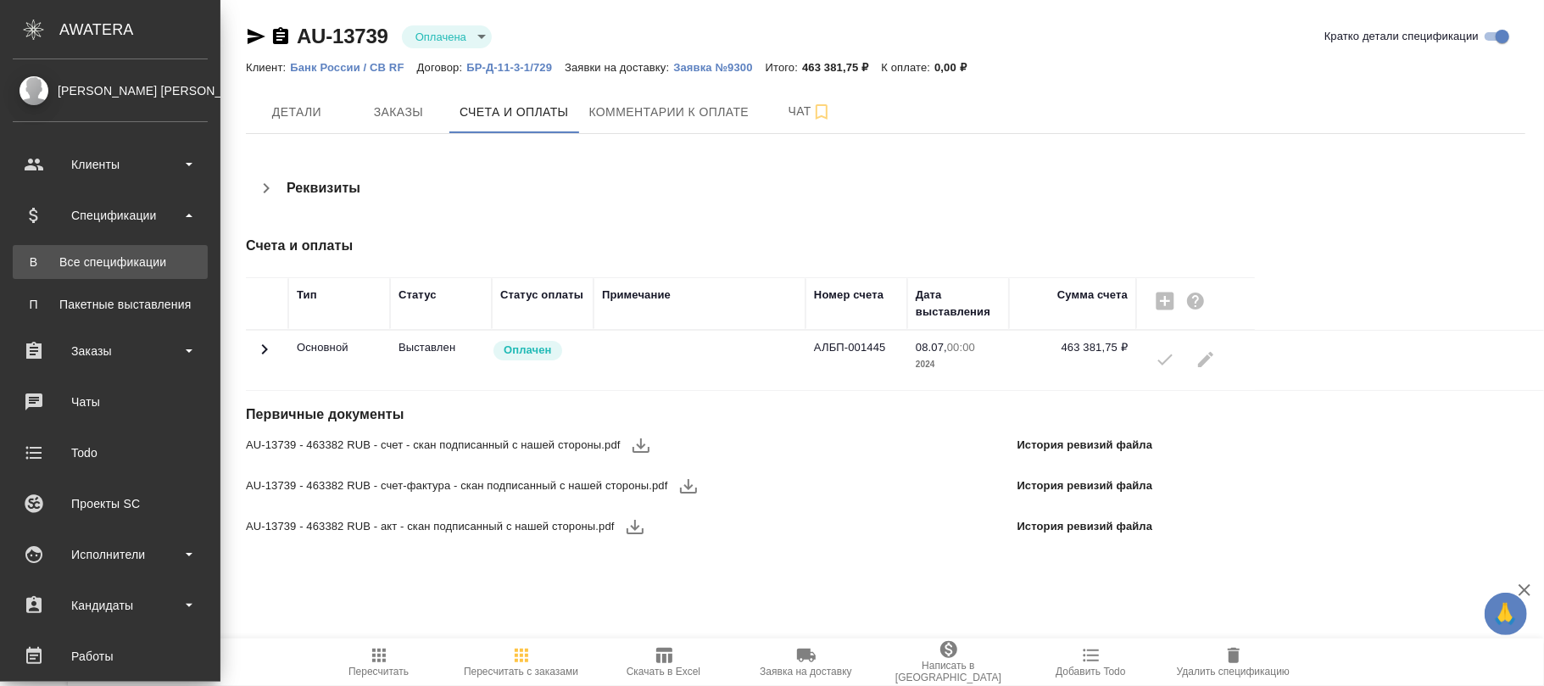
click at [105, 254] on div "Все спецификации" at bounding box center [110, 262] width 178 height 17
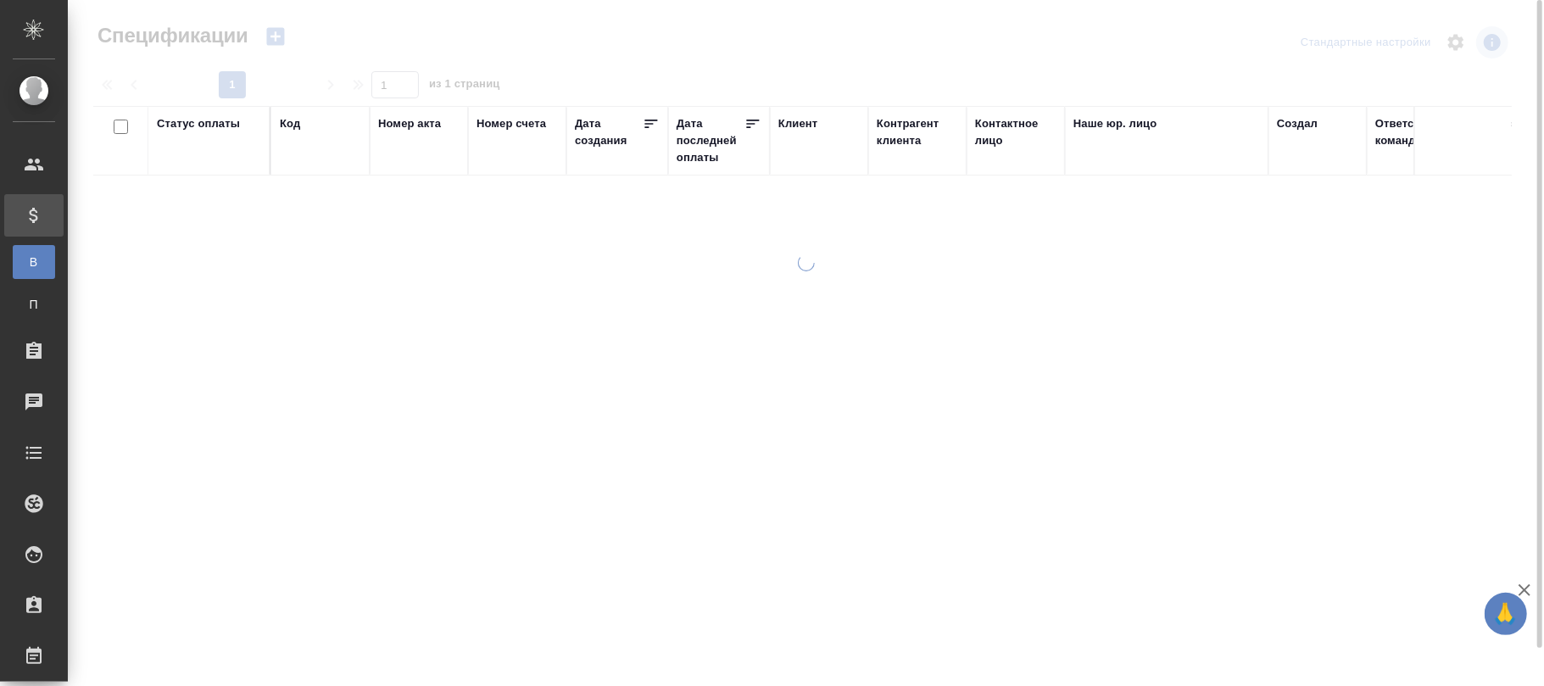
click at [297, 122] on div "Код" at bounding box center [290, 123] width 20 height 17
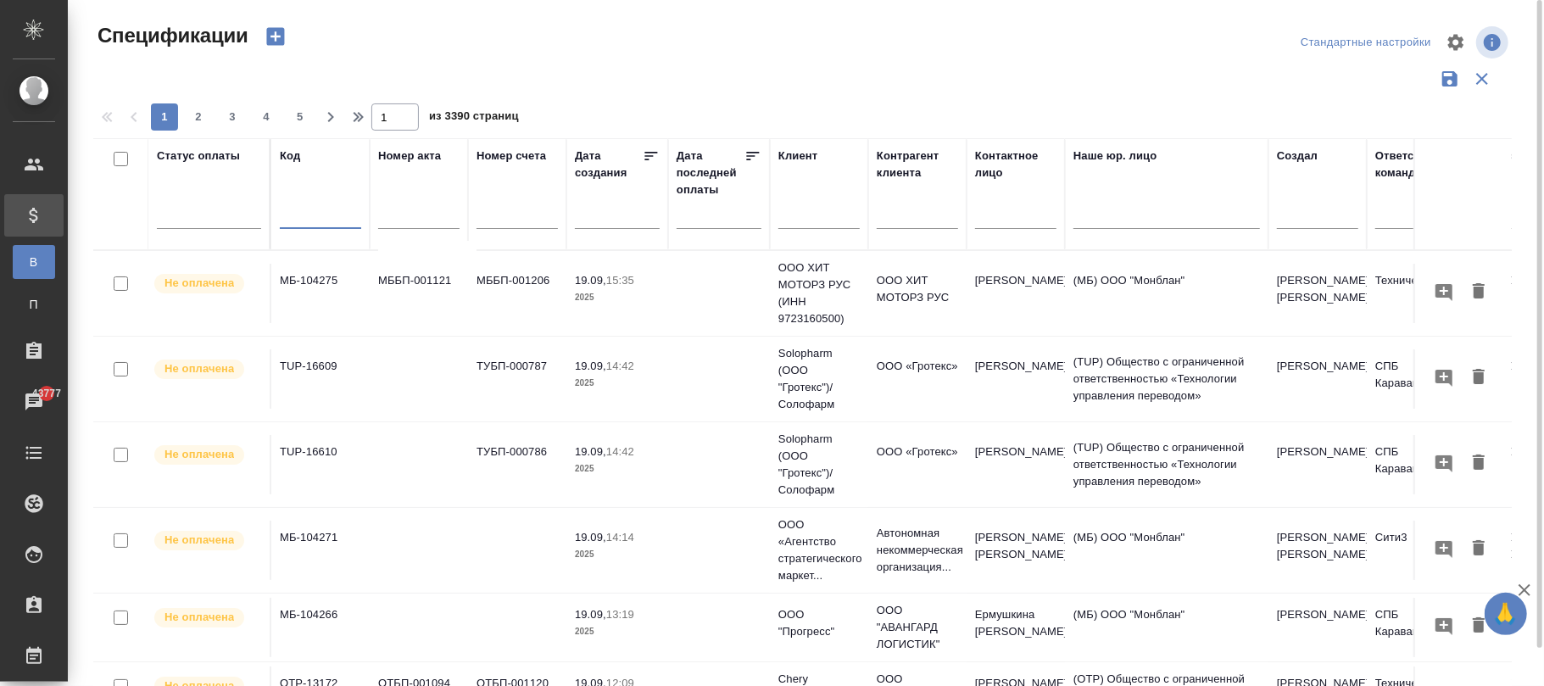
click at [312, 212] on input "text" at bounding box center [320, 217] width 81 height 21
paste input "KZ-942"
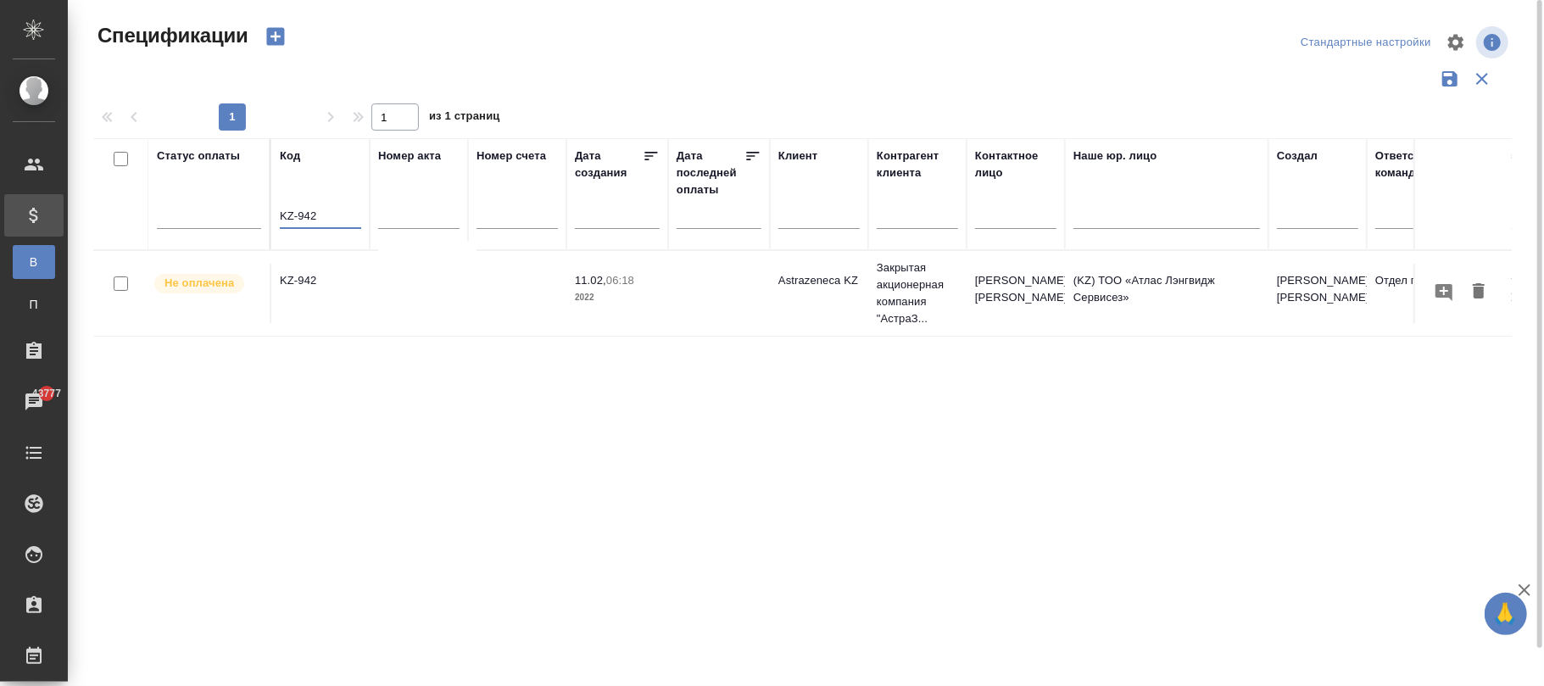
type input "KZ-942"
click at [1090, 309] on td "(KZ) ТОО «Атлас Лэнгвидж Сервисез»" at bounding box center [1167, 293] width 204 height 59
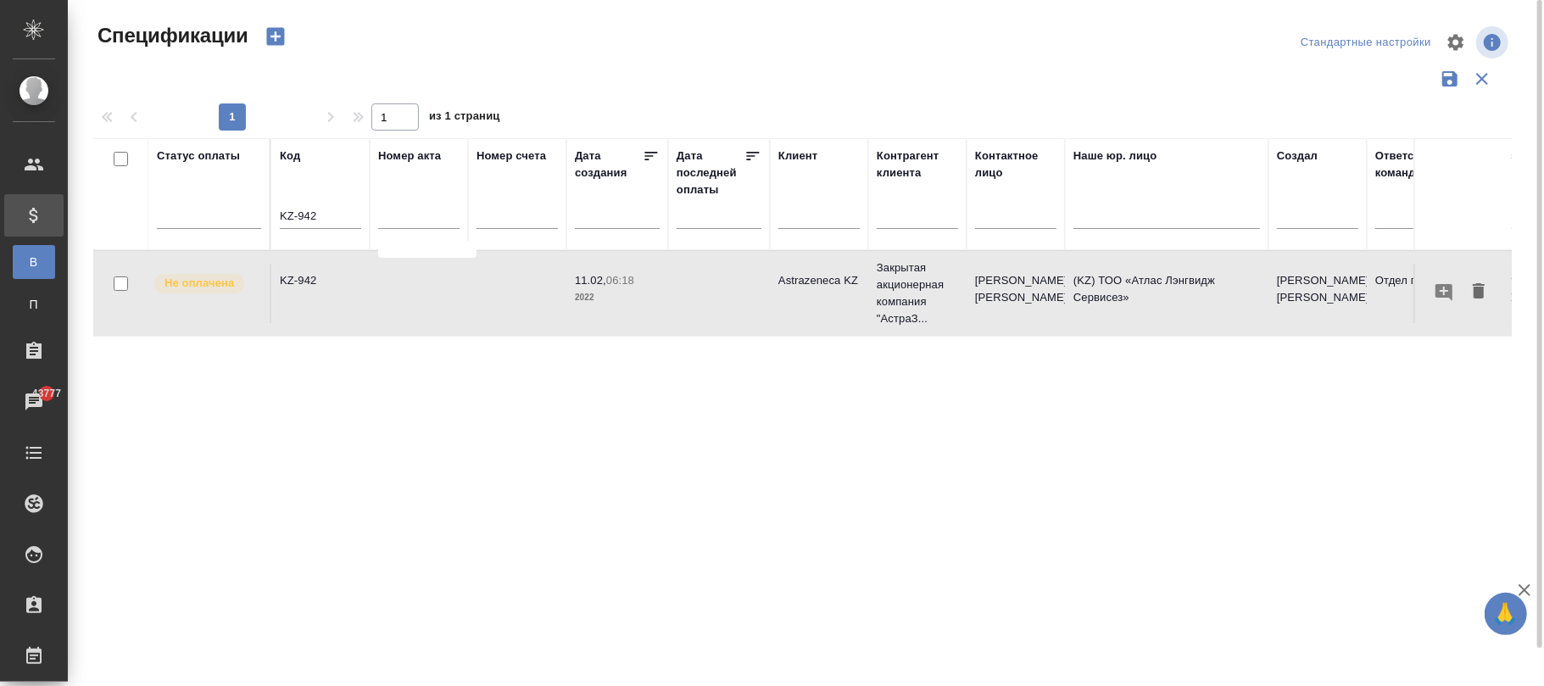
click at [1090, 309] on td "(KZ) ТОО «Атлас Лэнгвидж Сервисез»" at bounding box center [1167, 293] width 204 height 59
click at [714, 299] on td at bounding box center [719, 293] width 102 height 59
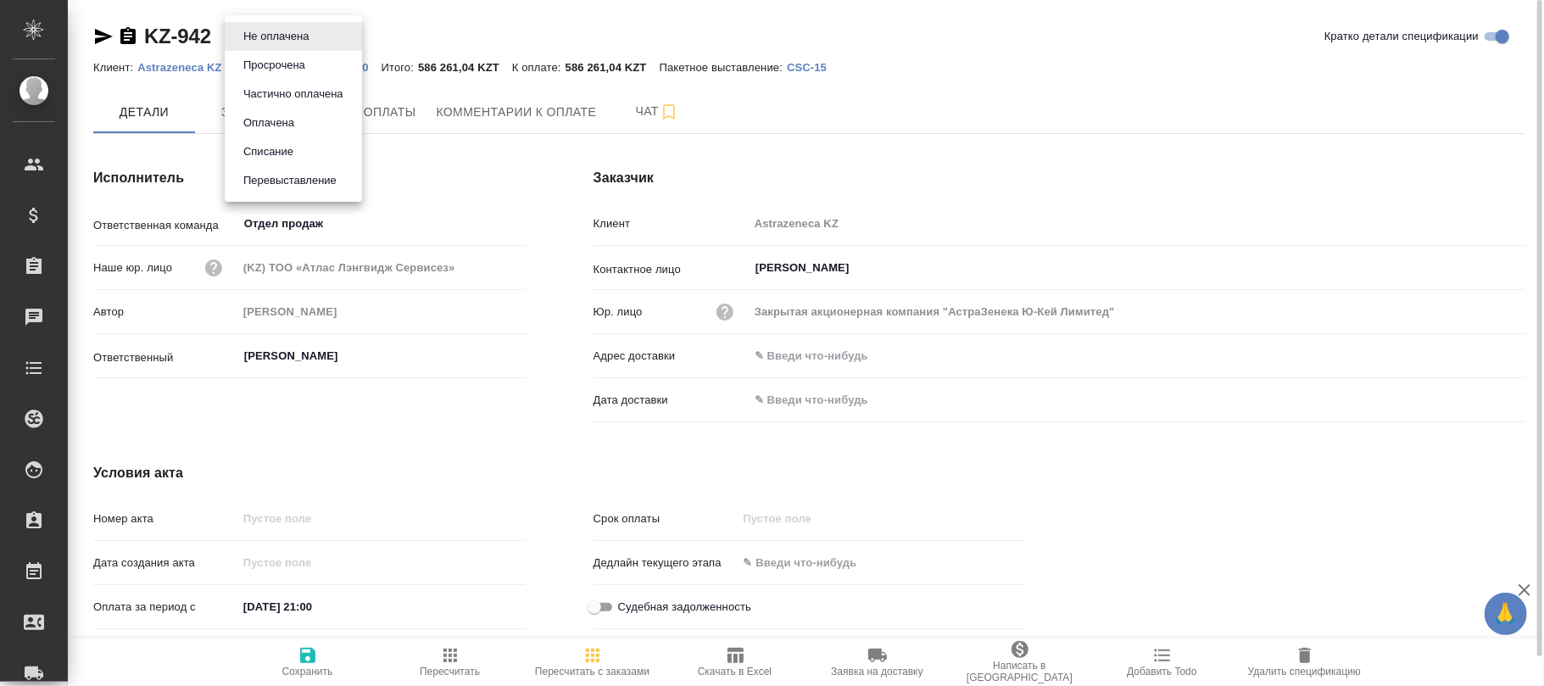
click at [288, 35] on body "🙏 .cls-1 fill:#fff; AWATERA Фокина Наталья n.fokina Клиенты Спецификации Заказы…" at bounding box center [772, 343] width 1544 height 686
click at [889, 107] on div at bounding box center [772, 343] width 1544 height 686
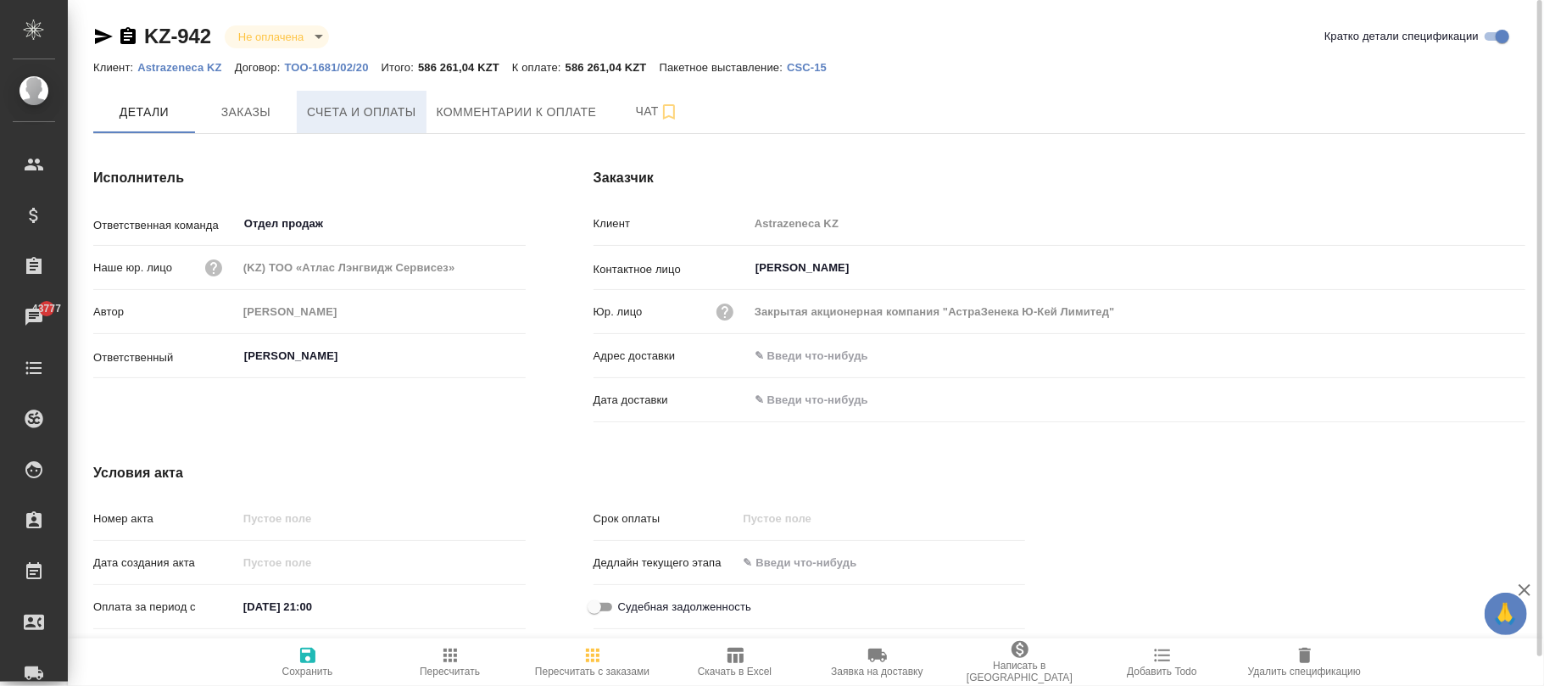
click at [371, 110] on span "Счета и оплаты" at bounding box center [361, 112] width 109 height 21
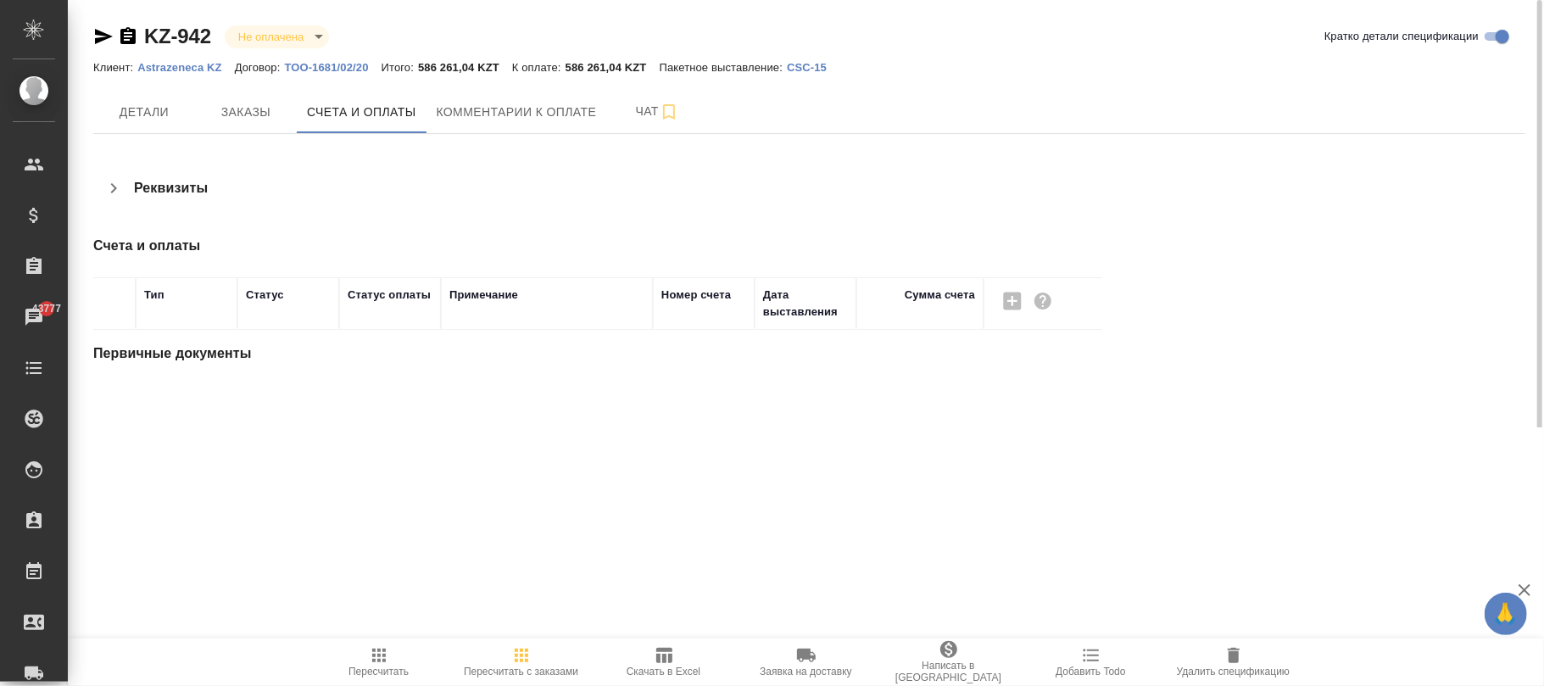
click at [1019, 300] on div at bounding box center [1022, 301] width 61 height 29
click at [1008, 299] on div at bounding box center [1022, 301] width 61 height 29
click at [289, 109] on button "Заказы" at bounding box center [246, 112] width 102 height 42
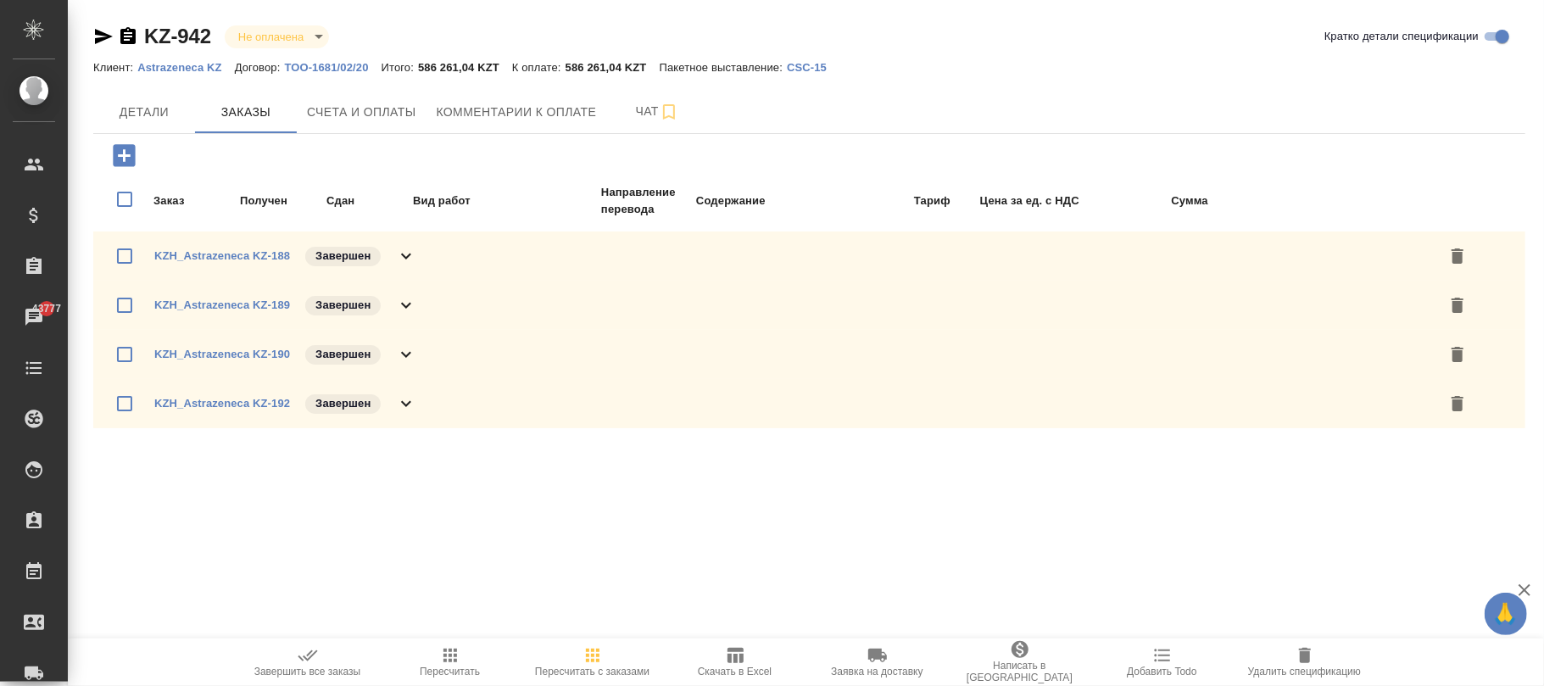
click at [594, 656] on icon "button" at bounding box center [593, 656] width 14 height 14
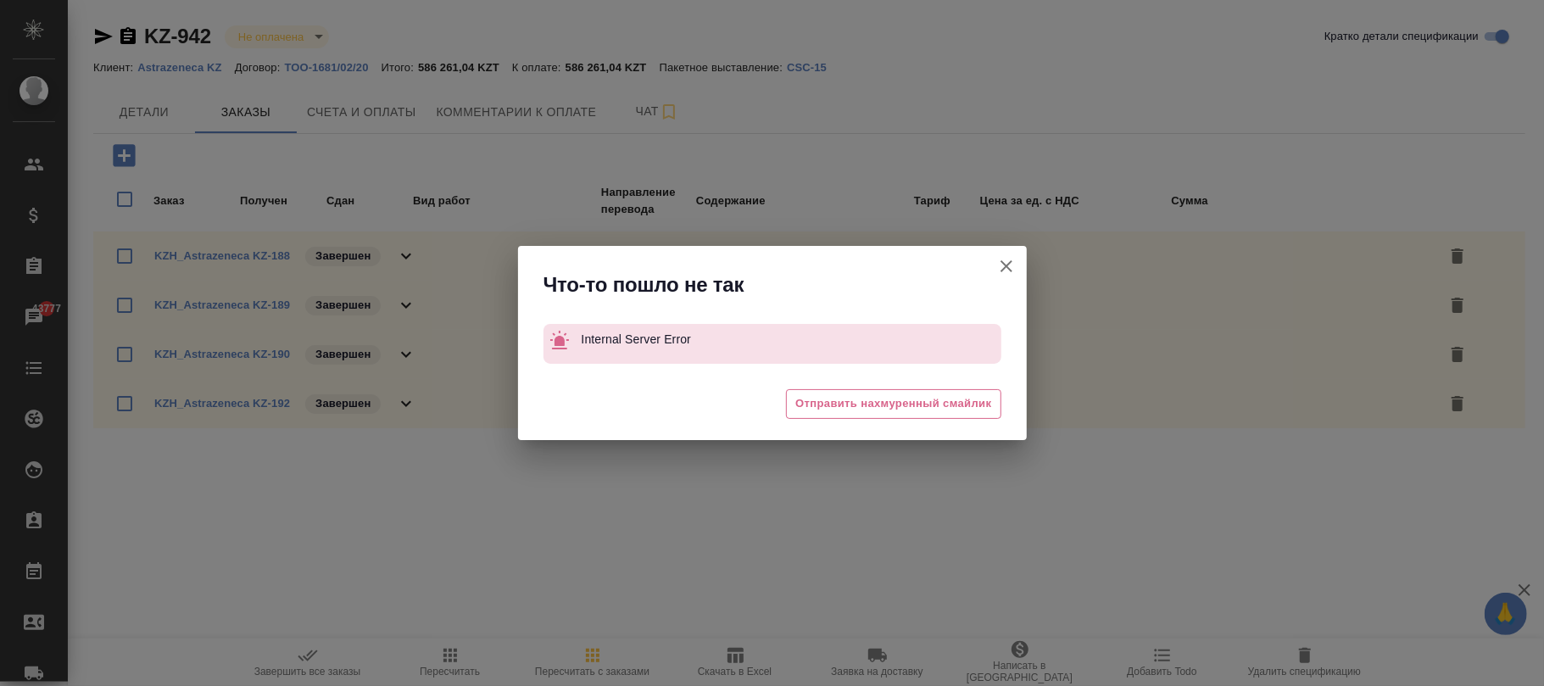
click at [1004, 270] on icon "button" at bounding box center [1006, 266] width 20 height 20
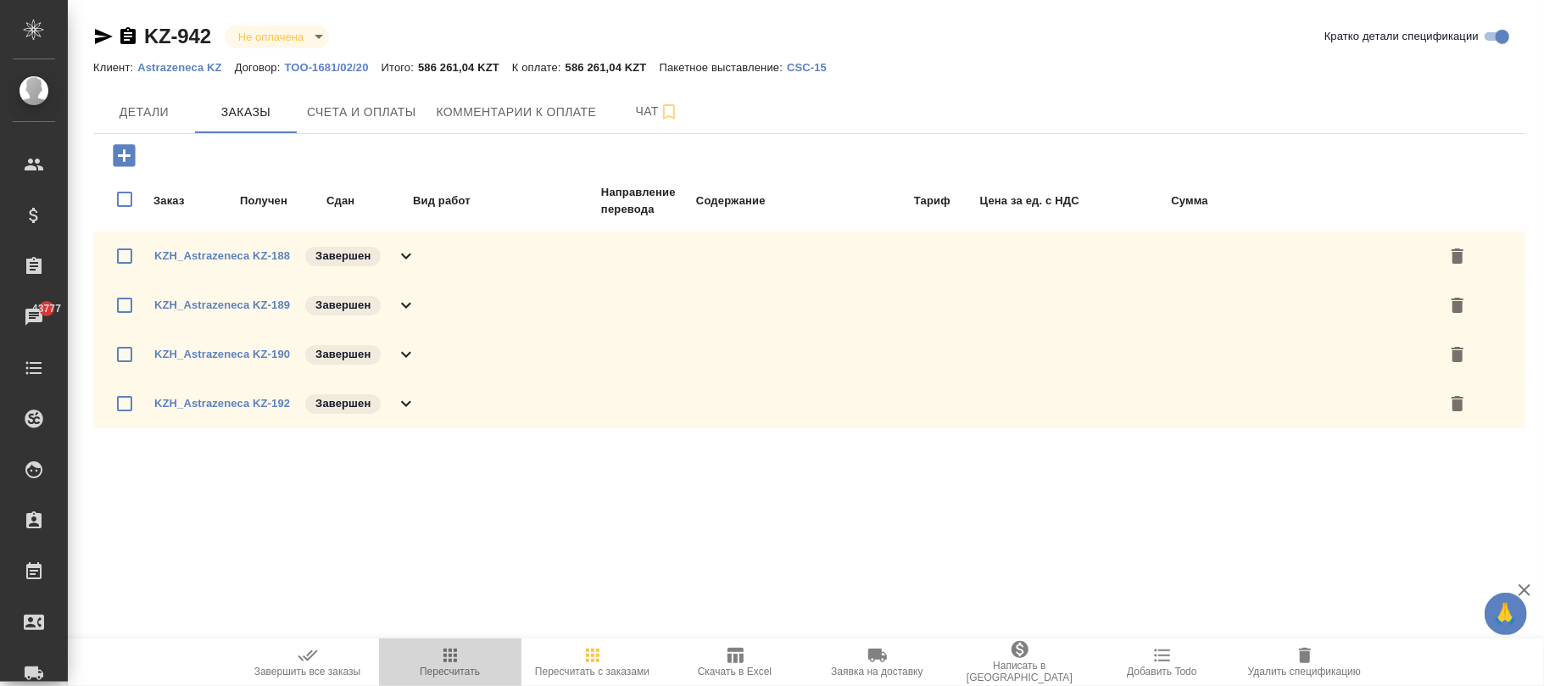
drag, startPoint x: 473, startPoint y: 656, endPoint x: 598, endPoint y: 516, distance: 188.0
click at [472, 656] on span "Пересчитать" at bounding box center [450, 661] width 122 height 32
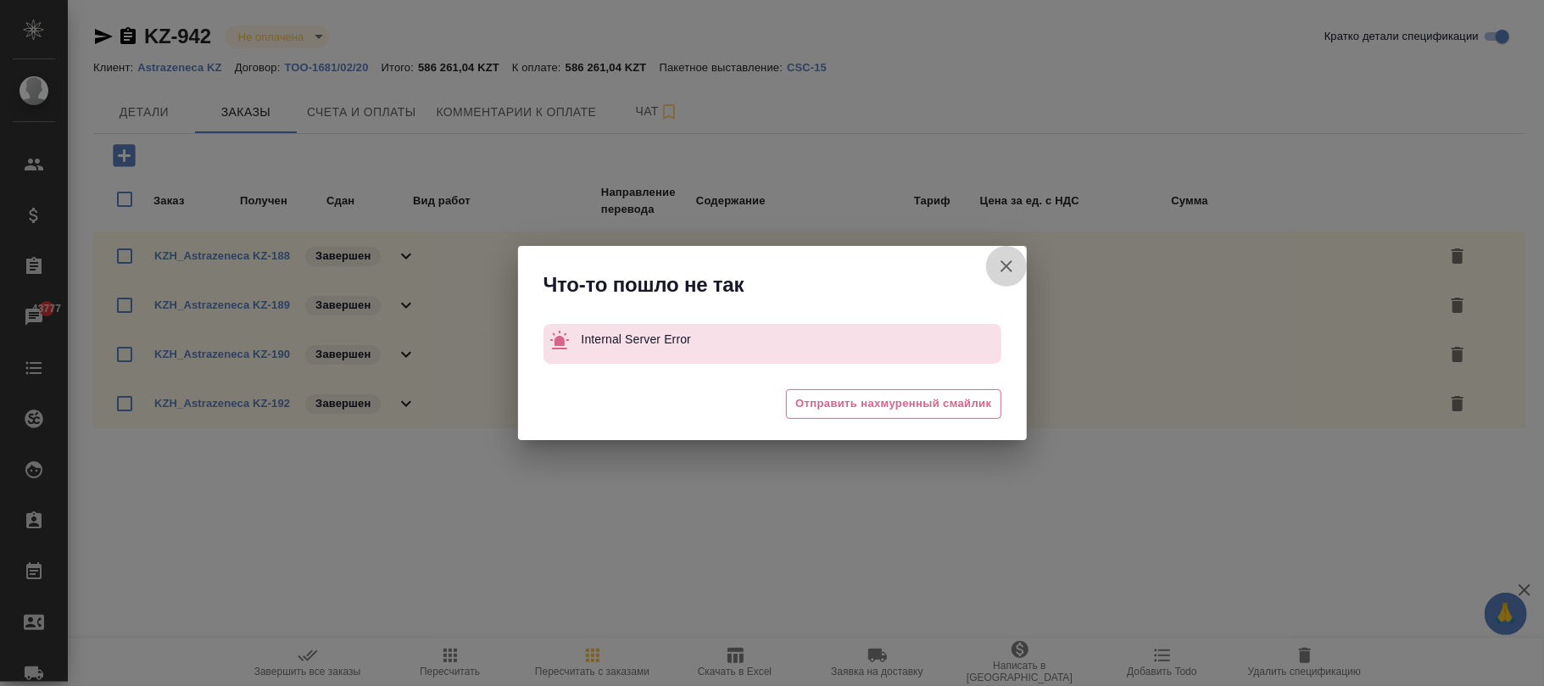
click at [999, 258] on icon "button" at bounding box center [1006, 266] width 20 height 20
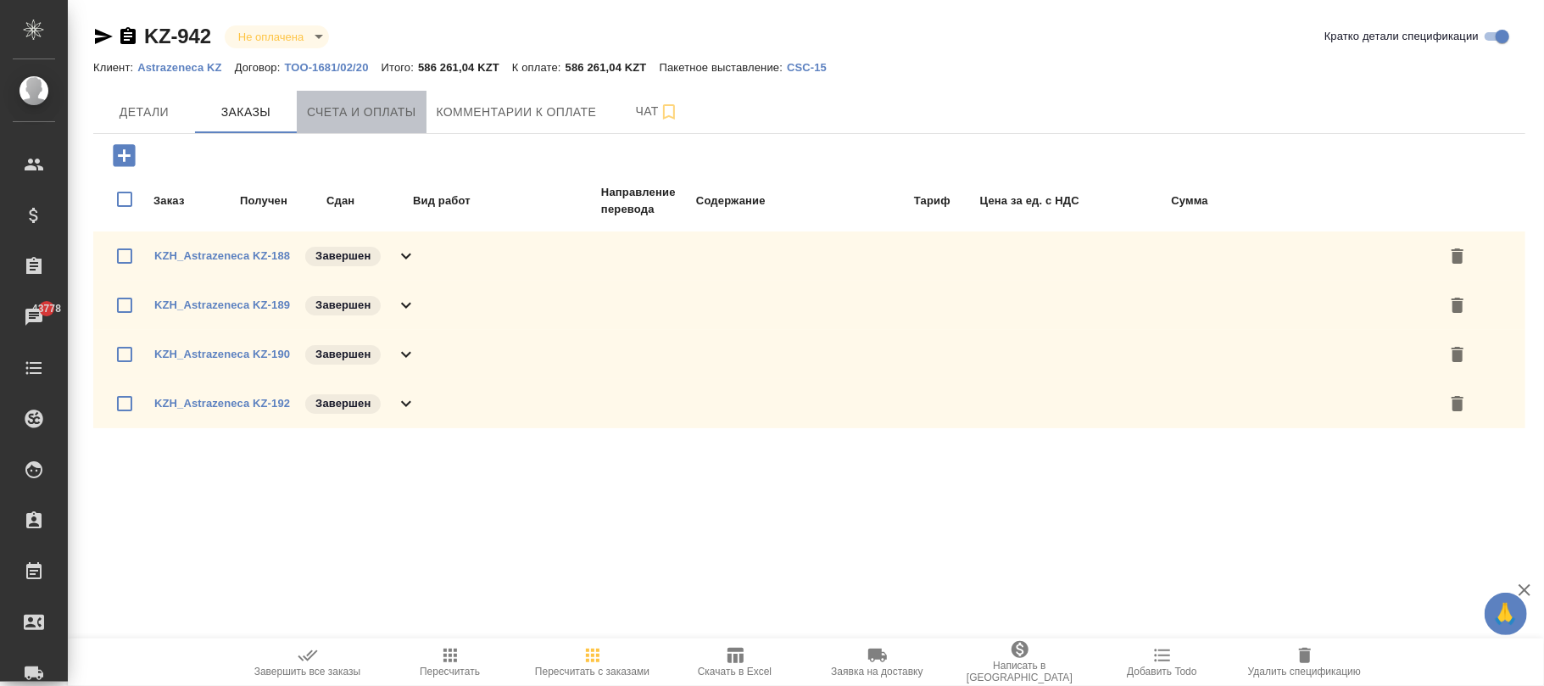
click at [404, 114] on span "Счета и оплаты" at bounding box center [361, 112] width 109 height 21
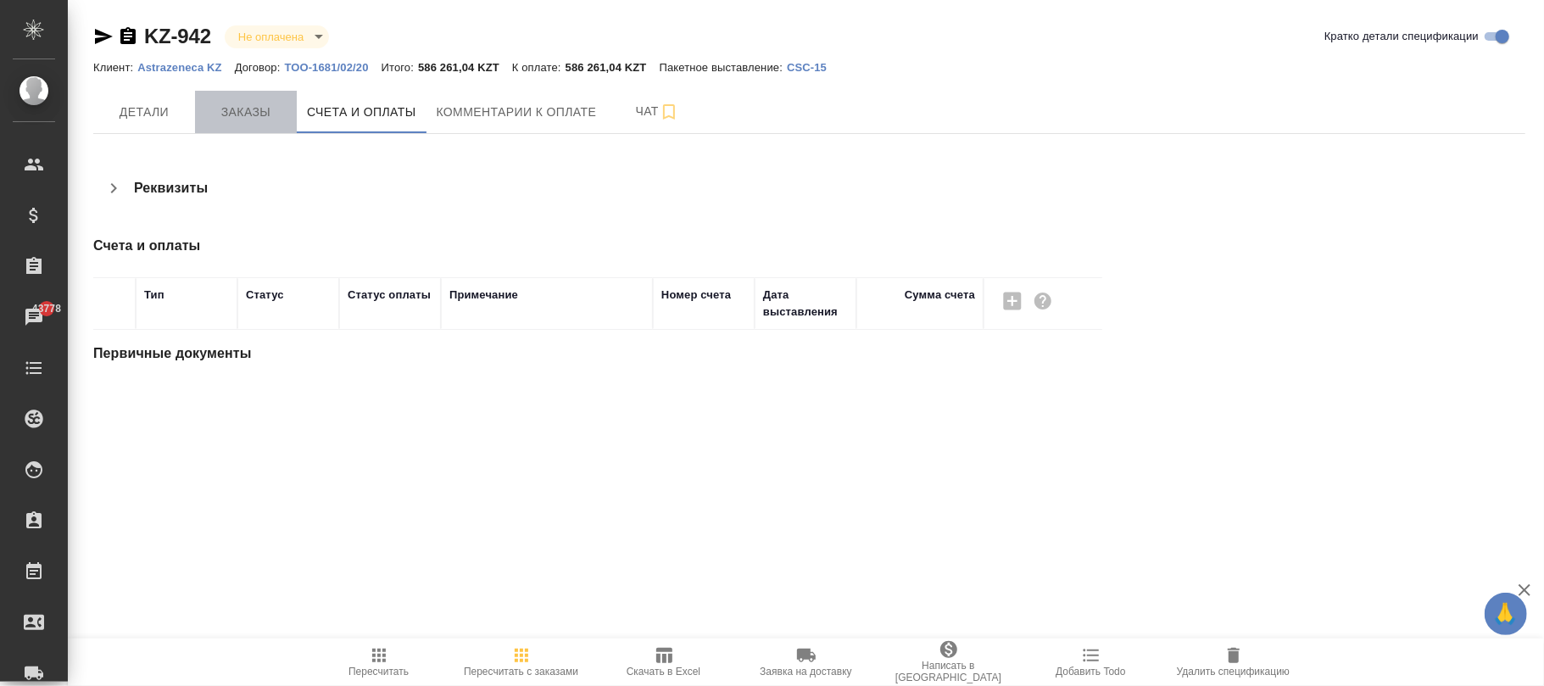
click at [239, 110] on span "Заказы" at bounding box center [245, 112] width 81 height 21
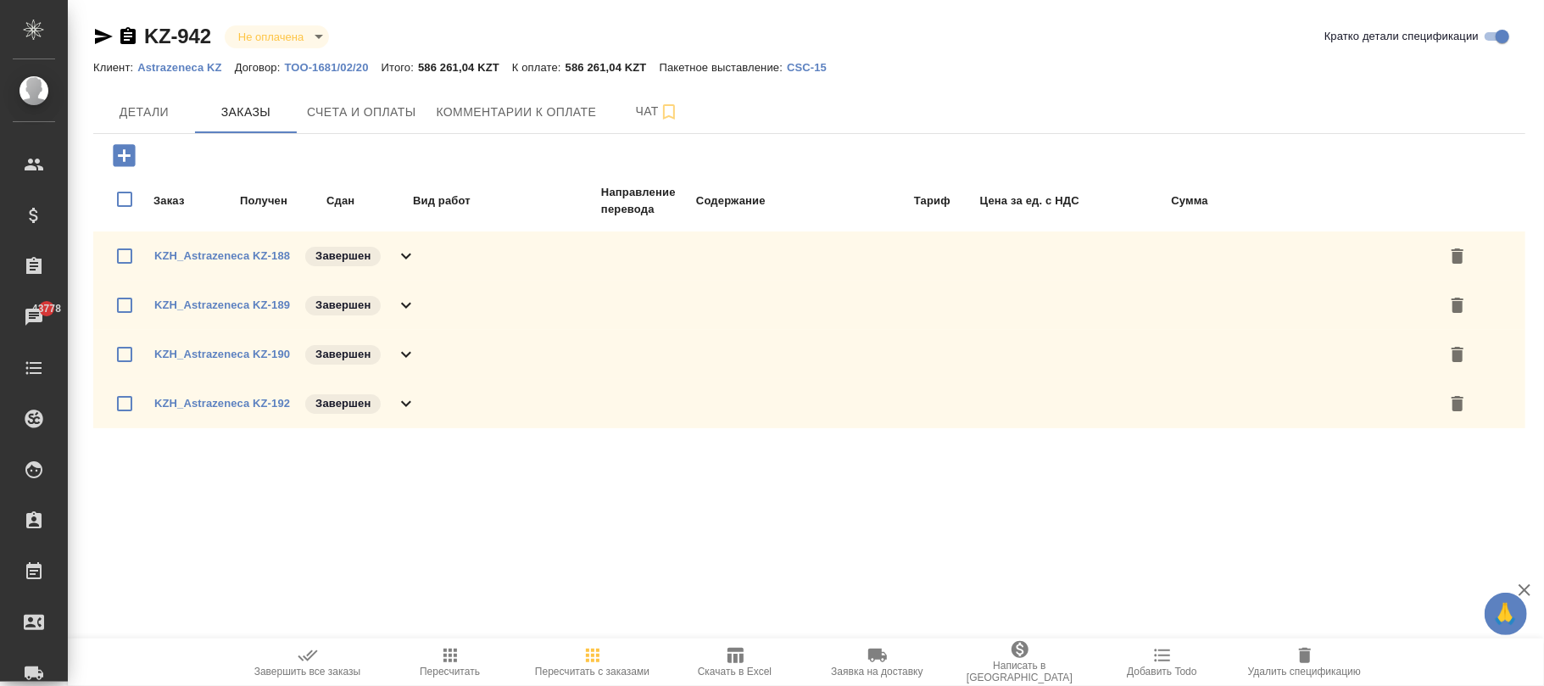
click at [814, 70] on p "CSC-15" at bounding box center [813, 67] width 53 height 13
click at [588, 651] on icon "button" at bounding box center [593, 656] width 14 height 14
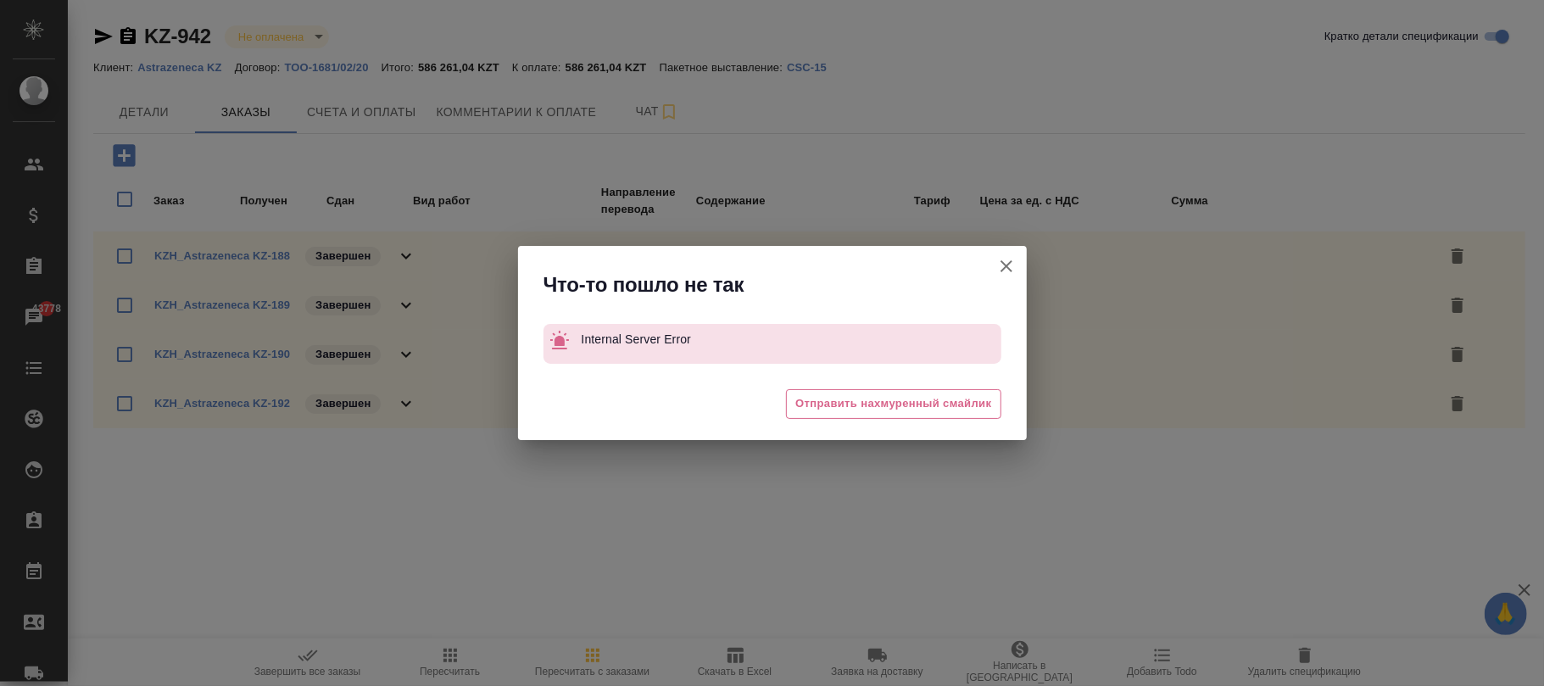
click at [588, 653] on div "Что-то пошло не так Internal Server Error 😩 Отправить нахмуренный смайлик" at bounding box center [772, 343] width 1544 height 686
click at [1002, 263] on icon "button" at bounding box center [1007, 266] width 12 height 12
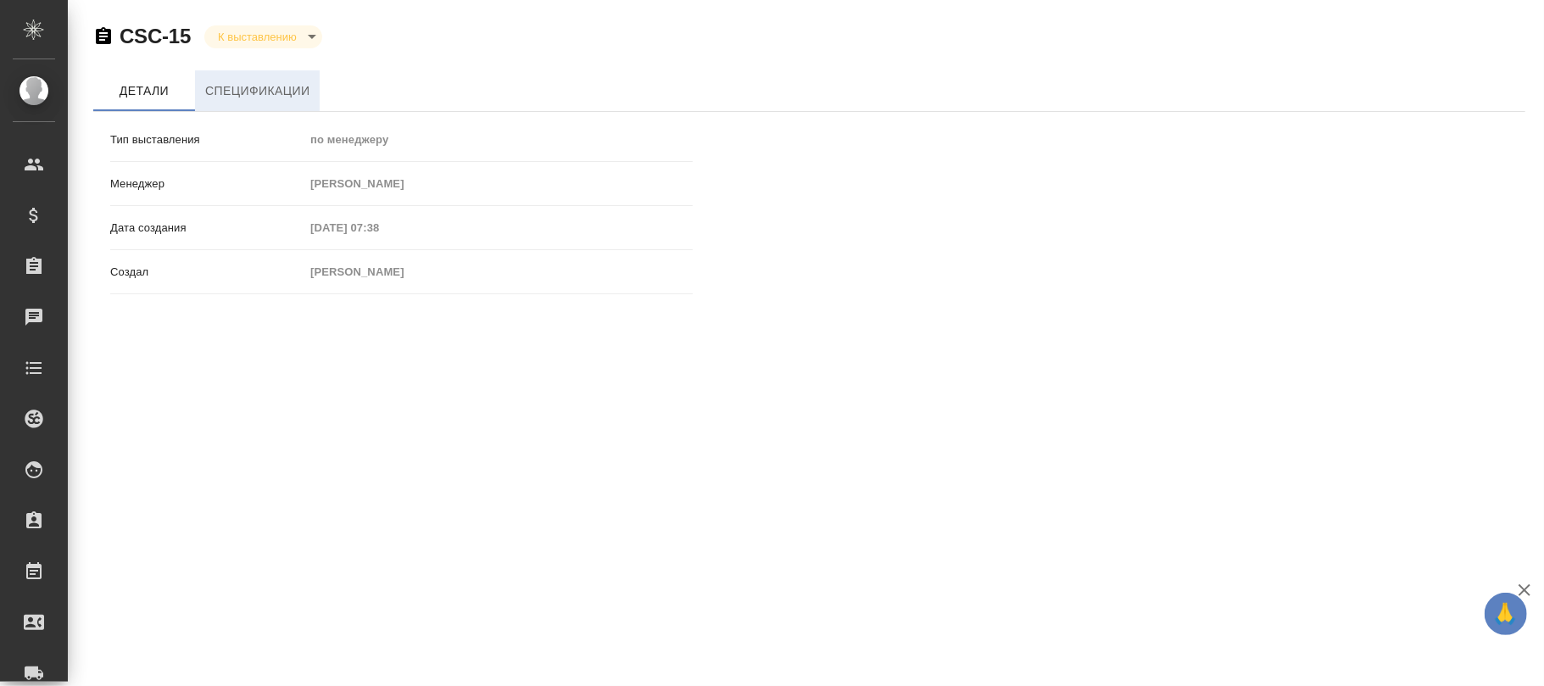
click at [295, 88] on span "Спецификации" at bounding box center [257, 91] width 104 height 21
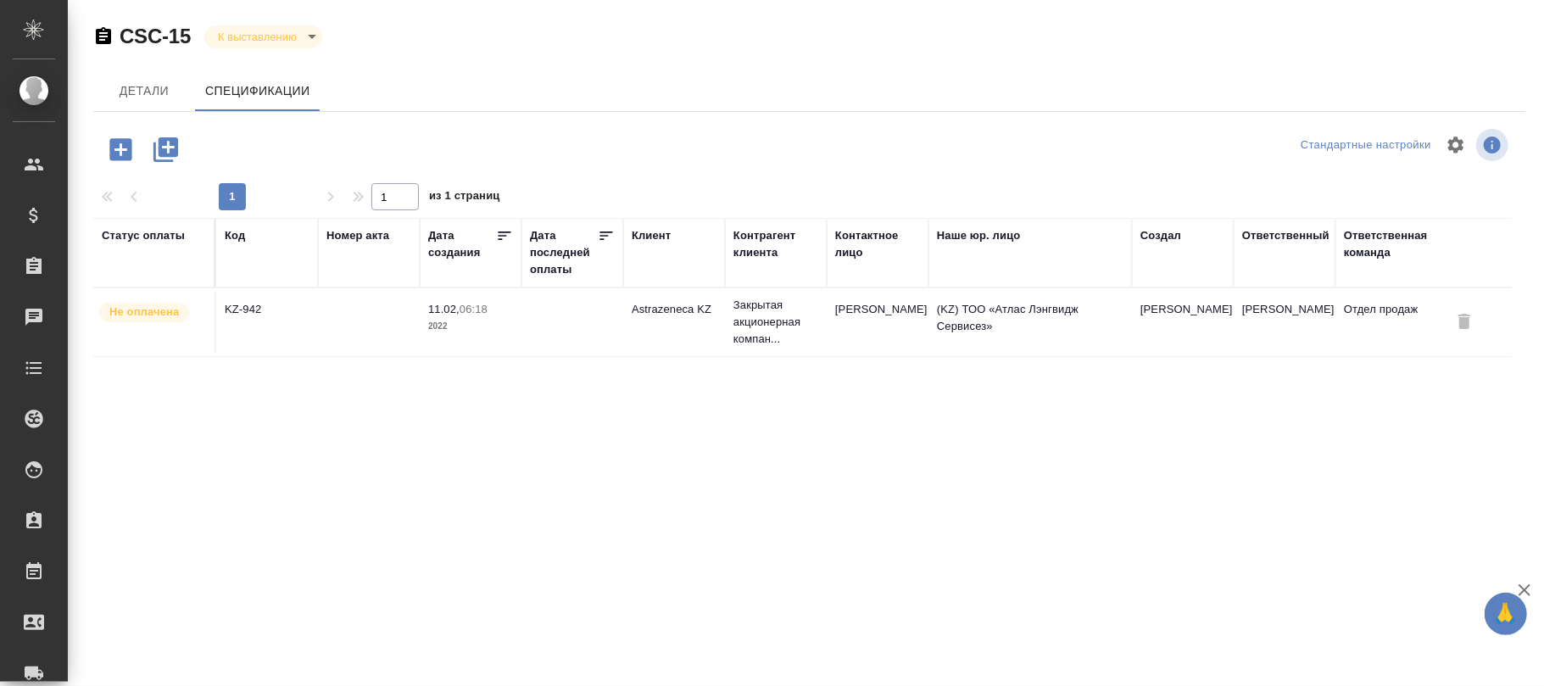
scroll to position [0, 408]
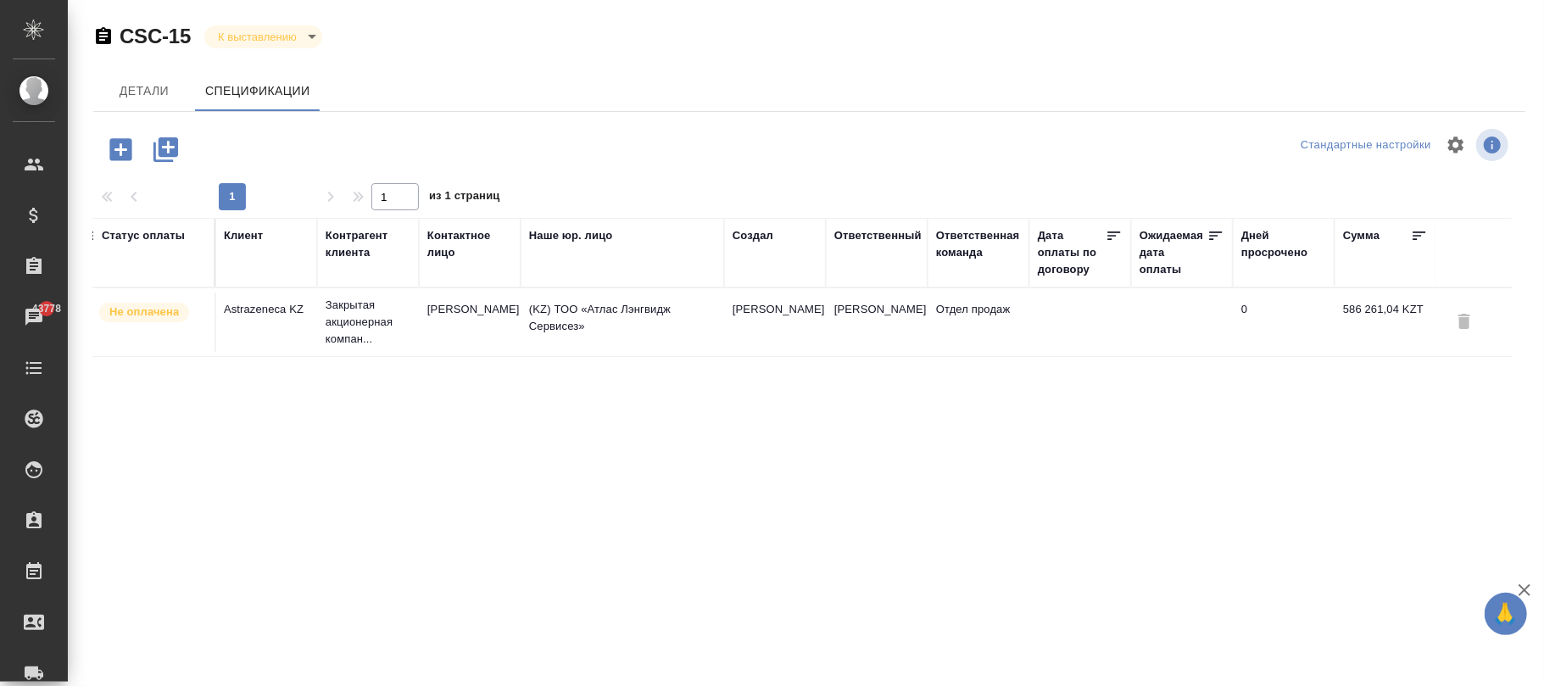
click at [1470, 324] on td at bounding box center [1474, 322] width 76 height 59
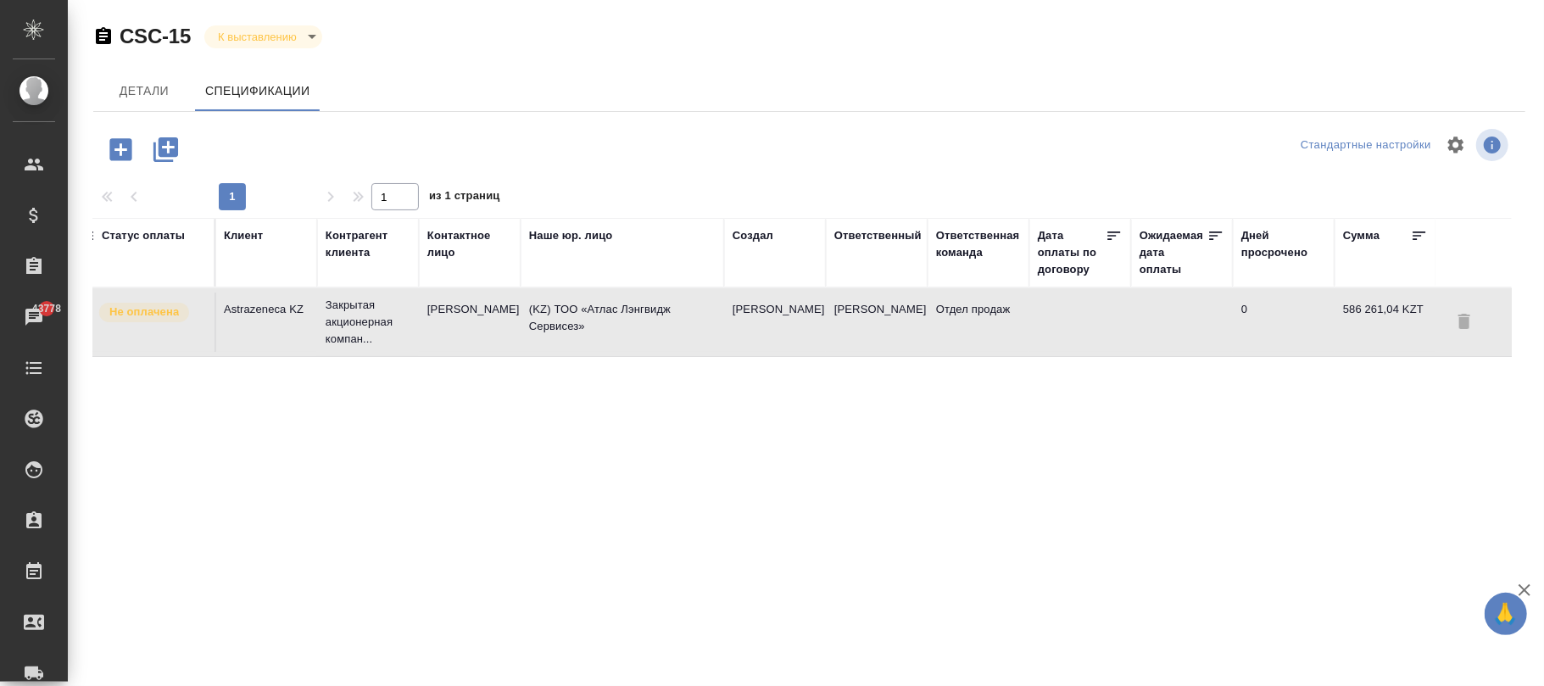
click at [1464, 323] on td at bounding box center [1474, 322] width 76 height 59
click at [307, 34] on body "🙏 .cls-1 fill:#fff; AWATERA [PERSON_NAME]fokina Клиенты Спецификации Заказы 437…" at bounding box center [772, 343] width 1544 height 686
click at [271, 31] on button "Черновик" at bounding box center [247, 34] width 59 height 19
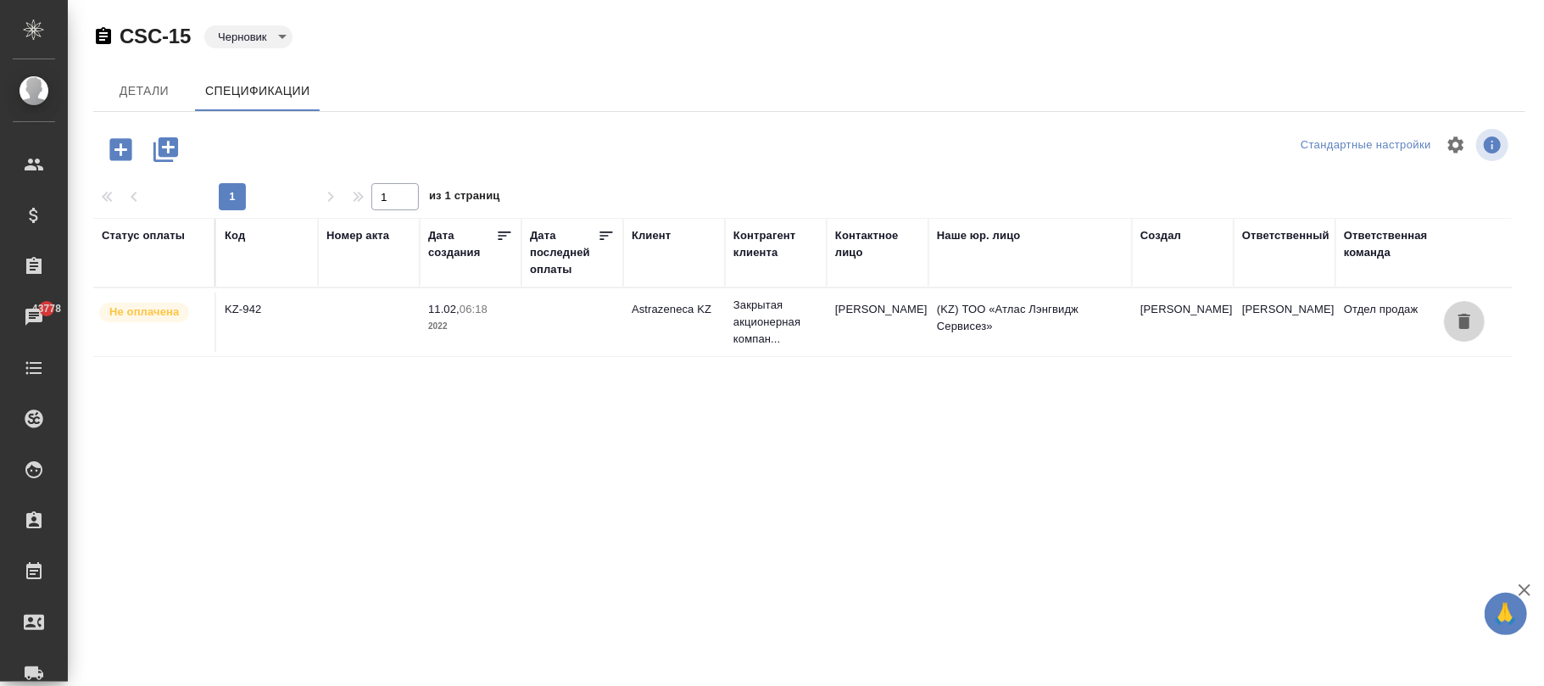
click at [1469, 326] on icon "button" at bounding box center [1464, 321] width 12 height 15
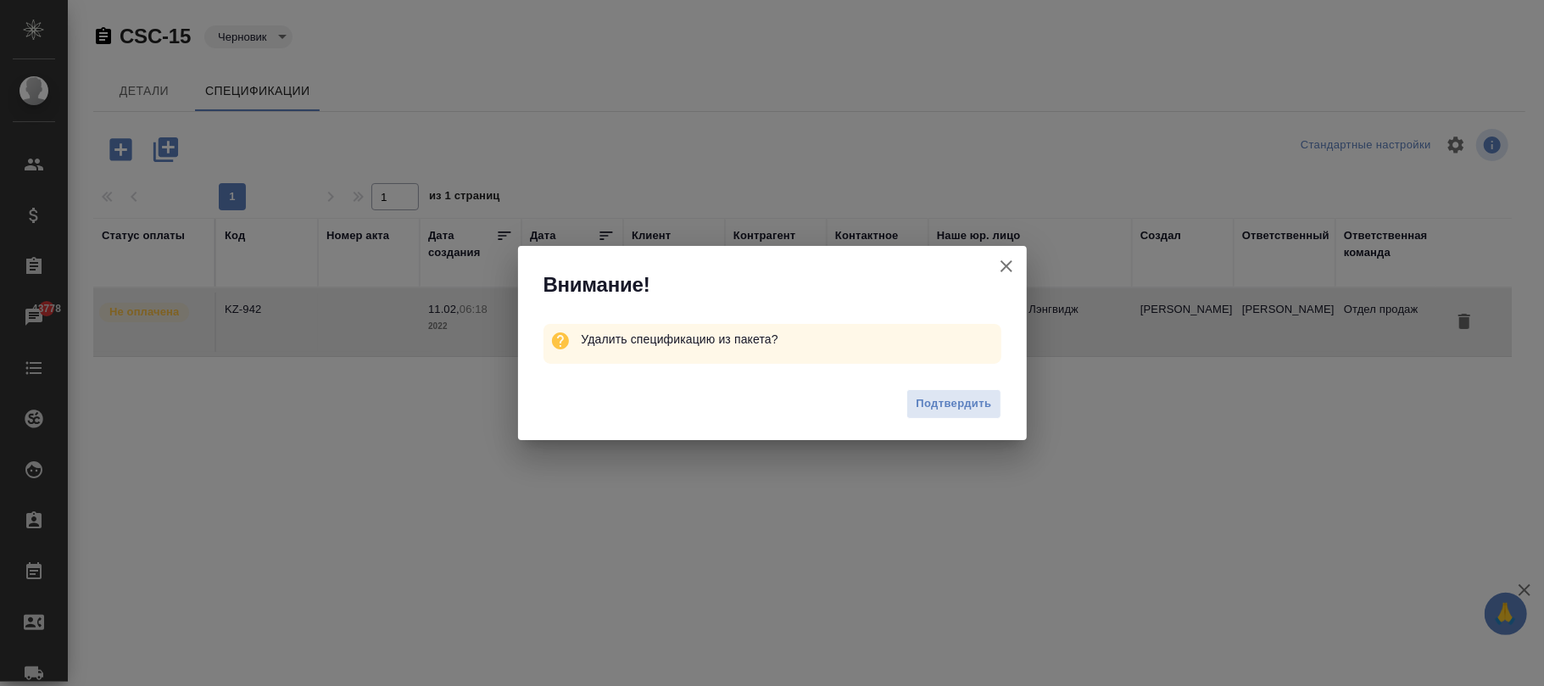
drag, startPoint x: 940, startPoint y: 407, endPoint x: 960, endPoint y: 401, distance: 21.2
click at [940, 404] on span "Подтвердить" at bounding box center [953, 404] width 75 height 20
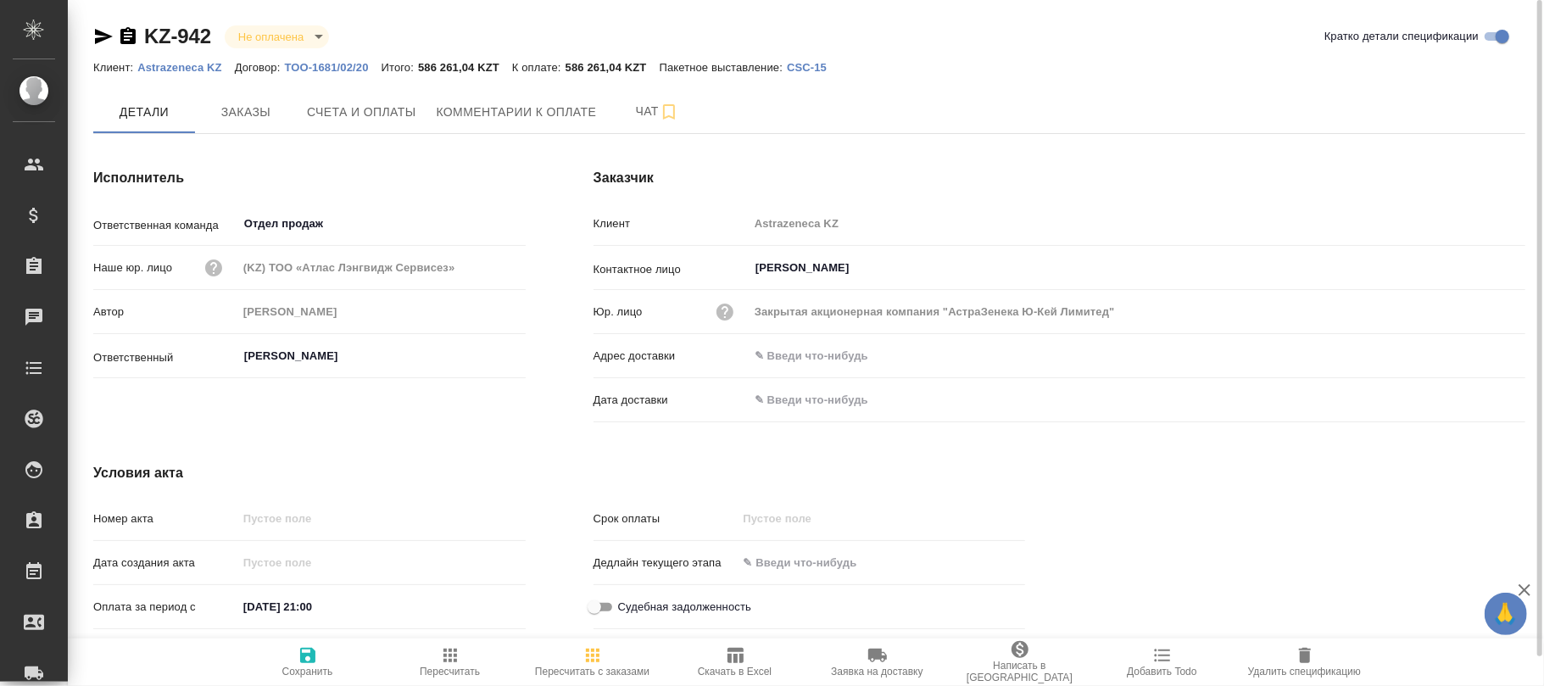
click at [597, 659] on icon "button" at bounding box center [593, 655] width 20 height 20
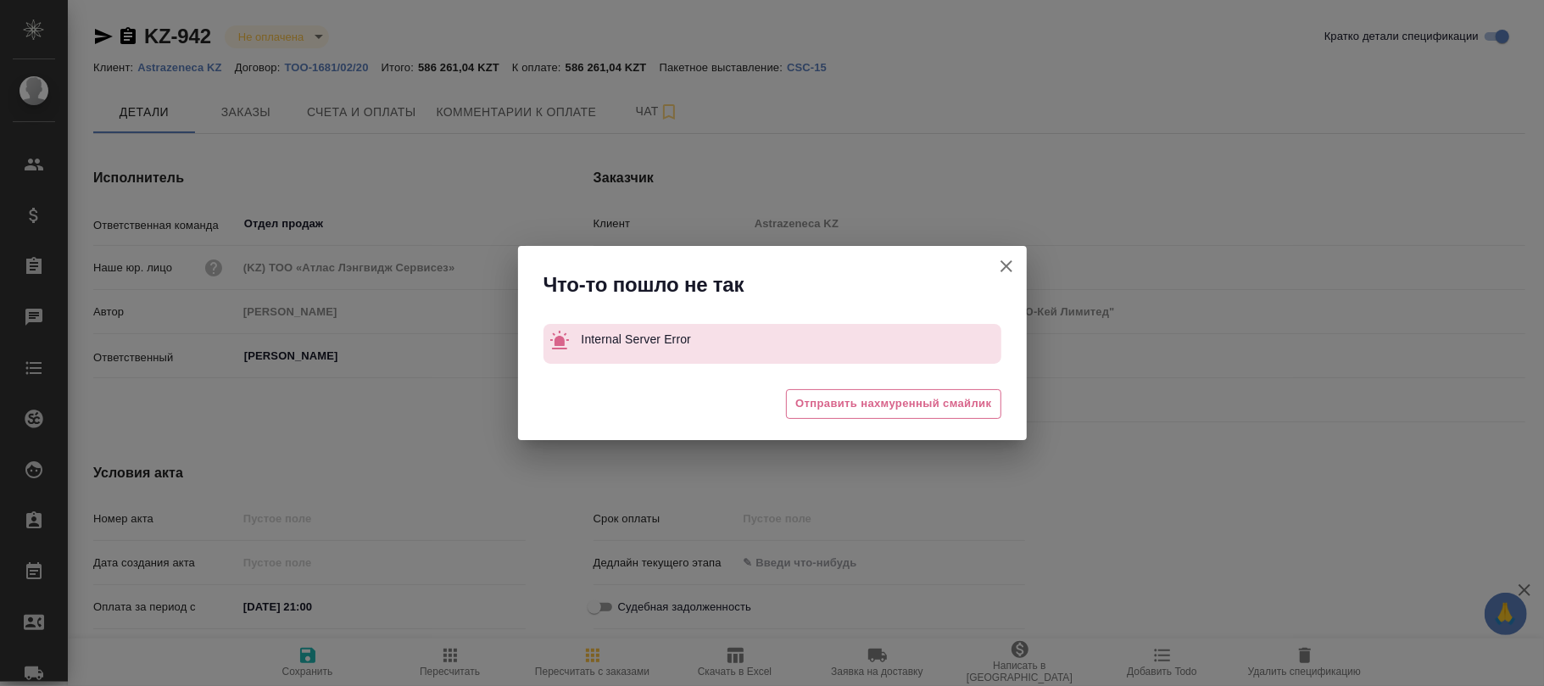
click at [1002, 262] on icon "button" at bounding box center [1007, 266] width 12 height 12
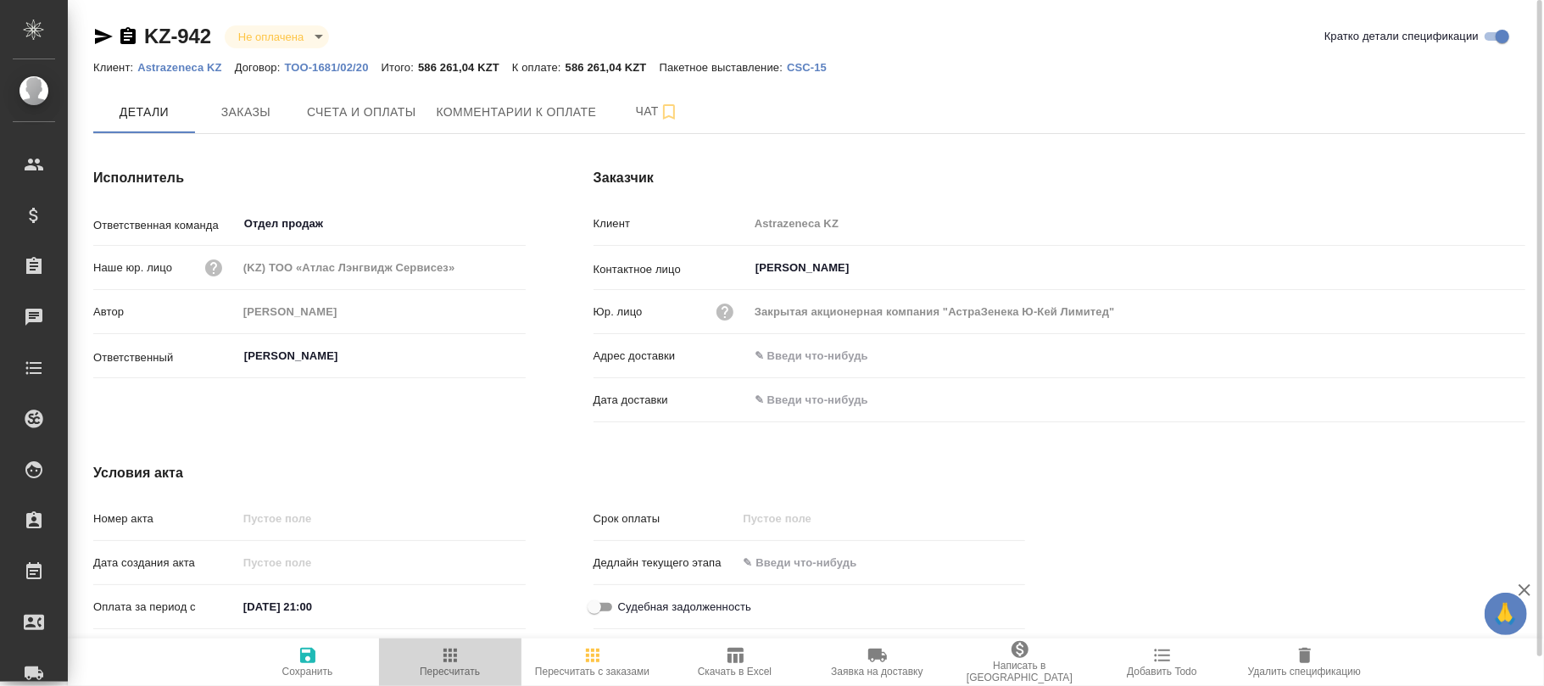
click at [449, 651] on icon "button" at bounding box center [450, 656] width 14 height 14
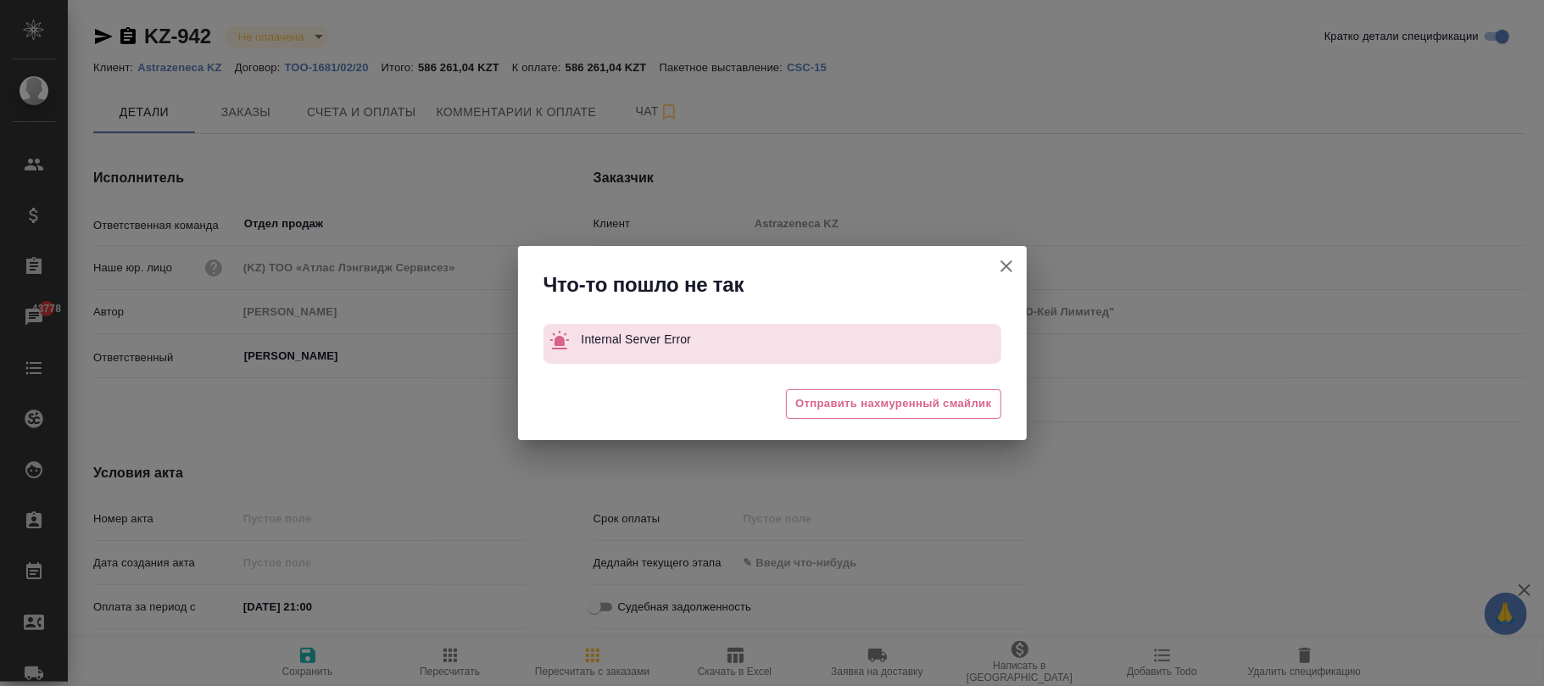
drag, startPoint x: 1001, startPoint y: 258, endPoint x: 995, endPoint y: 218, distance: 40.4
click at [1002, 258] on icon "button" at bounding box center [1006, 266] width 20 height 20
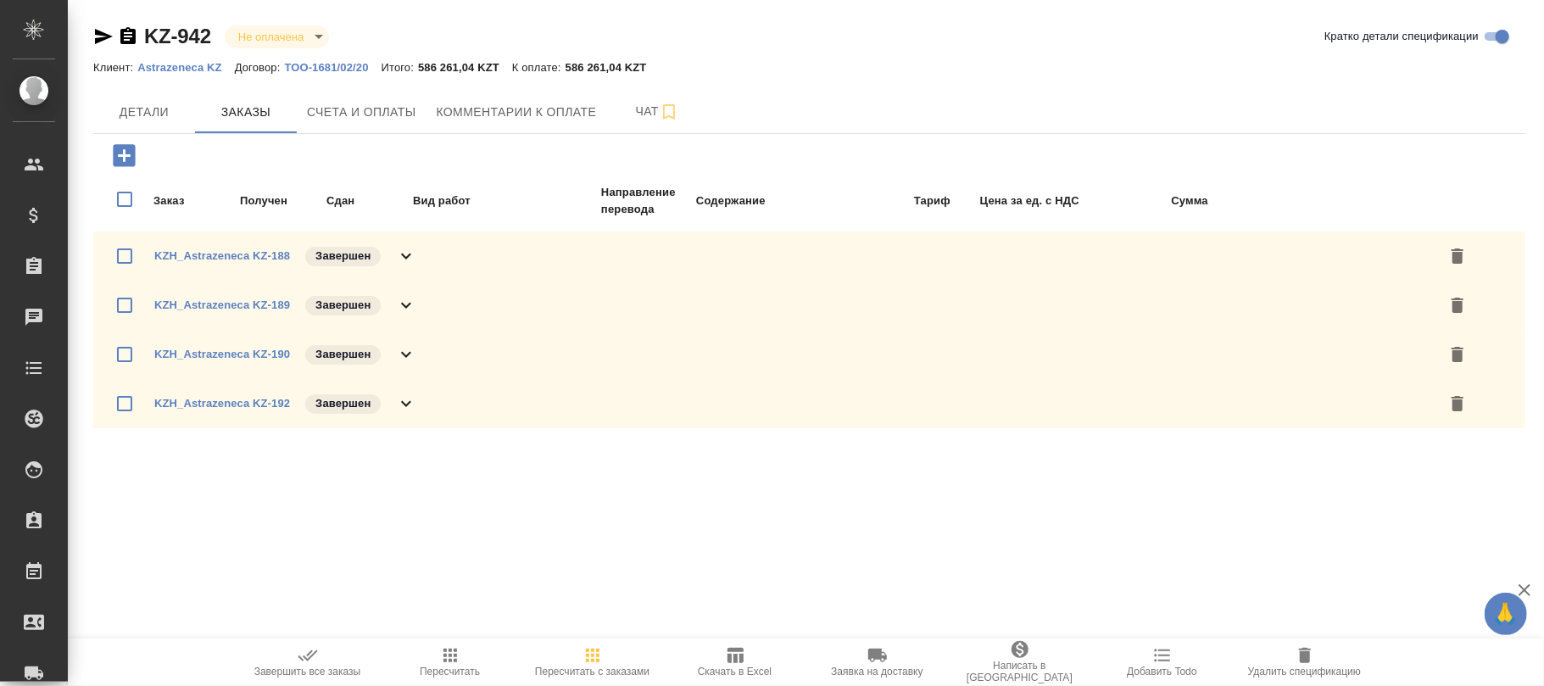
click at [590, 666] on span "Пересчитать с заказами" at bounding box center [592, 672] width 114 height 12
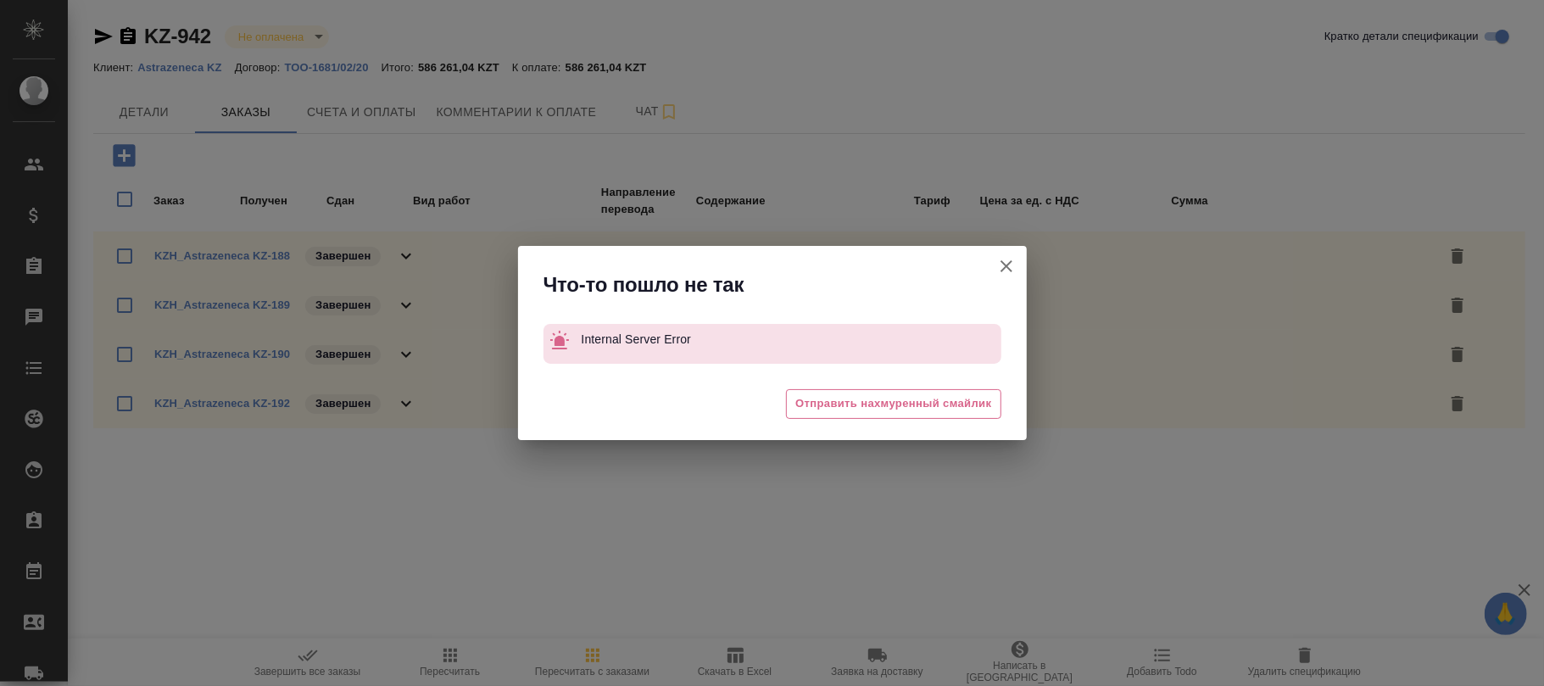
drag, startPoint x: 1012, startPoint y: 265, endPoint x: 894, endPoint y: 341, distance: 140.7
click at [1012, 263] on icon "button" at bounding box center [1006, 266] width 20 height 20
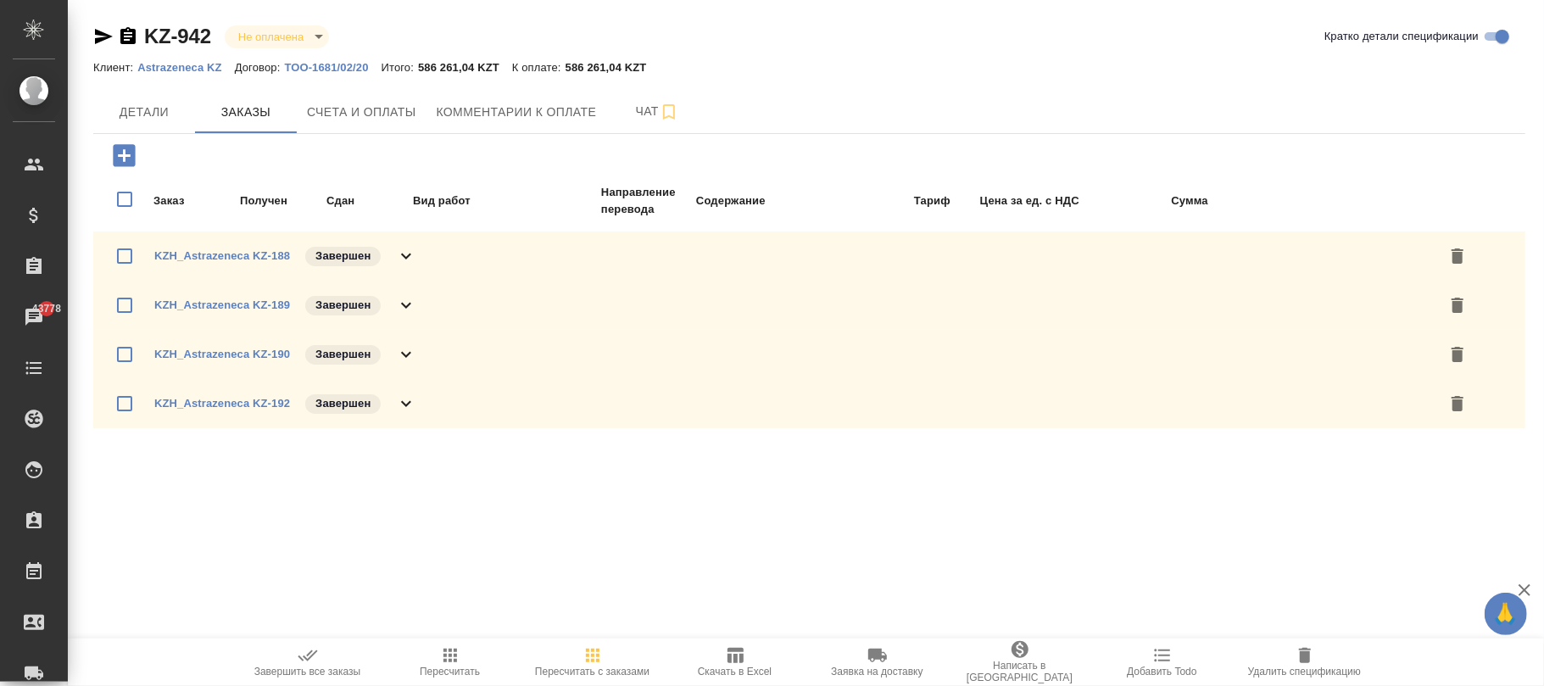
click at [449, 658] on icon "button" at bounding box center [450, 655] width 20 height 20
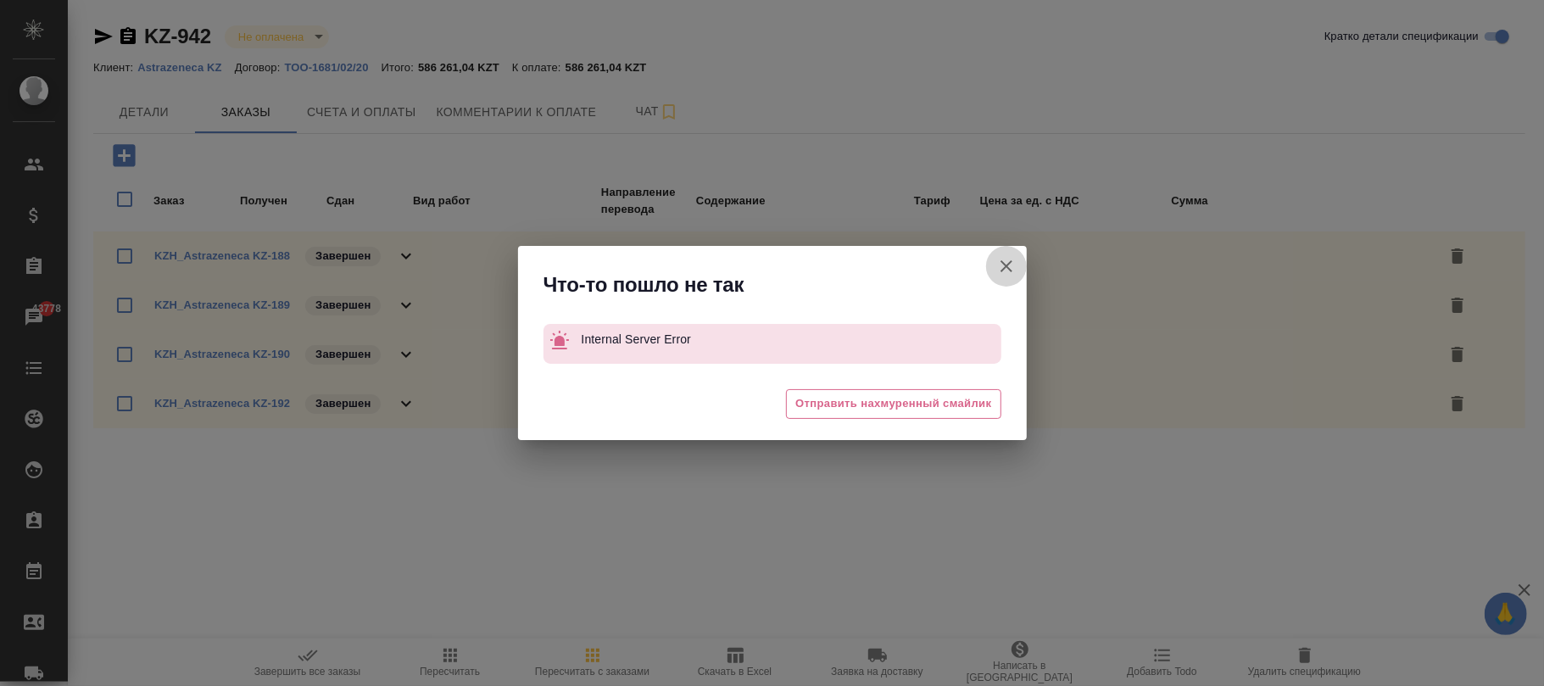
click at [1001, 265] on icon "button" at bounding box center [1006, 266] width 20 height 20
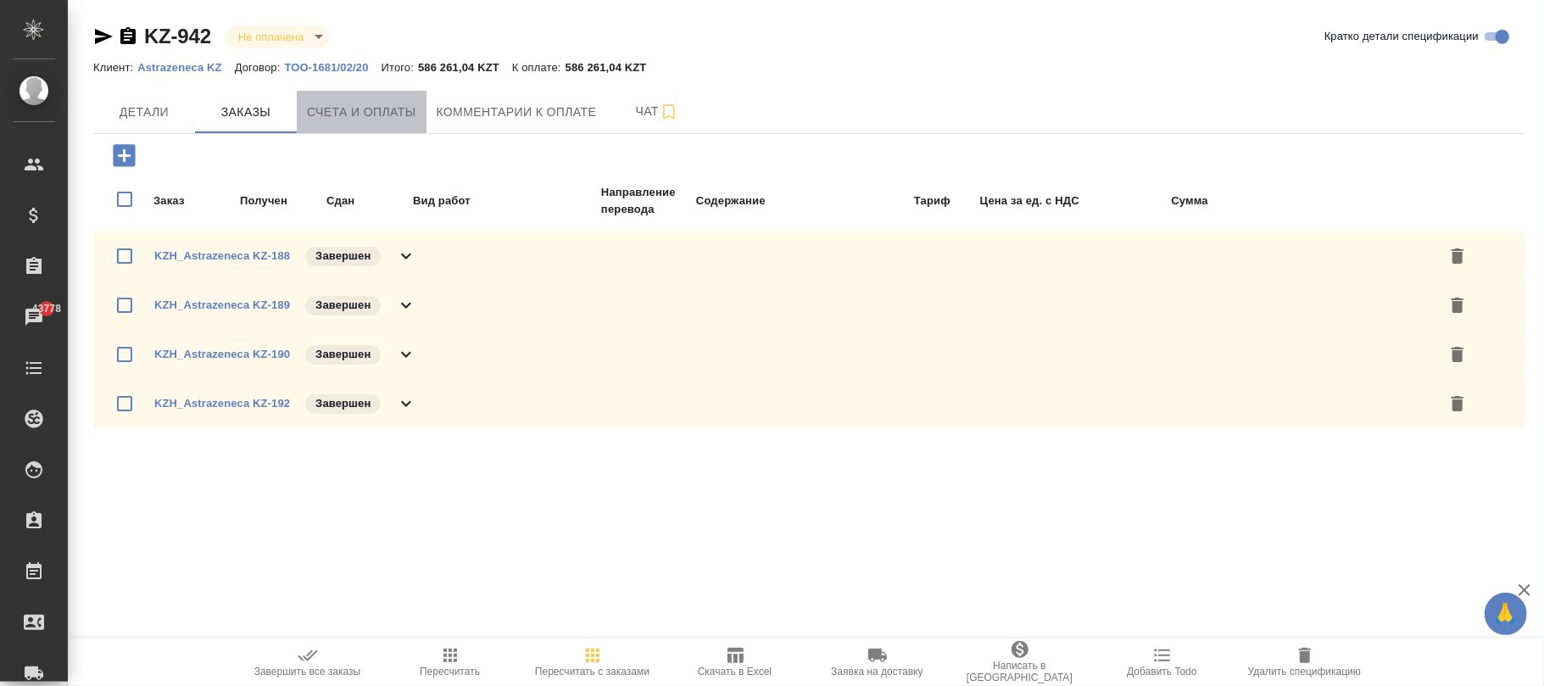
click at [357, 113] on span "Счета и оплаты" at bounding box center [361, 112] width 109 height 21
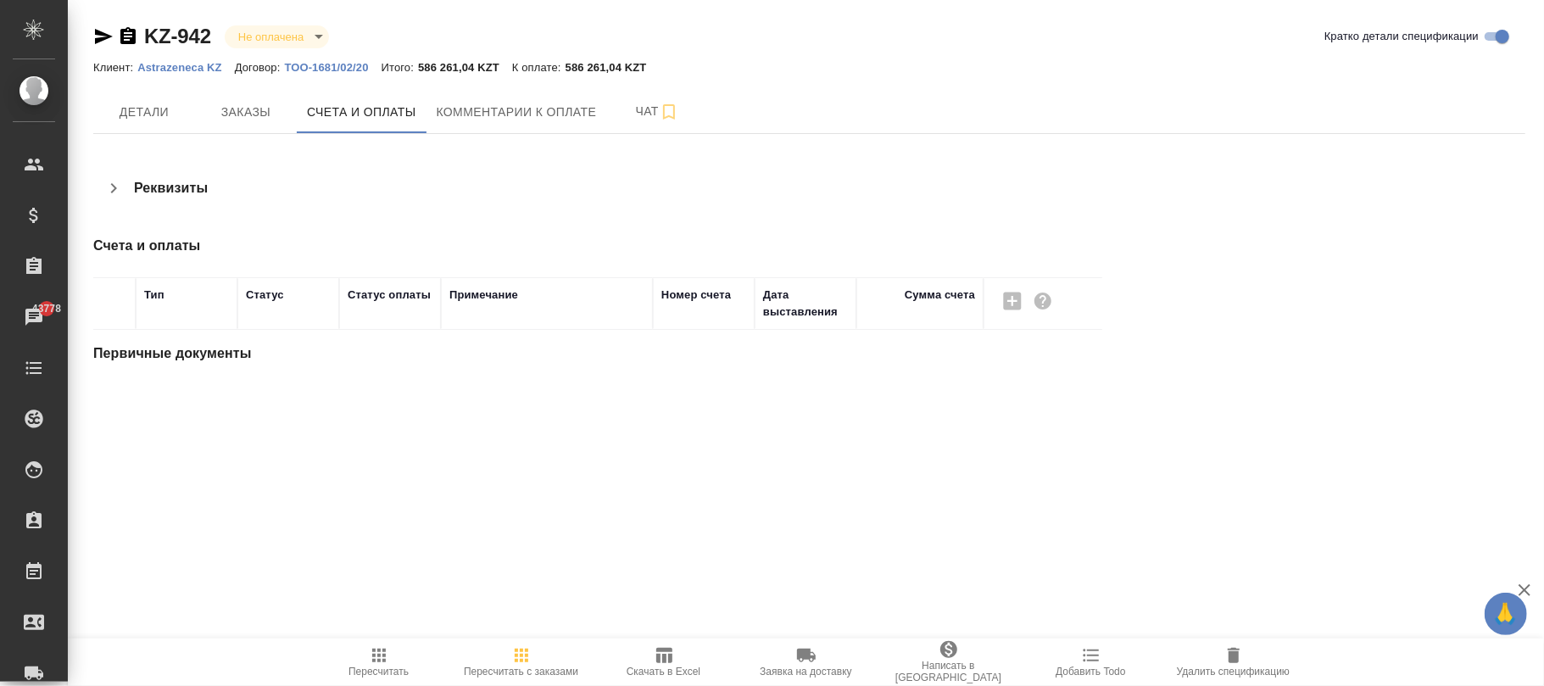
click at [185, 64] on p "Astrazeneca KZ" at bounding box center [186, 67] width 98 height 13
click at [249, 115] on span "Заказы" at bounding box center [245, 112] width 81 height 21
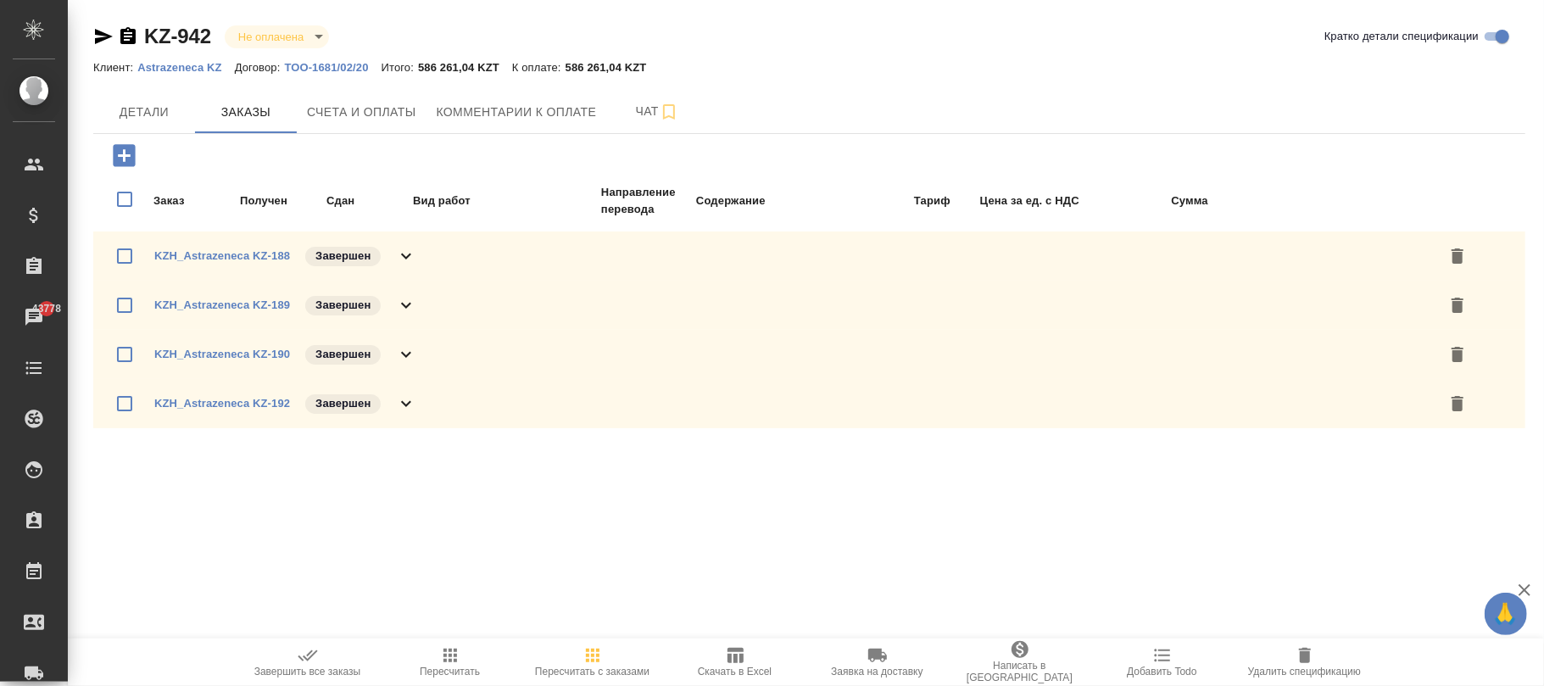
click at [333, 66] on p "ТОО-1681/02/20" at bounding box center [332, 67] width 97 height 13
click at [132, 115] on span "Детали" at bounding box center [143, 112] width 81 height 21
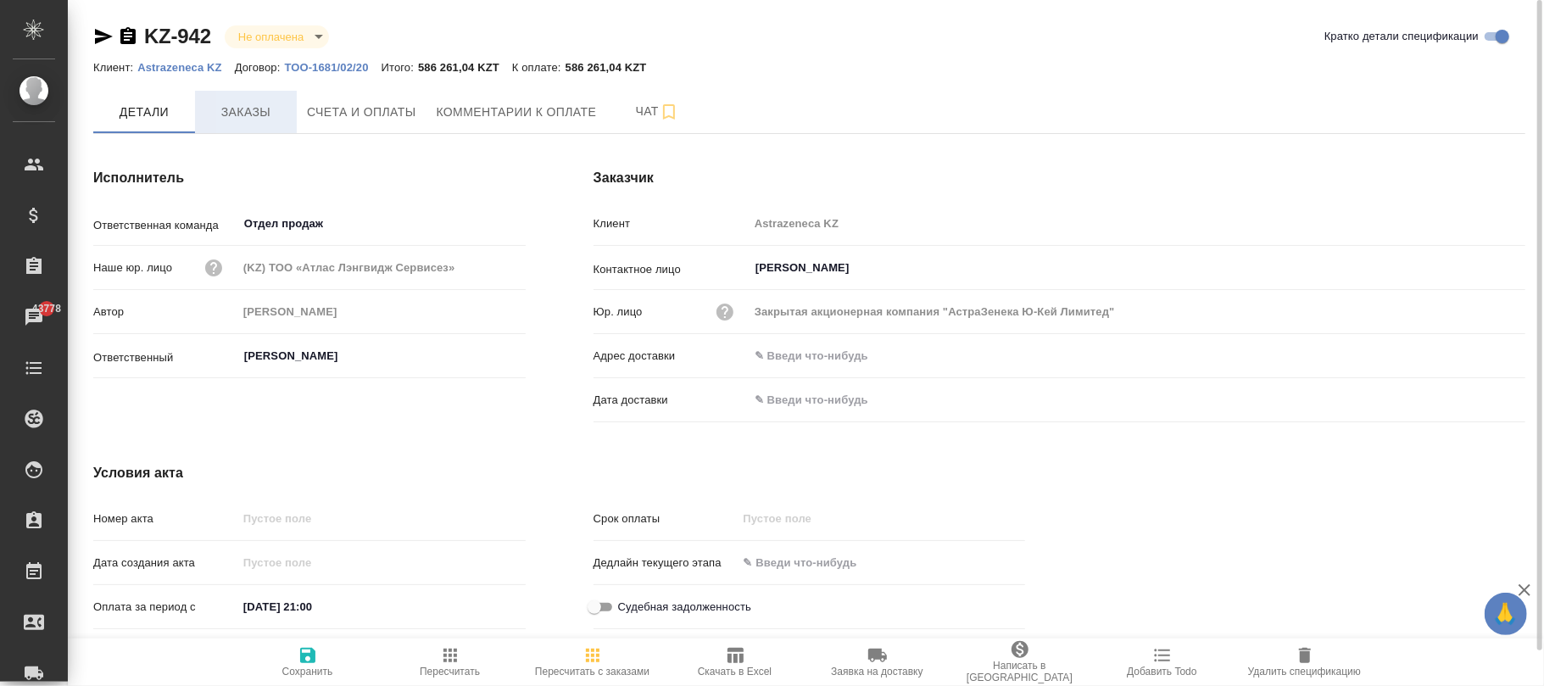
click at [273, 92] on button "Заказы" at bounding box center [246, 112] width 102 height 42
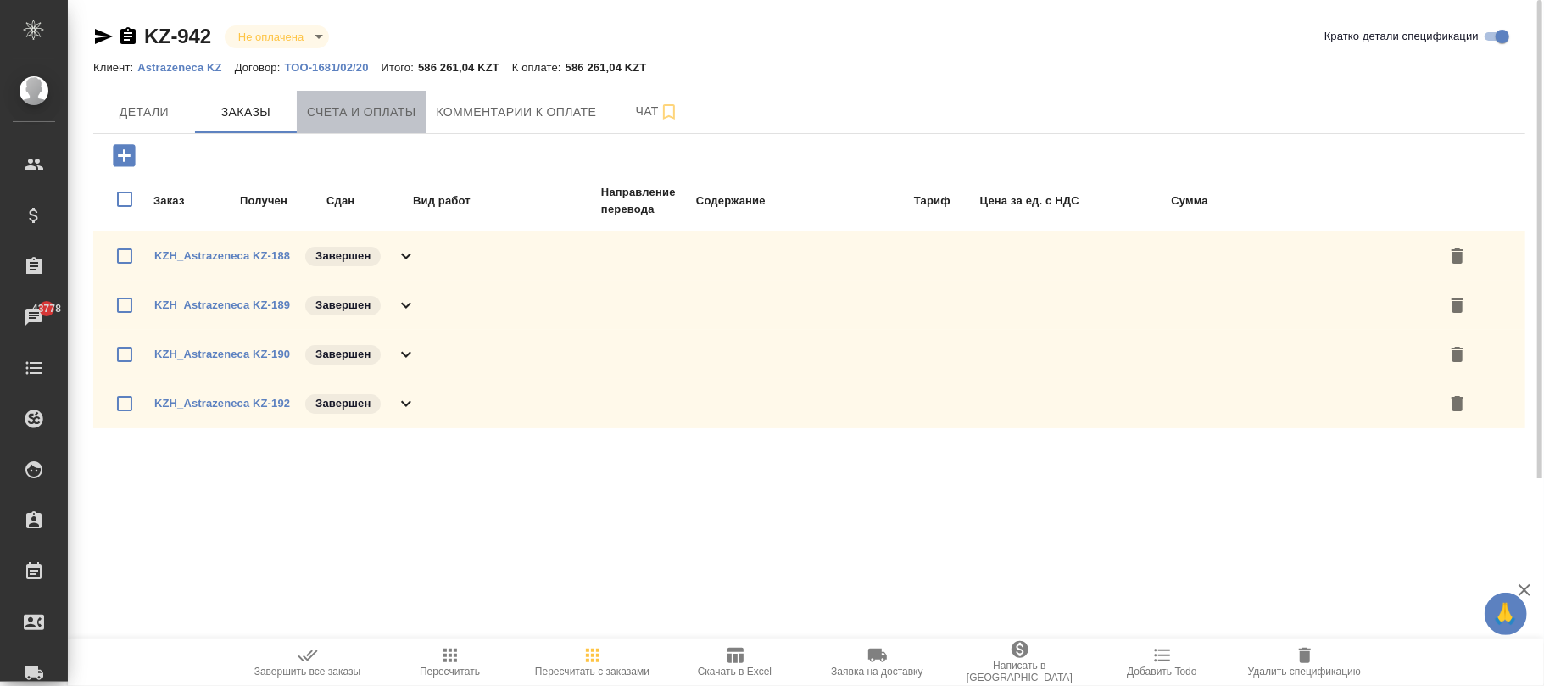
click at [373, 123] on button "Счета и оплаты" at bounding box center [362, 112] width 130 height 42
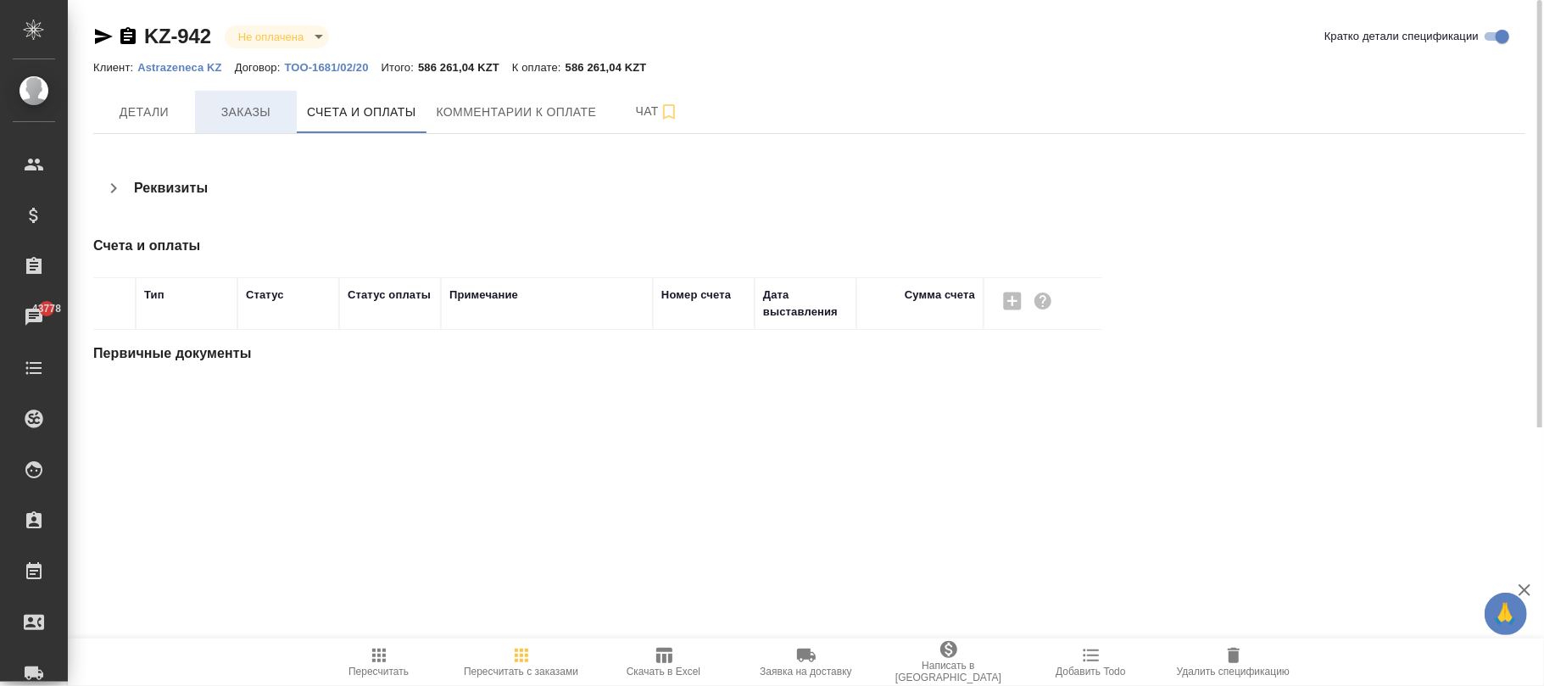
click at [272, 120] on span "Заказы" at bounding box center [245, 112] width 81 height 21
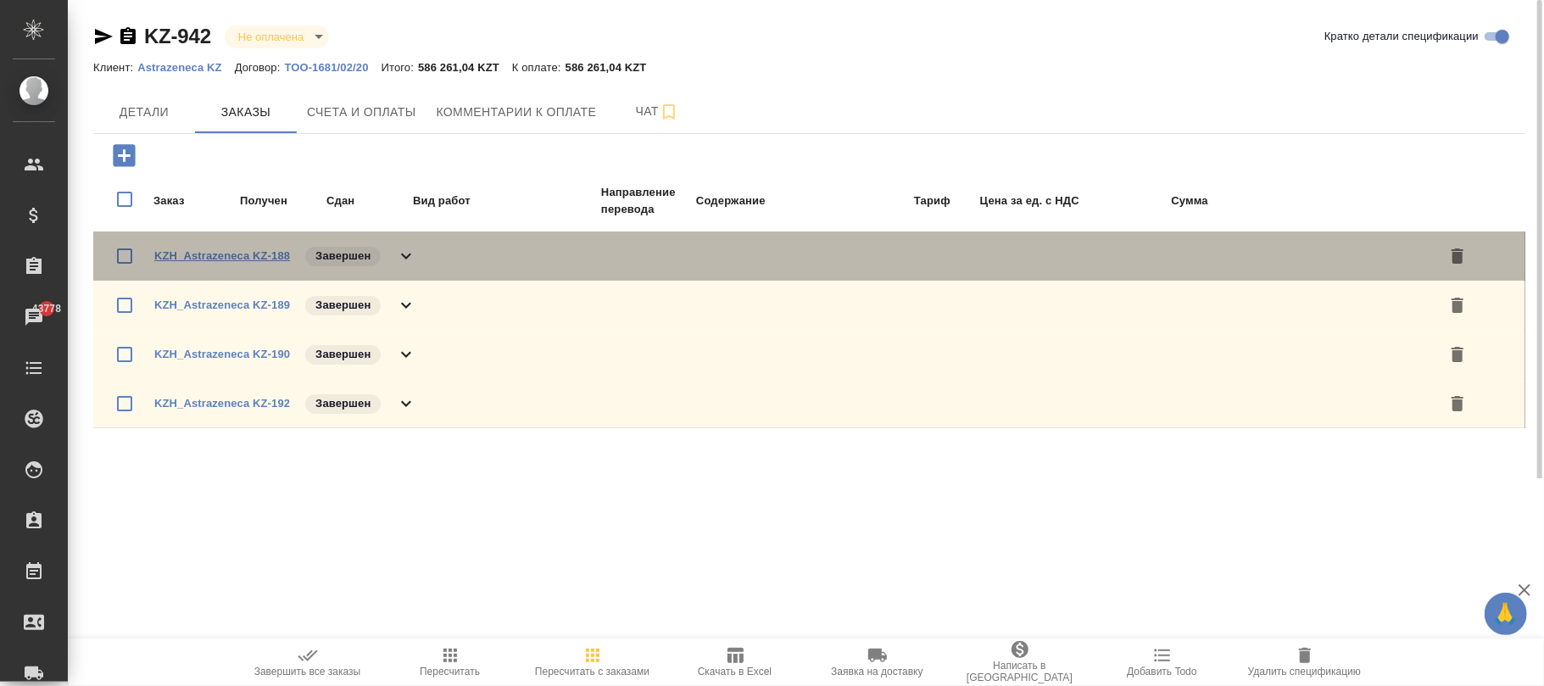
click at [229, 254] on link "KZH_Astrazeneca KZ-188" at bounding box center [222, 255] width 136 height 13
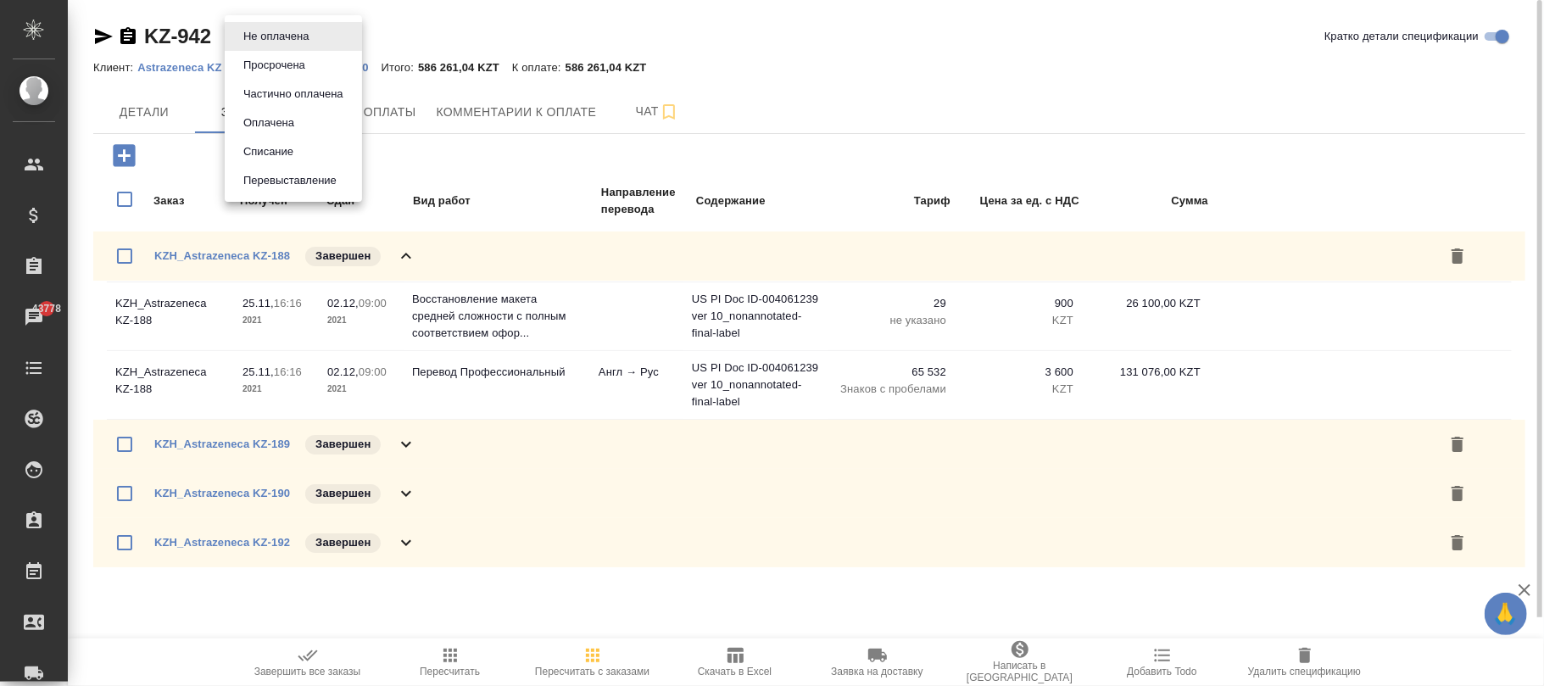
click at [298, 37] on body "🙏 .cls-1 fill:#fff; AWATERA Фокина Наталья n.fokina Клиенты Спецификации Заказы…" at bounding box center [772, 343] width 1544 height 686
click at [780, 59] on div at bounding box center [772, 343] width 1544 height 686
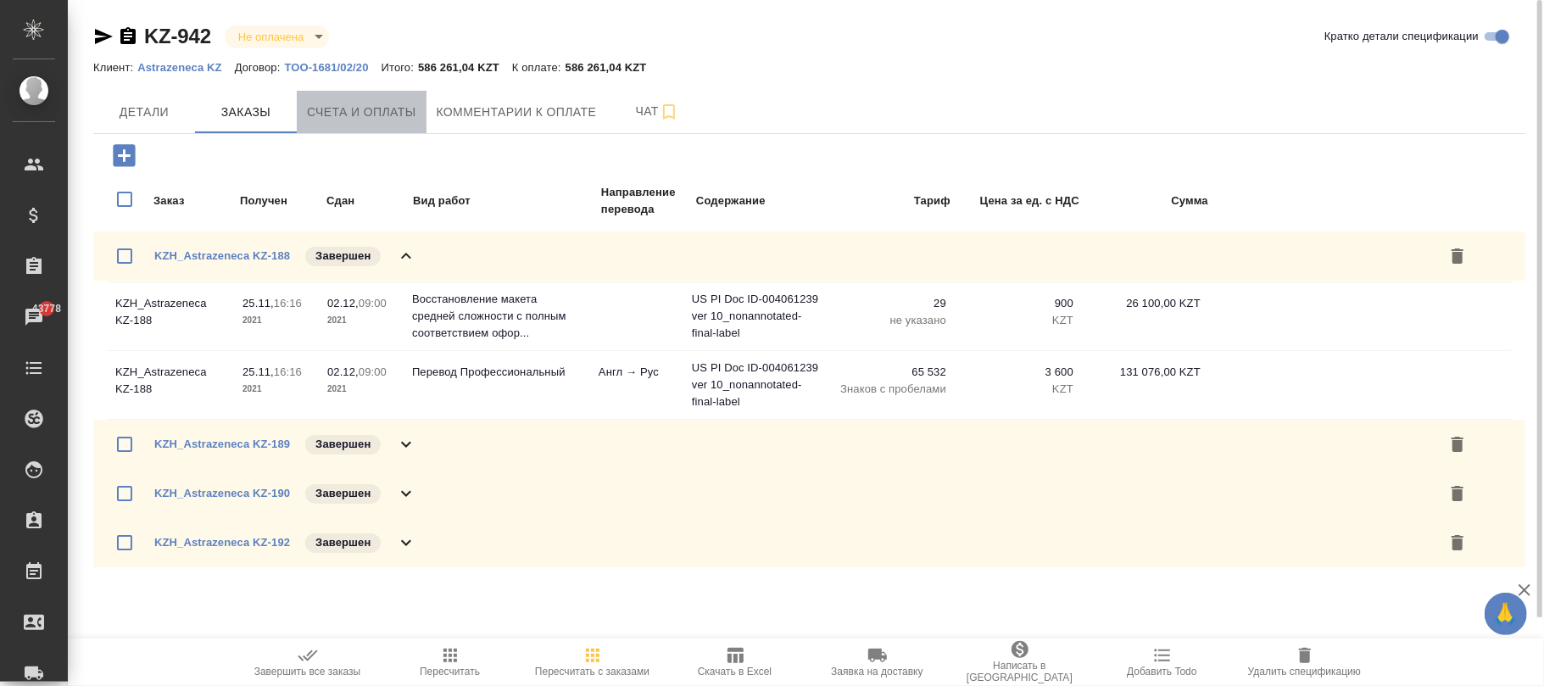
click at [382, 109] on span "Счета и оплаты" at bounding box center [361, 112] width 109 height 21
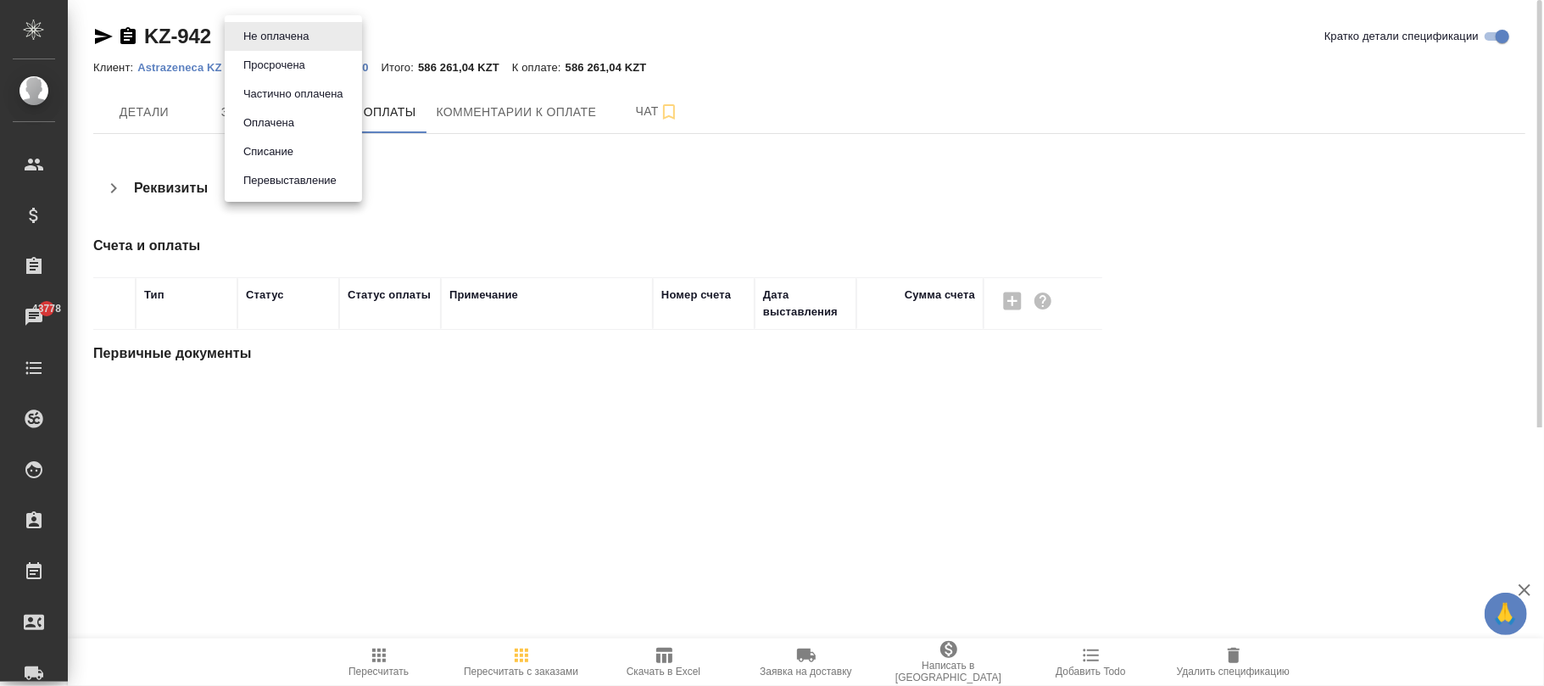
click at [320, 38] on body "🙏 .cls-1 fill:#fff; AWATERA Фокина Наталья n.fokina Клиенты Спецификации Заказы…" at bounding box center [772, 343] width 1544 height 686
click at [309, 176] on button "Перевыставление" at bounding box center [289, 180] width 103 height 19
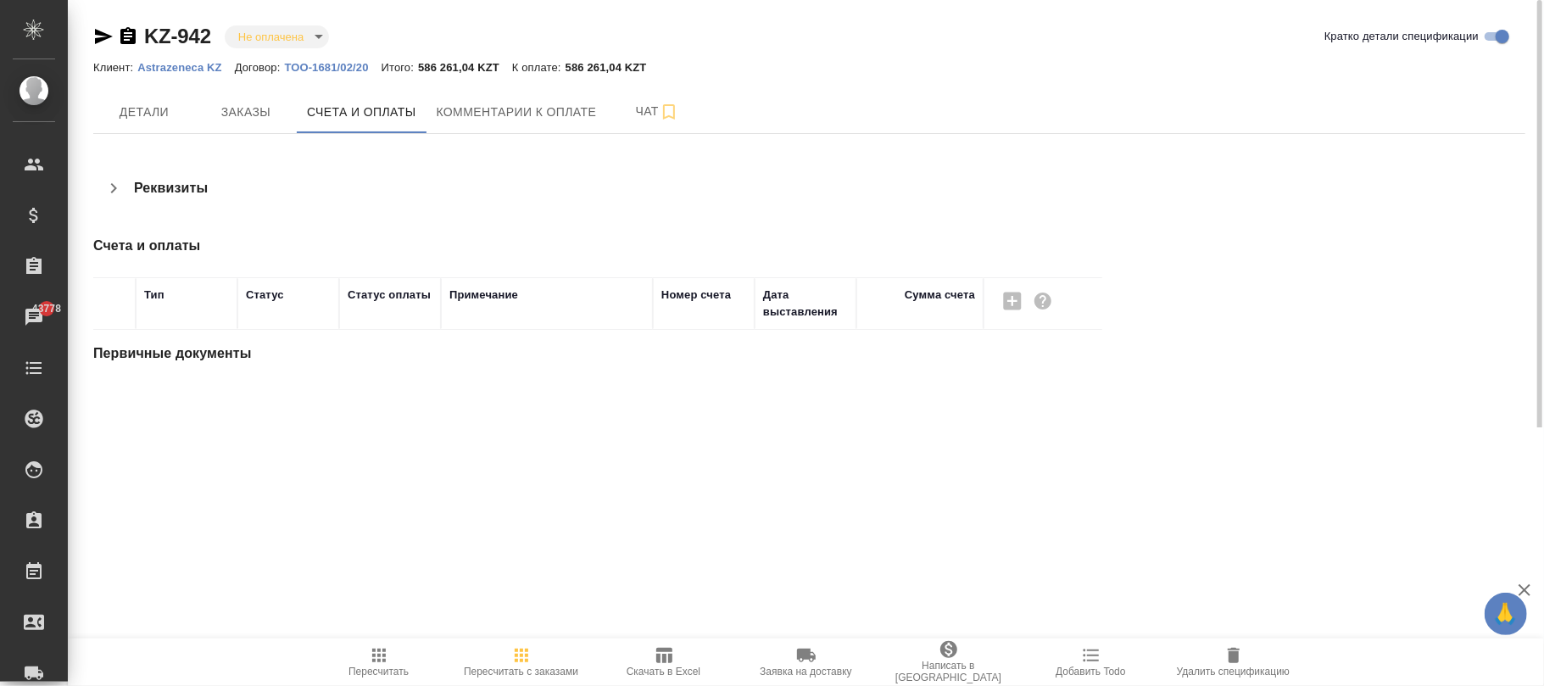
type input "reinvoiced"
click at [141, 110] on span "Детали" at bounding box center [143, 112] width 81 height 21
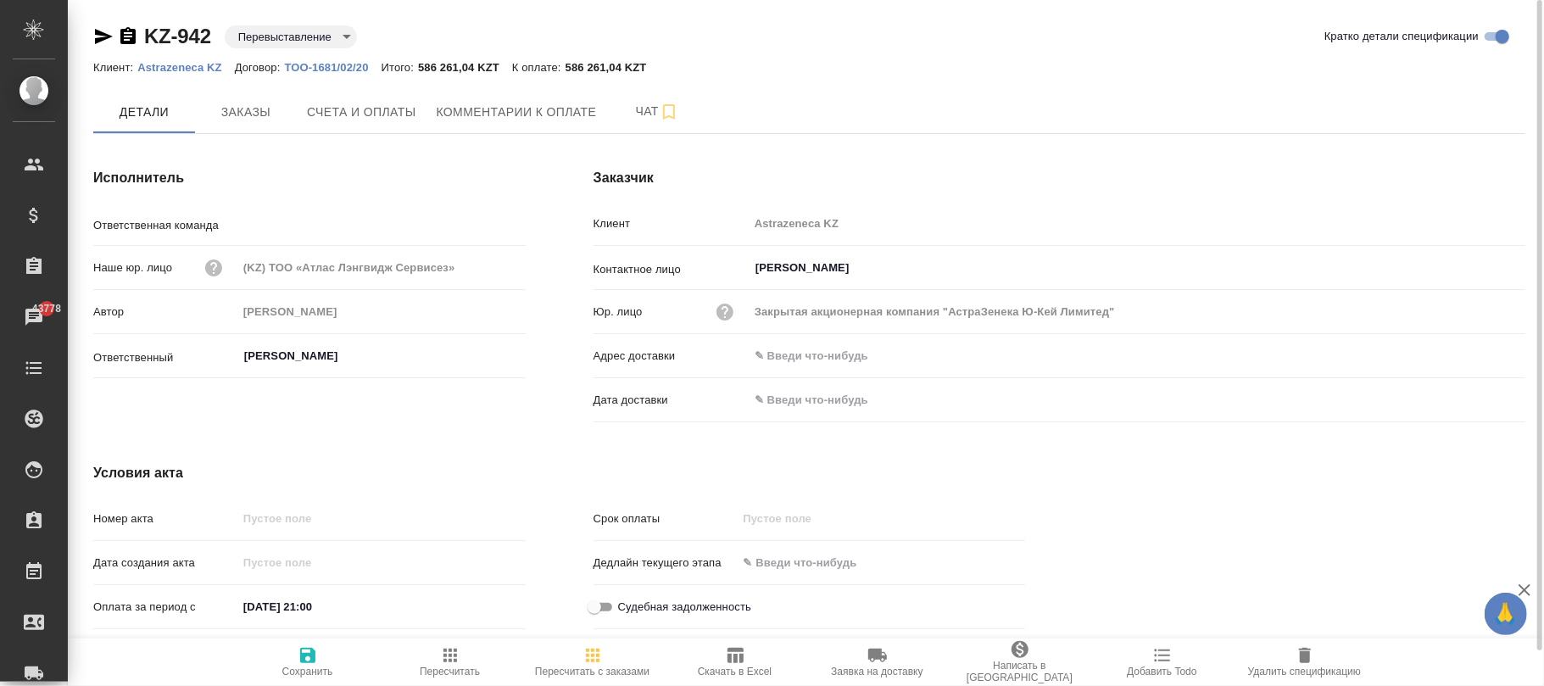
type input "Отдел продаж"
click at [314, 662] on icon "button" at bounding box center [307, 655] width 15 height 15
drag, startPoint x: 235, startPoint y: 66, endPoint x: 132, endPoint y: 69, distance: 102.6
click at [132, 69] on div "Клиент: Astrazeneca KZ Договор: ТОО-1681/02/20 Итого: 586 261,04 KZT К оплате: …" at bounding box center [809, 67] width 1432 height 20
copy p "Astrazeneca KZ"
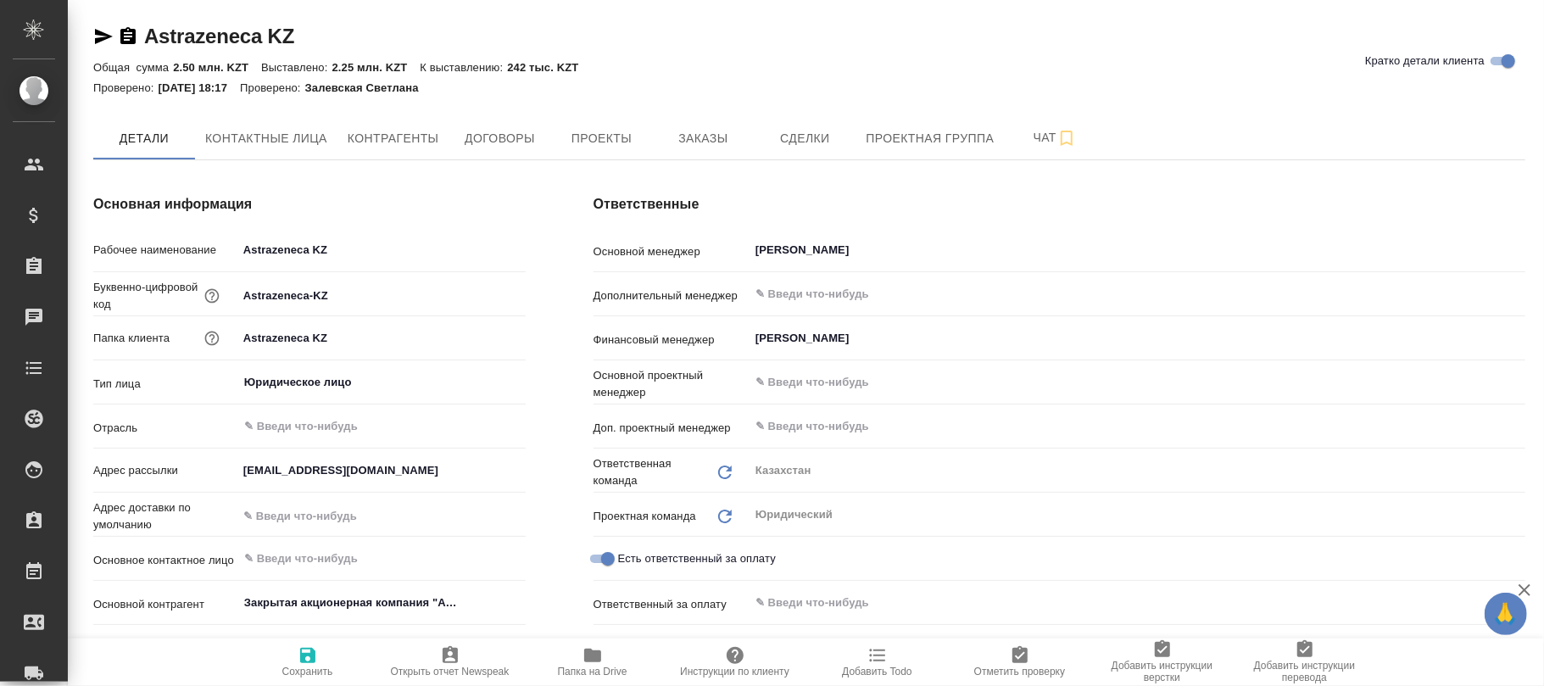
type textarea "x"
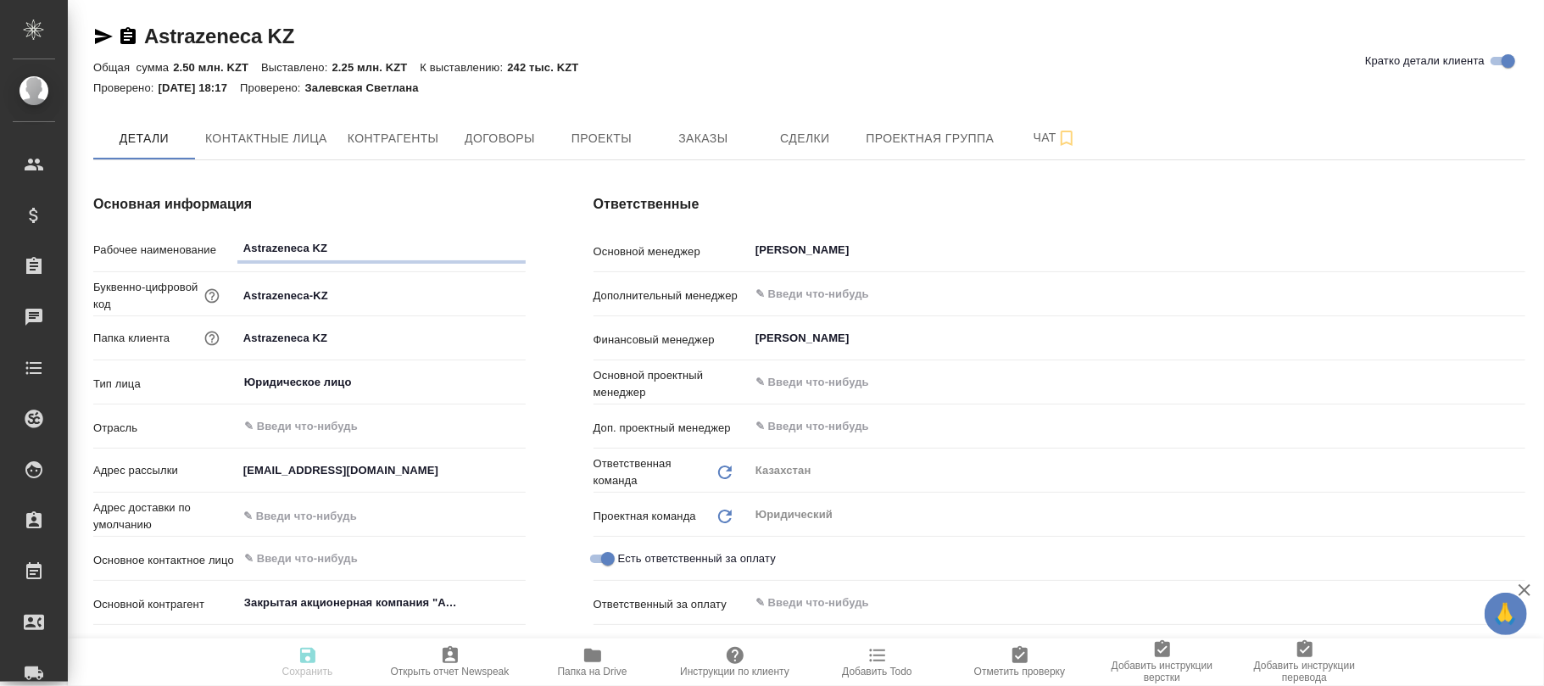
type textarea "x"
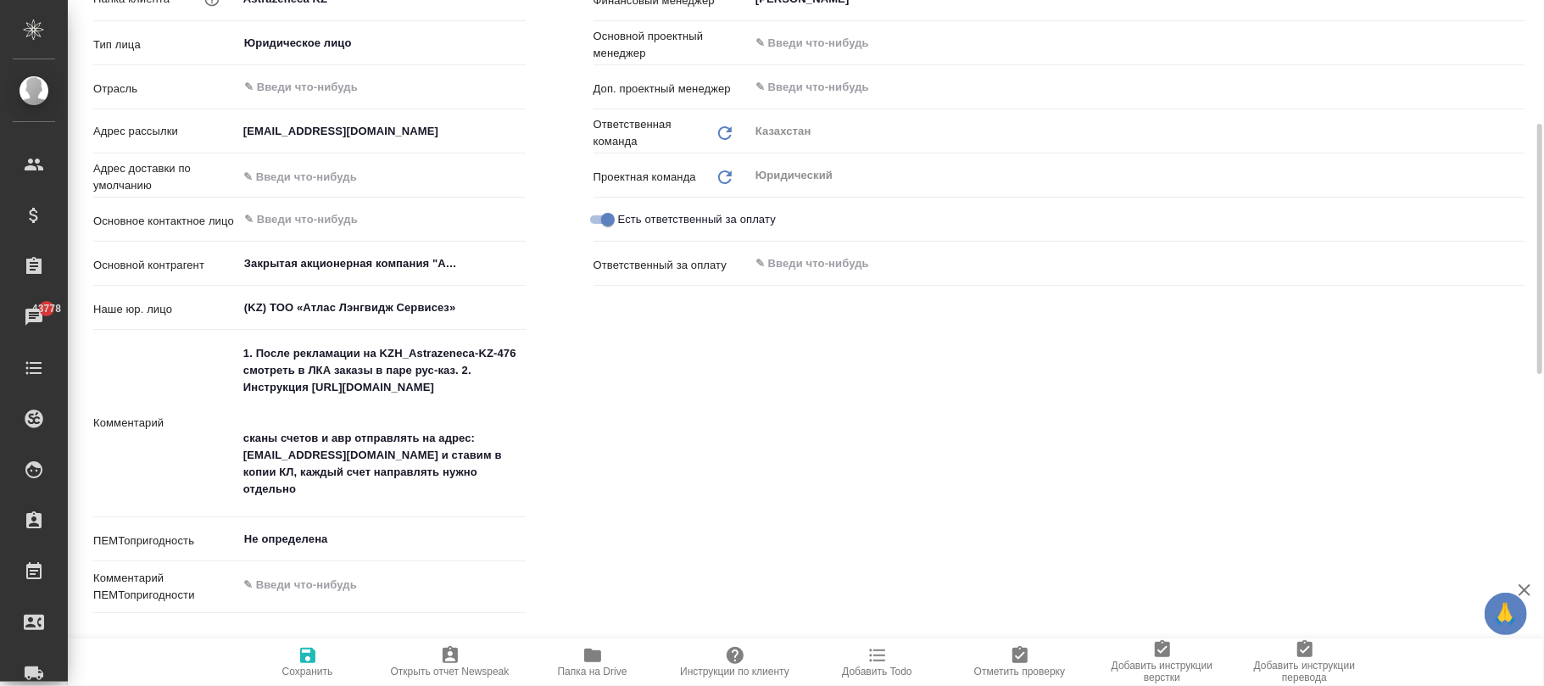
click at [302, 660] on icon "button" at bounding box center [307, 655] width 15 height 15
type textarea "x"
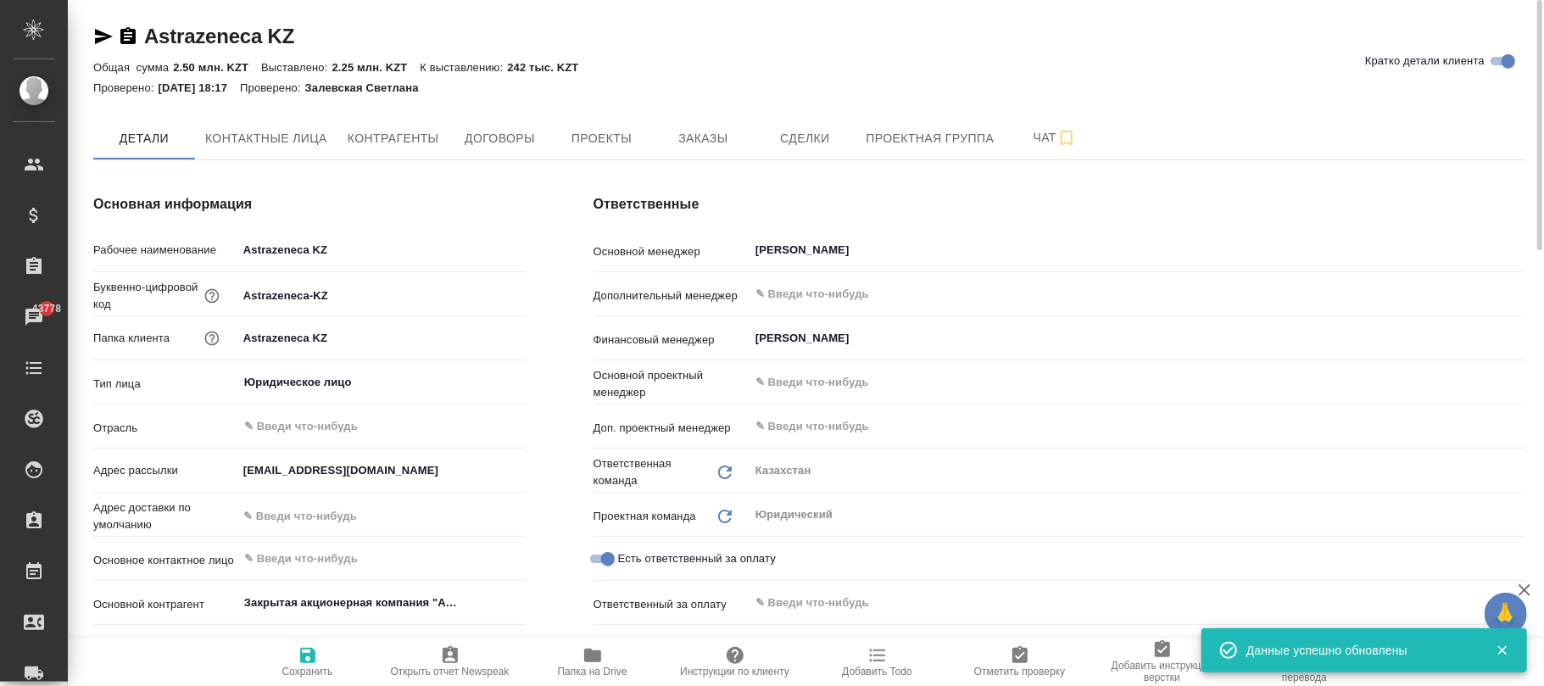
type textarea "x"
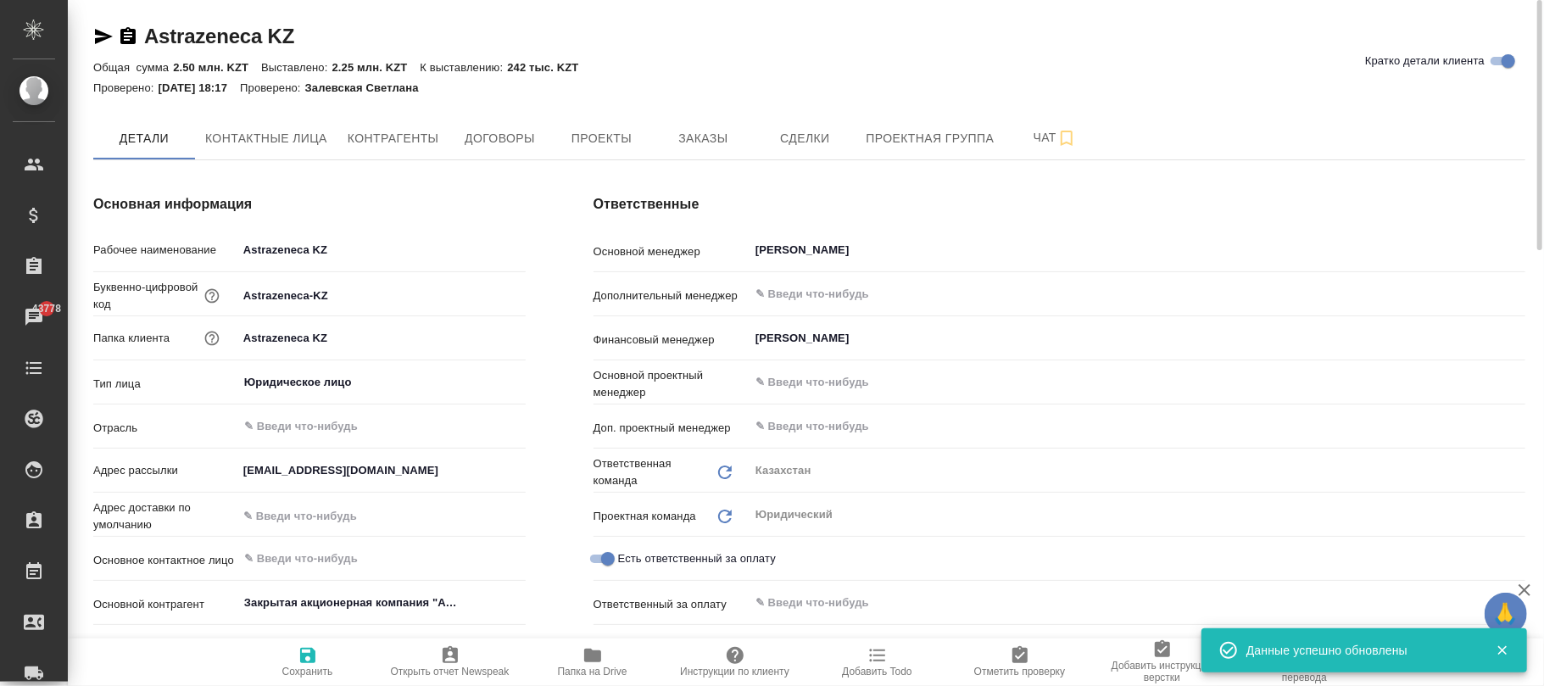
type textarea "x"
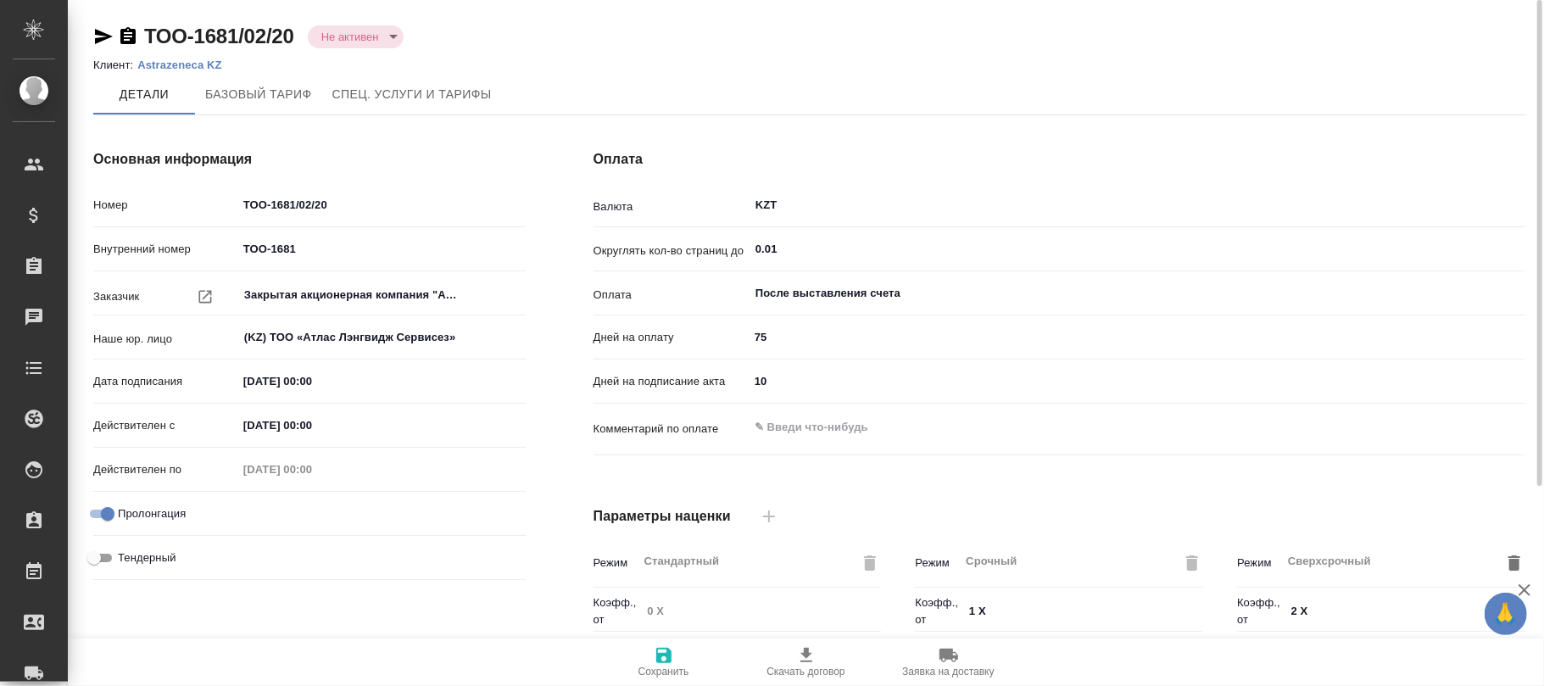
type input "Стандартный шаблон - 30-70-100 - ВЫБЕРИ МЕНЯ!"
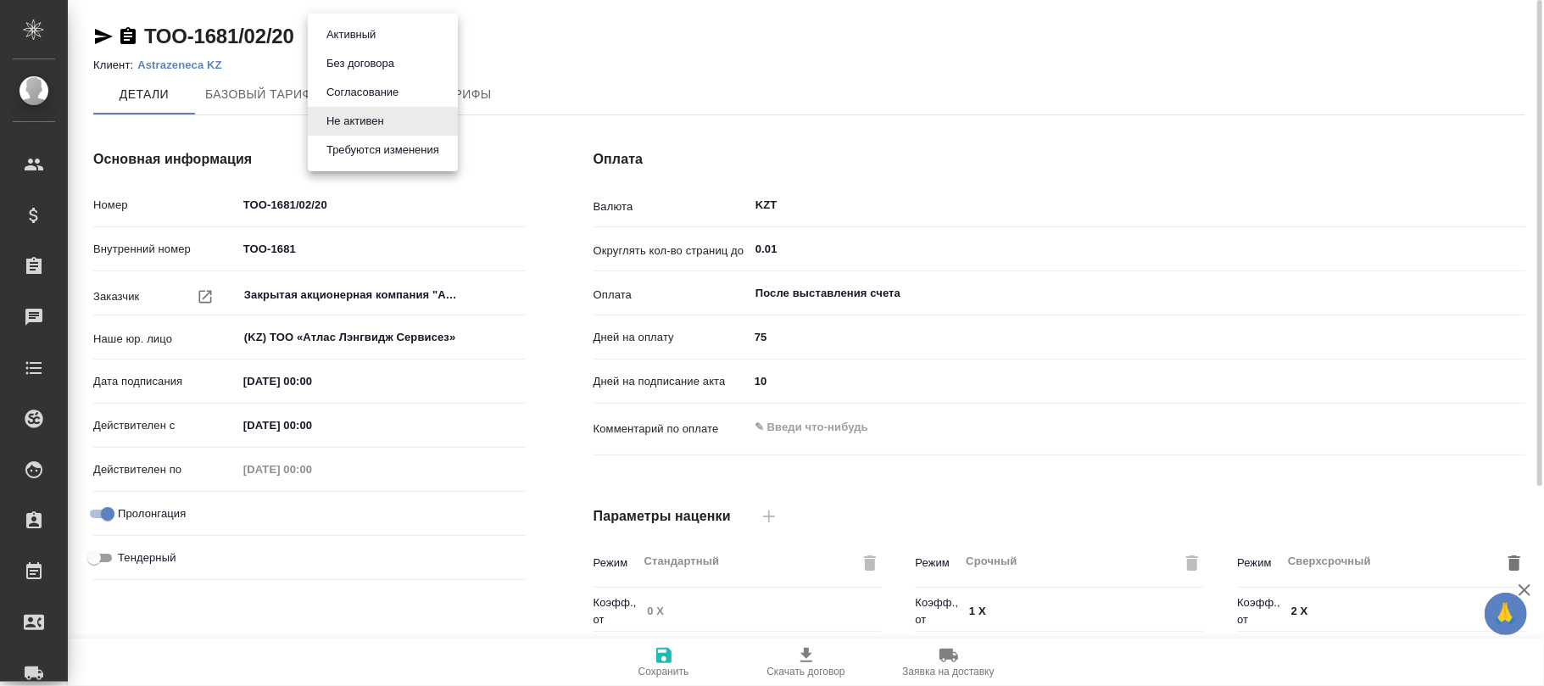
click at [360, 35] on body "🙏 .cls-1 fill:#fff; AWATERA Фокина Наталья n.fokina Клиенты Спецификации Заказы…" at bounding box center [772, 343] width 1544 height 686
click at [710, 29] on div at bounding box center [772, 343] width 1544 height 686
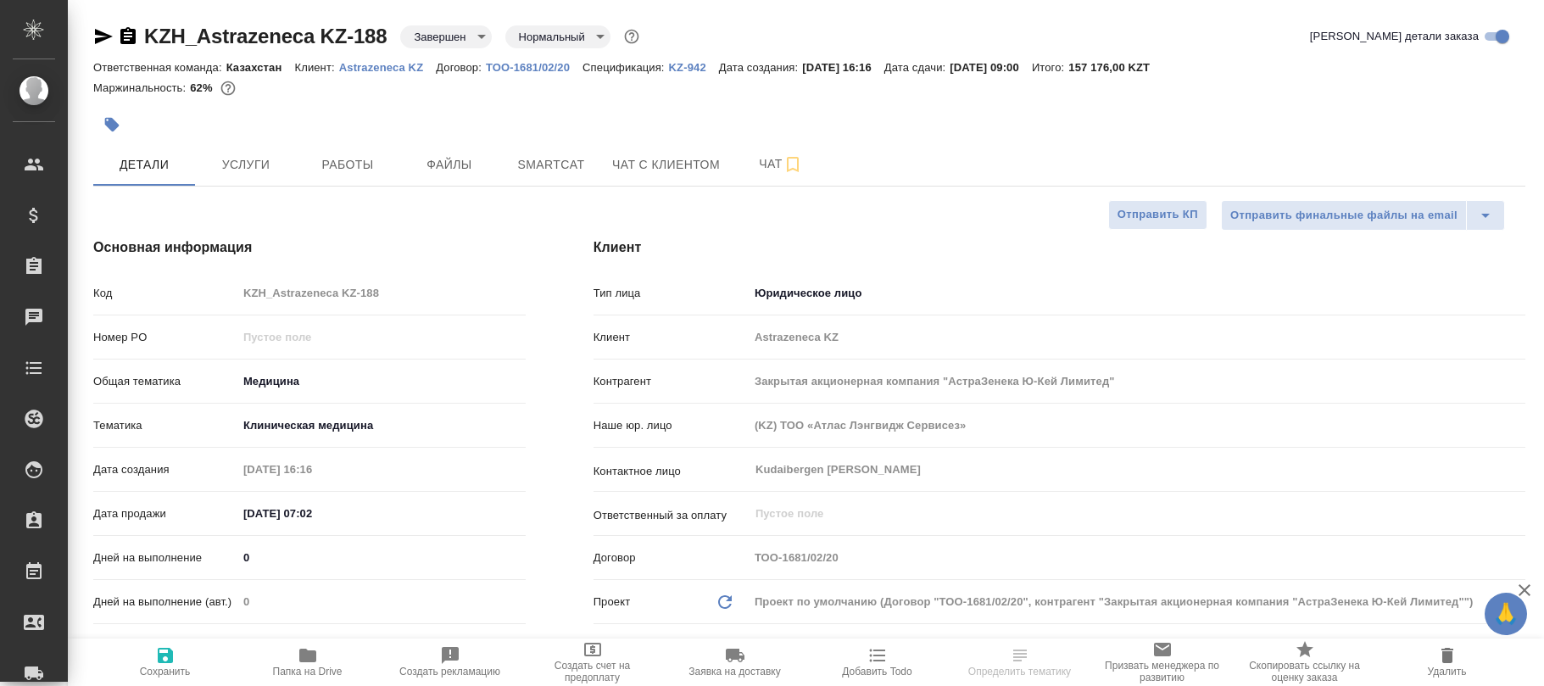
select select "RU"
type textarea "x"
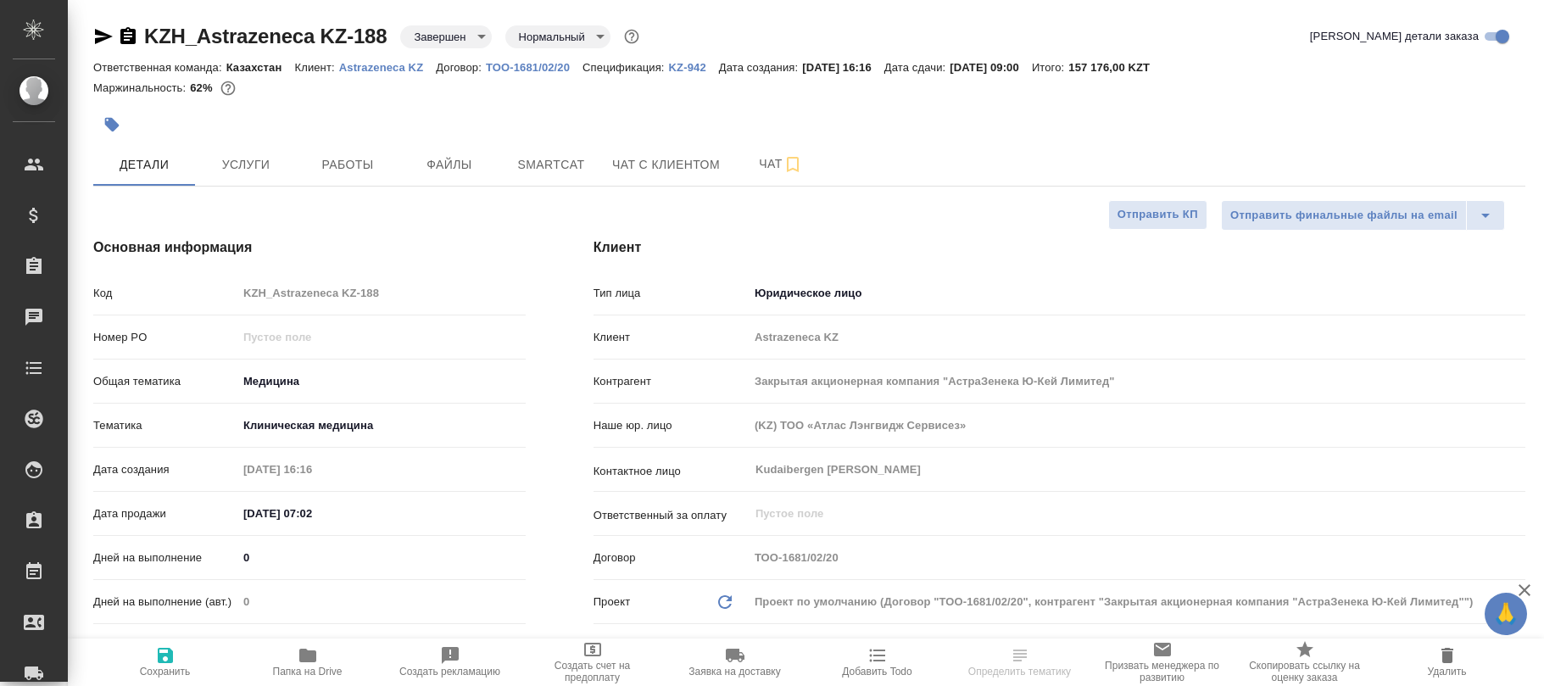
type textarea "x"
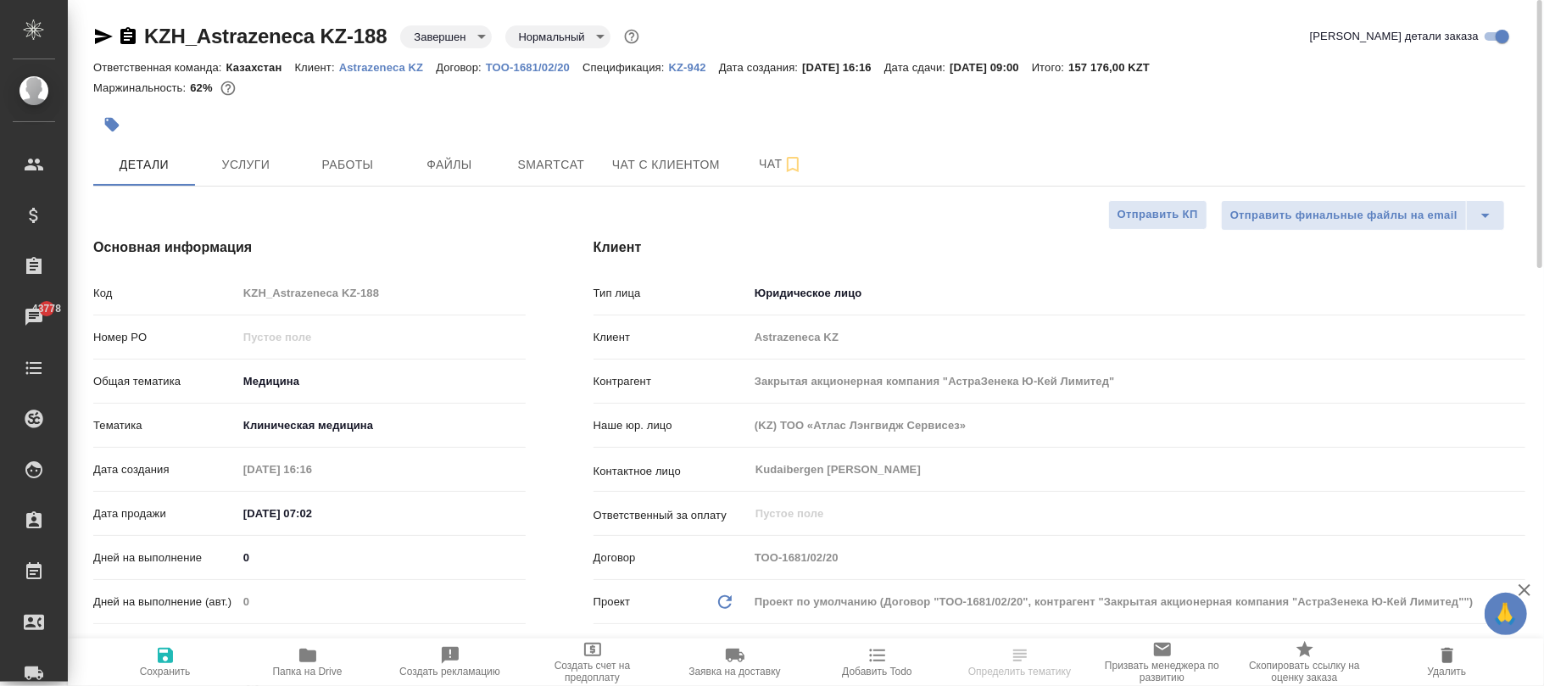
select select "RU"
type textarea "x"
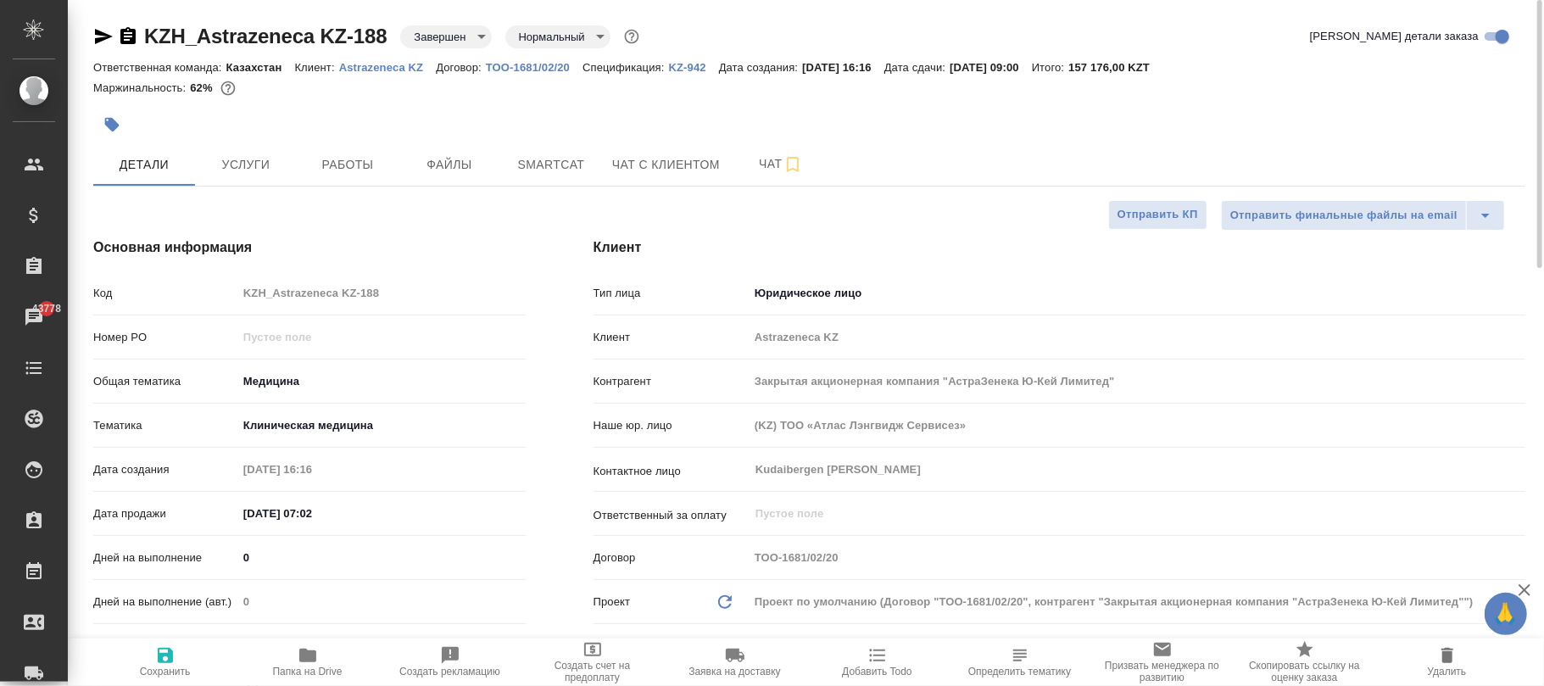
type textarea "x"
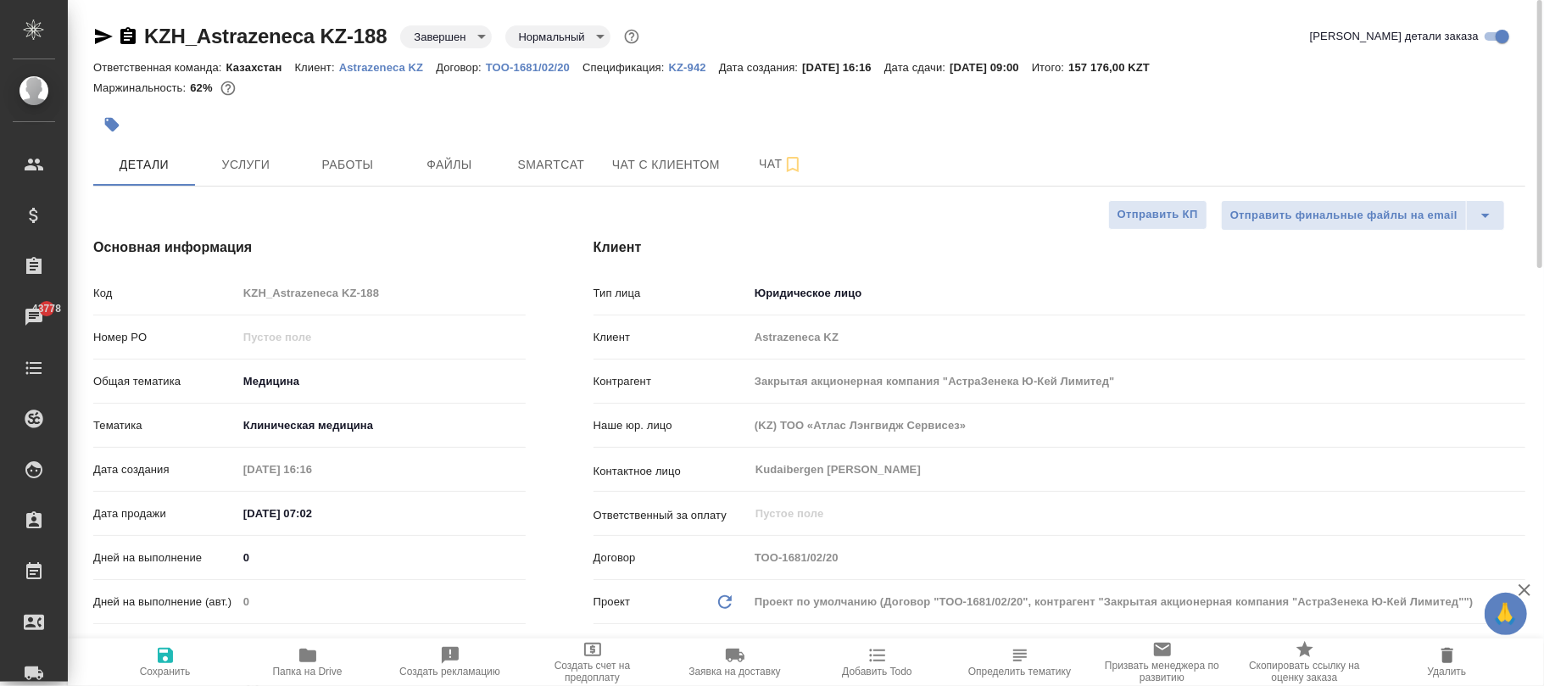
type textarea "x"
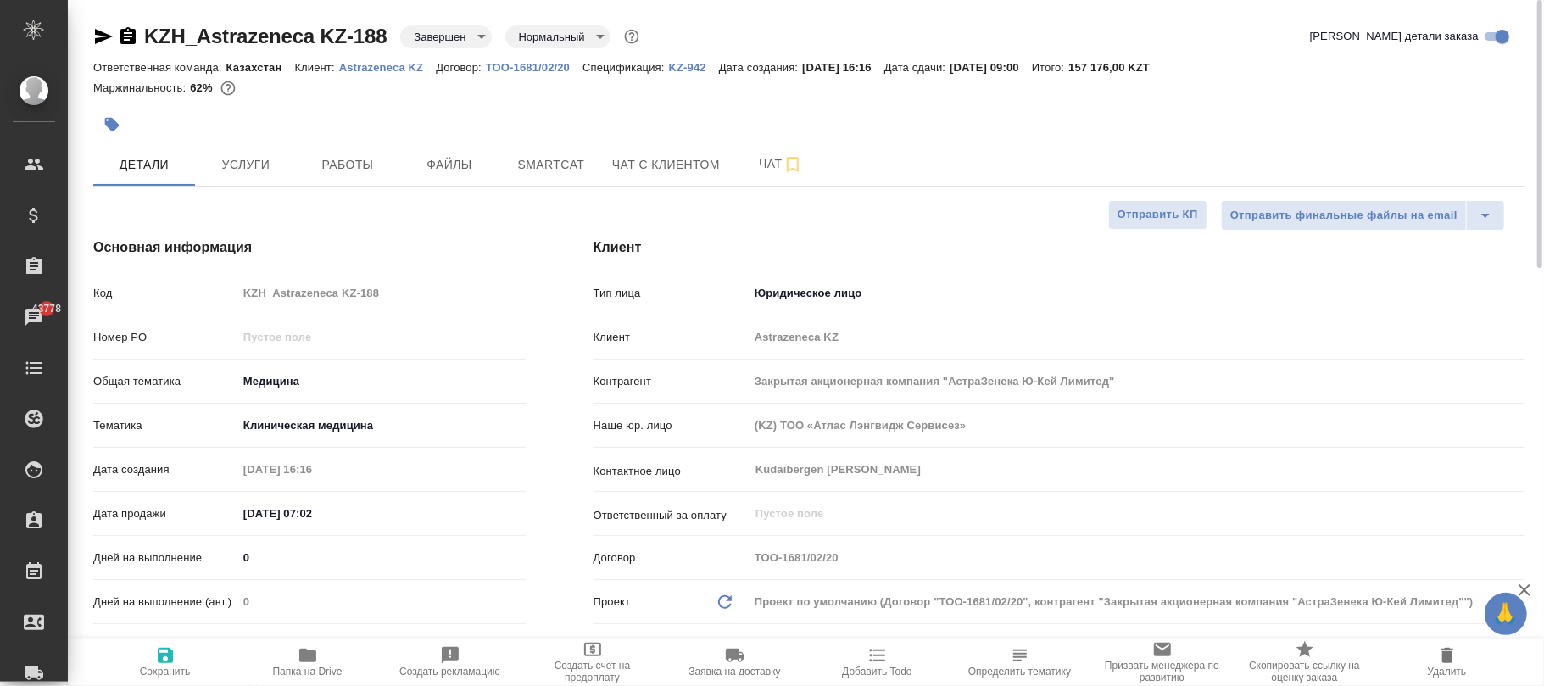
type textarea "x"
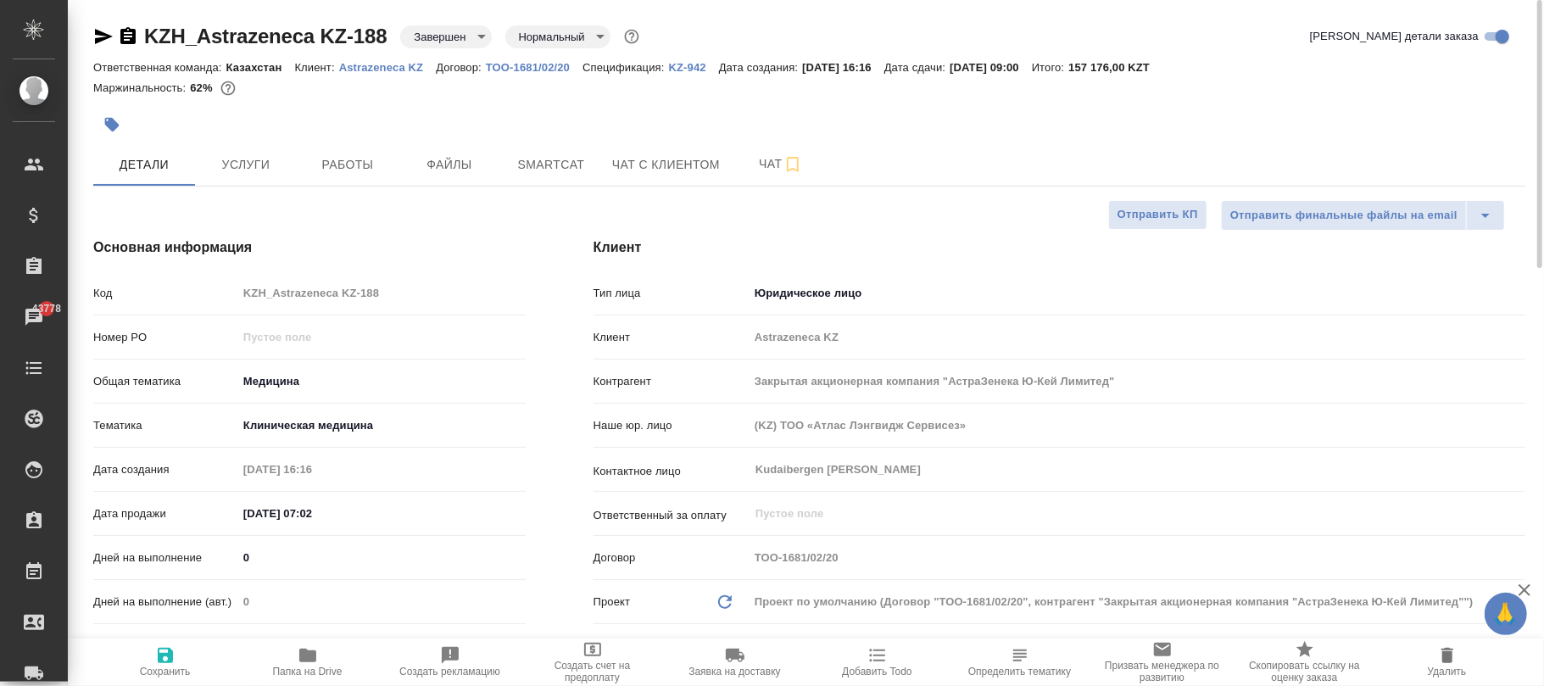
type textarea "x"
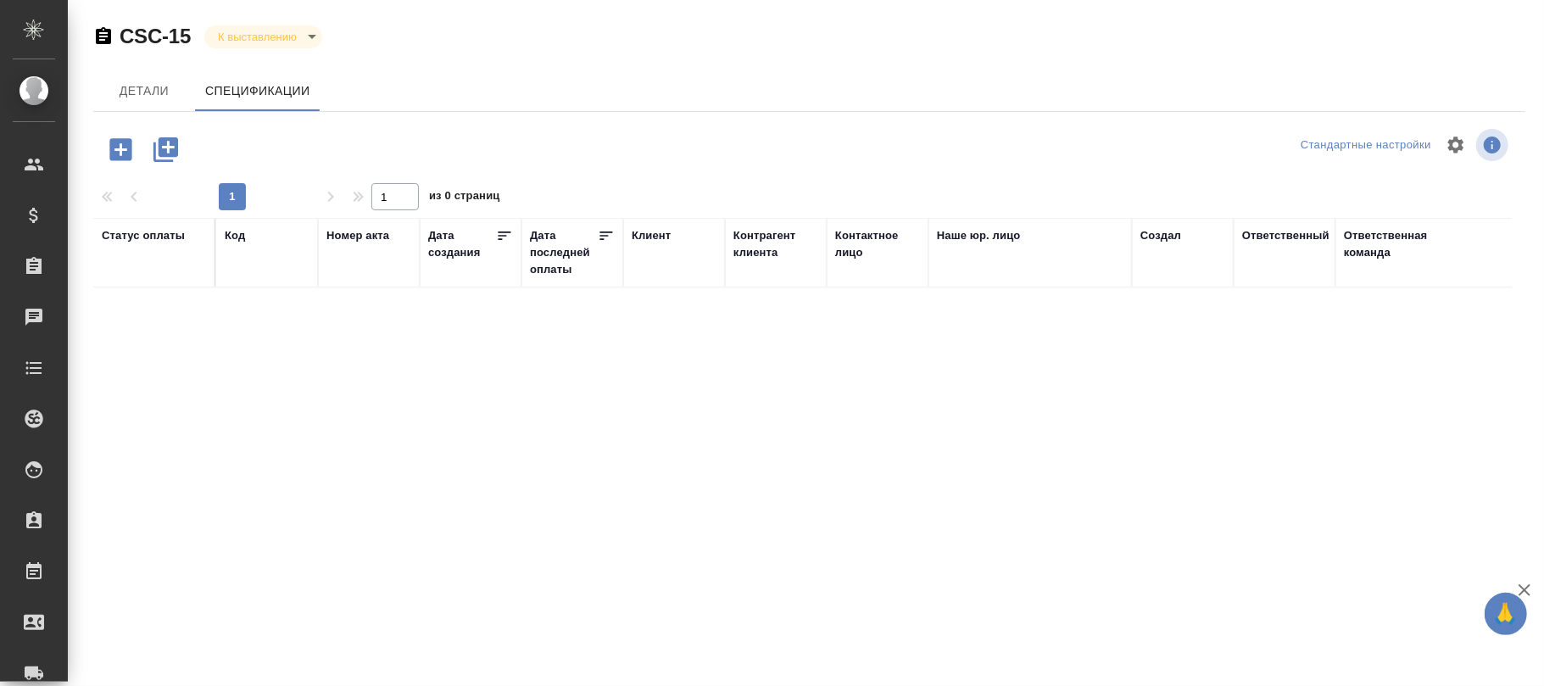
click at [122, 139] on icon "button" at bounding box center [120, 149] width 22 height 22
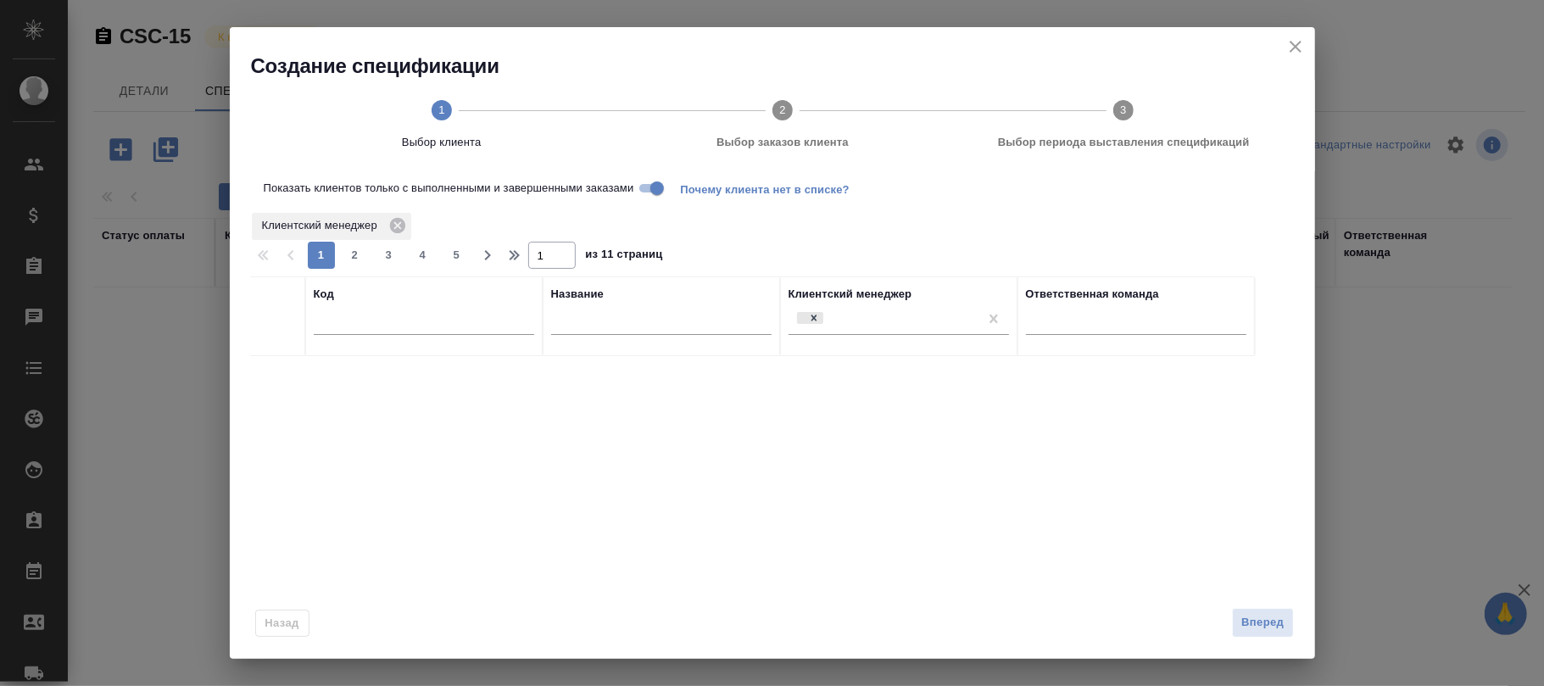
click at [451, 322] on input "text" at bounding box center [424, 324] width 220 height 21
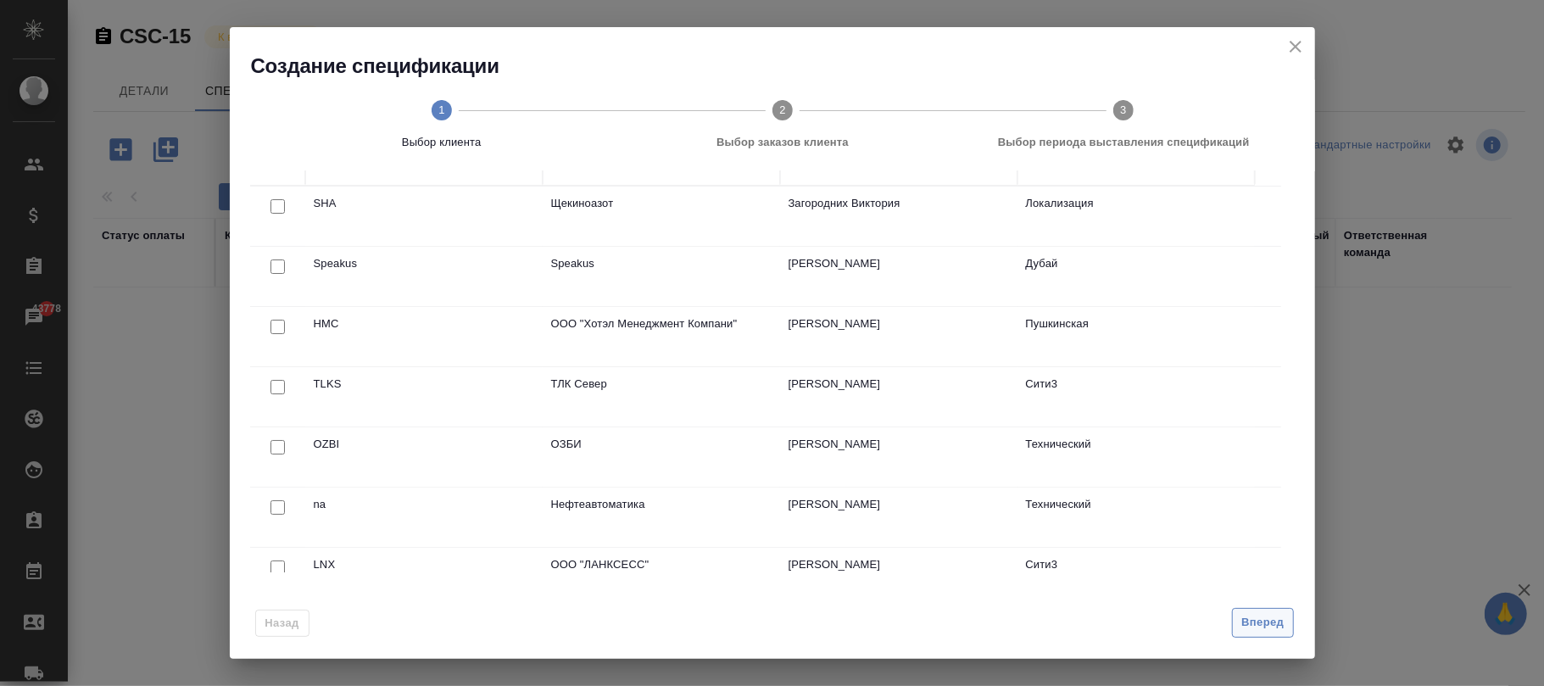
click at [1257, 622] on span "Вперед" at bounding box center [1262, 623] width 42 height 20
click at [744, 149] on span "Выбор заказов клиента" at bounding box center [782, 142] width 327 height 17
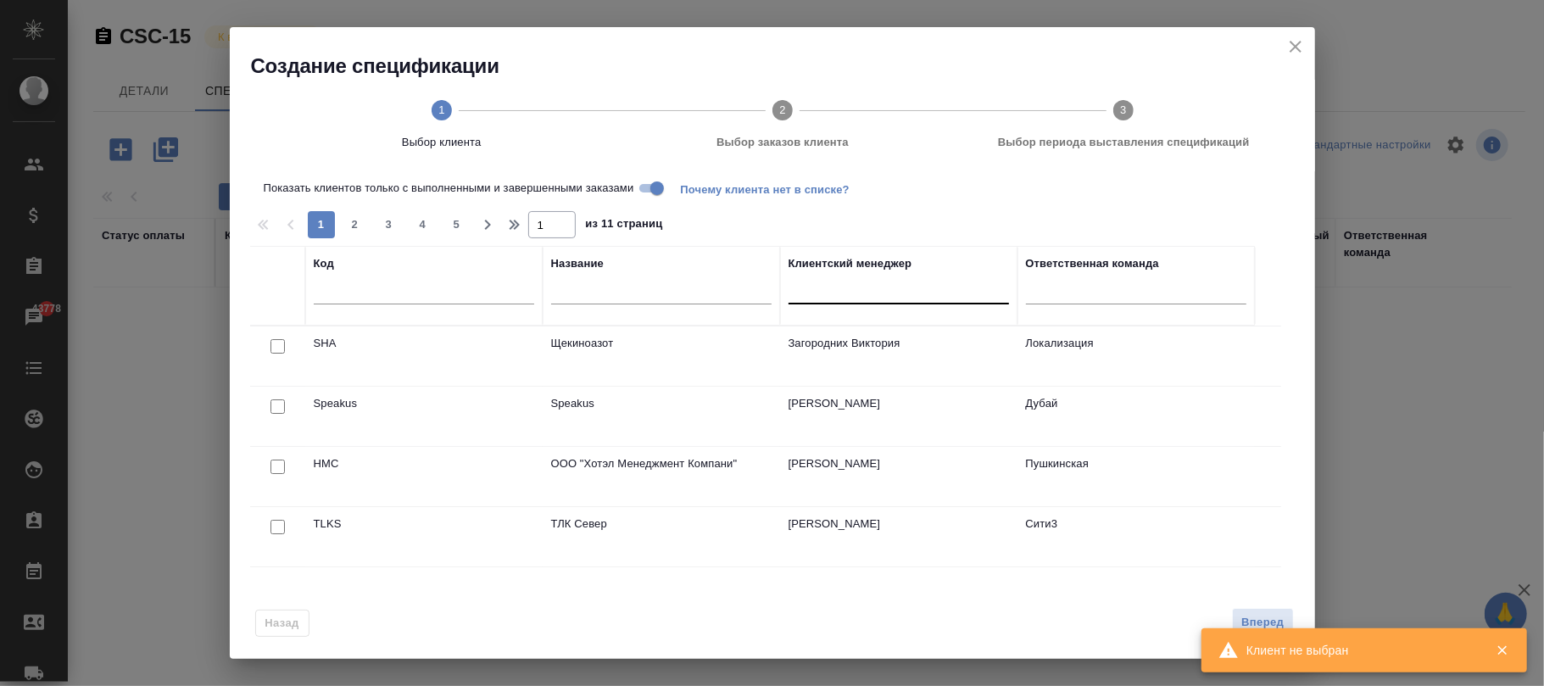
click at [649, 279] on div at bounding box center [661, 296] width 220 height 42
click at [656, 290] on input "text" at bounding box center [661, 293] width 220 height 21
paste input "Astrazeneca KZ"
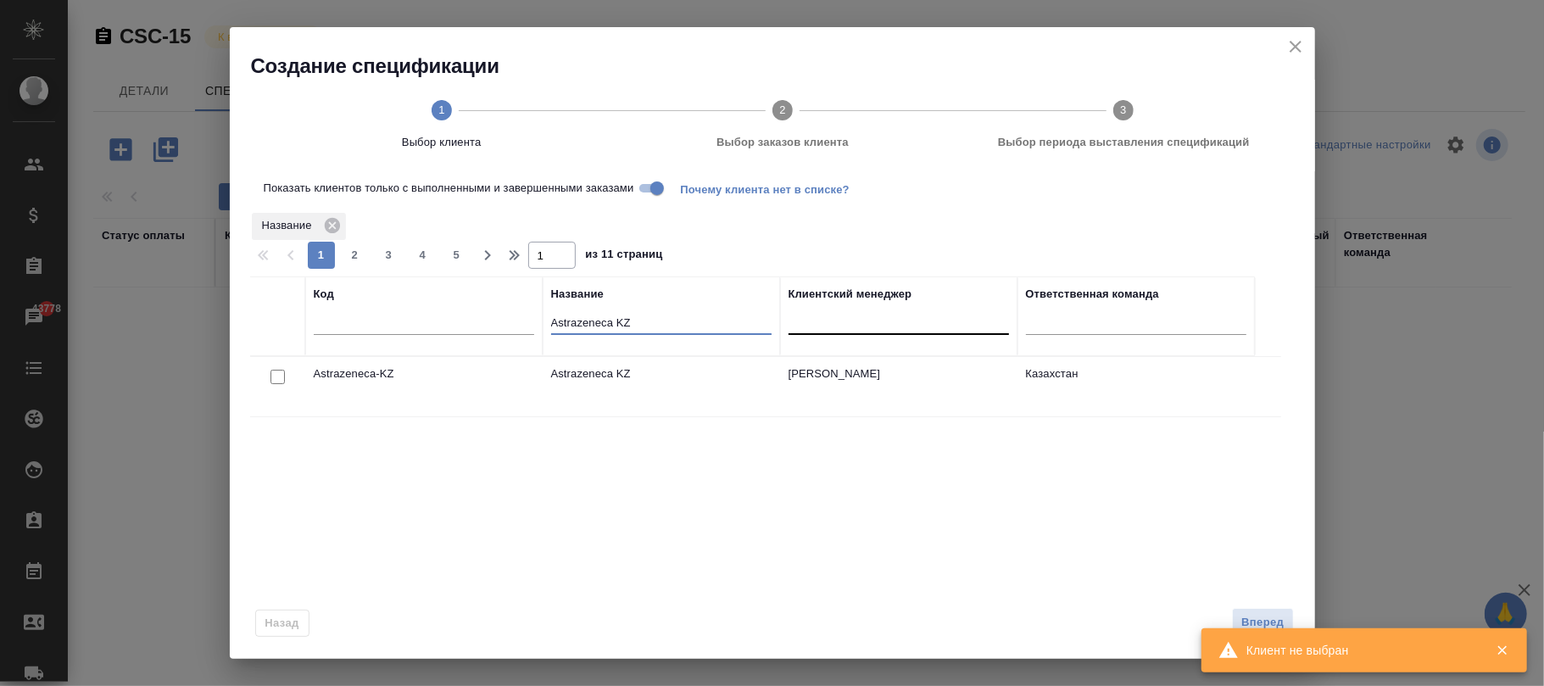
type input "Astrazeneca KZ"
click at [644, 385] on td "Astrazeneca KZ" at bounding box center [661, 386] width 237 height 59
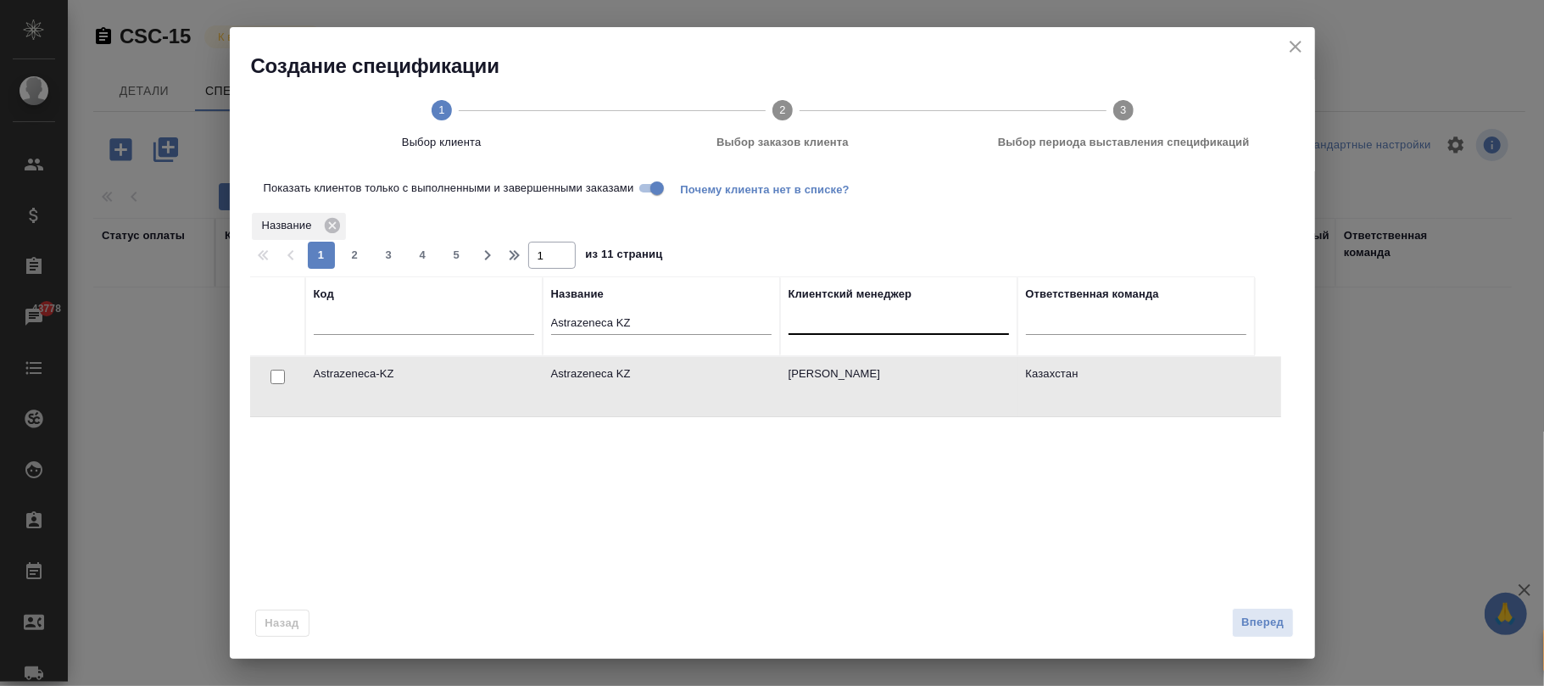
click at [644, 385] on td "Astrazeneca KZ" at bounding box center [661, 386] width 237 height 59
click at [1263, 611] on button "Вперед" at bounding box center [1262, 623] width 61 height 30
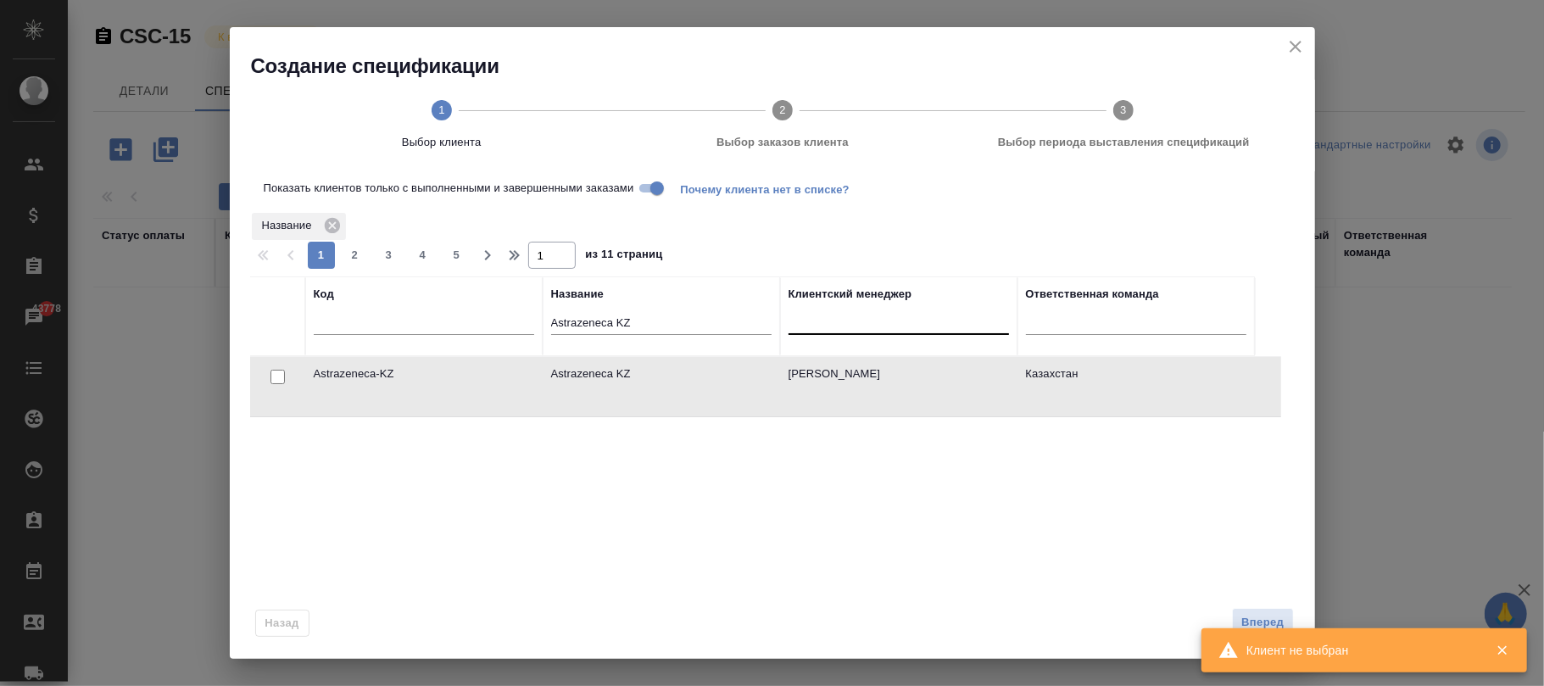
click at [275, 371] on input "checkbox" at bounding box center [277, 377] width 14 height 14
checkbox input "true"
click at [1255, 621] on span "Вперед" at bounding box center [1262, 623] width 42 height 20
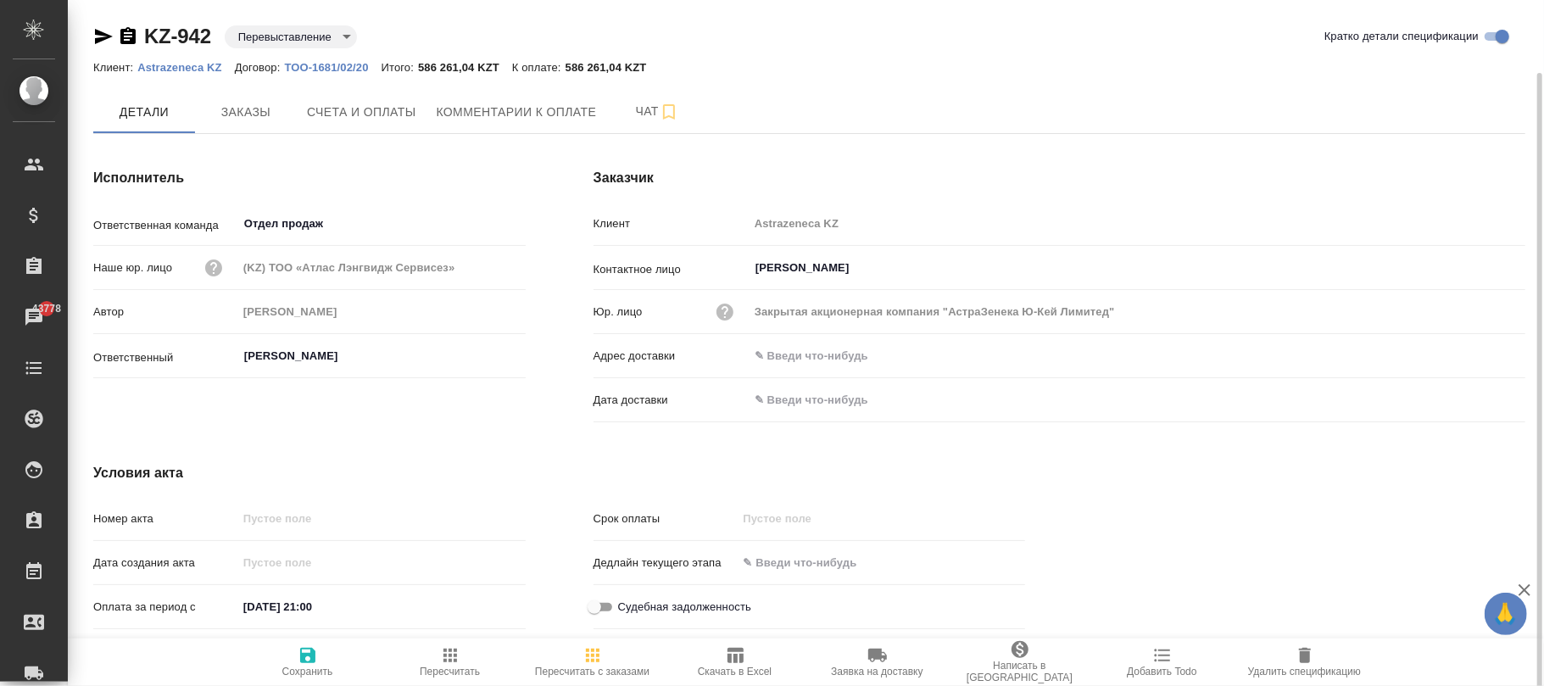
scroll to position [37, 0]
